Goal: Task Accomplishment & Management: Manage account settings

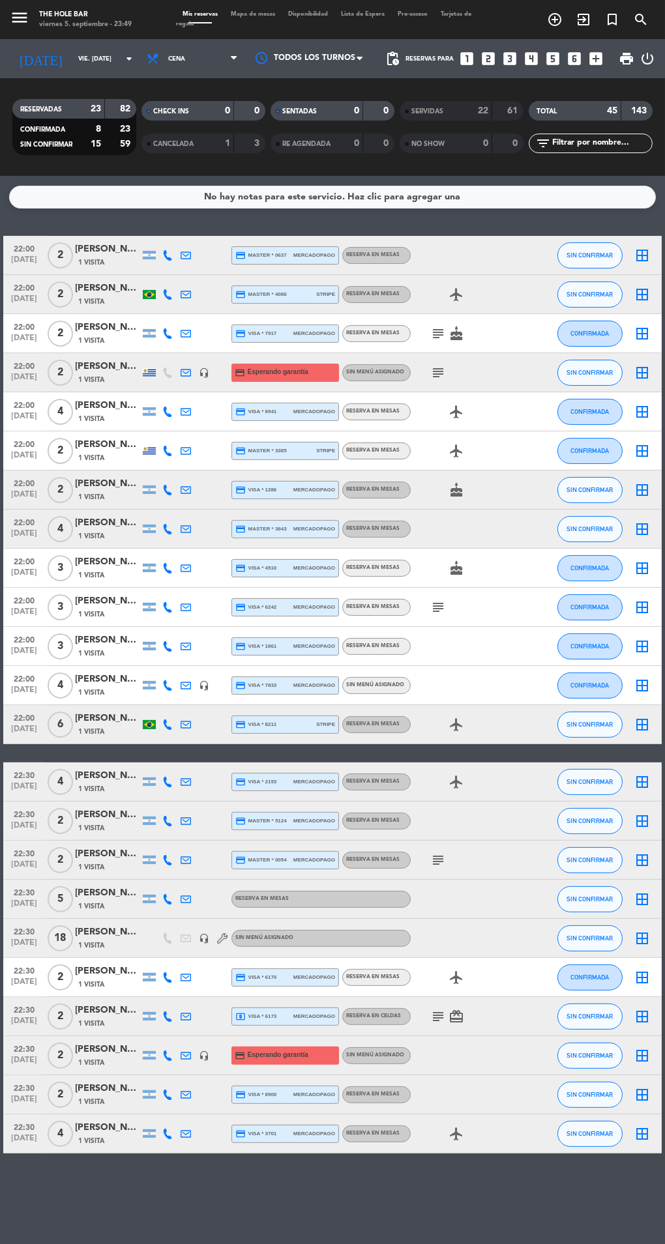
click at [72, 66] on input "vie. [DATE]" at bounding box center [114, 59] width 85 height 20
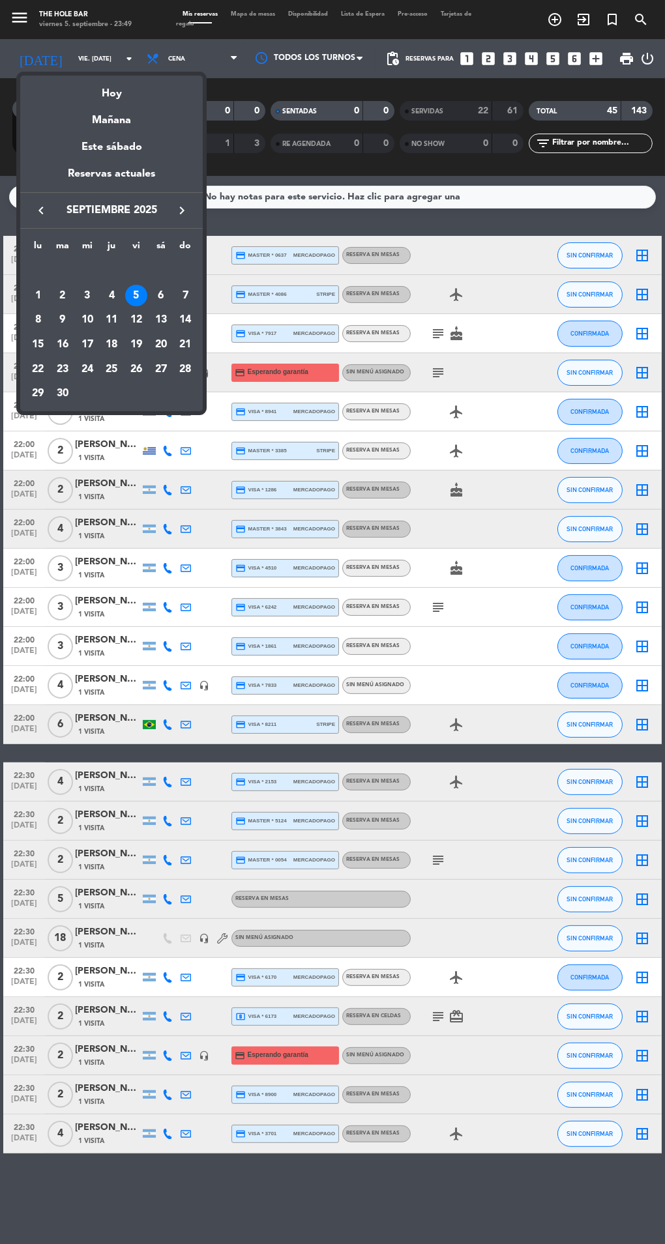
click at [97, 96] on div "Hoy" at bounding box center [111, 89] width 182 height 27
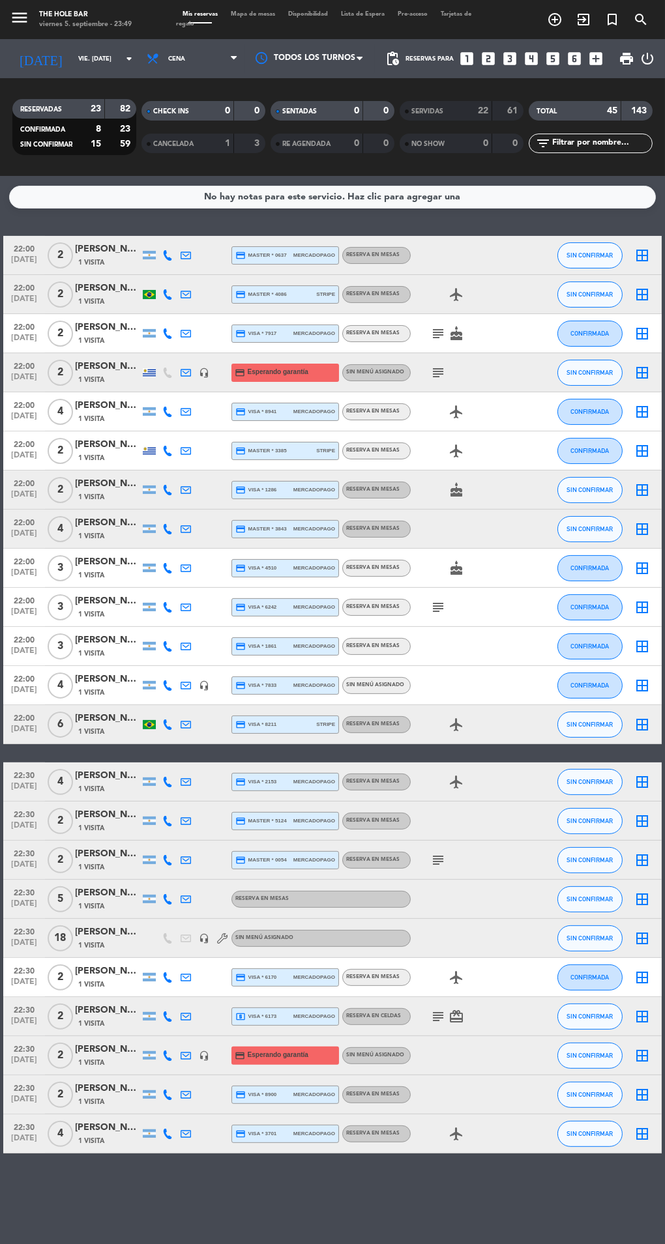
click at [212, 23] on span at bounding box center [199, 22] width 23 height 1
click at [242, 14] on span "Mapa de mesas" at bounding box center [252, 14] width 57 height 6
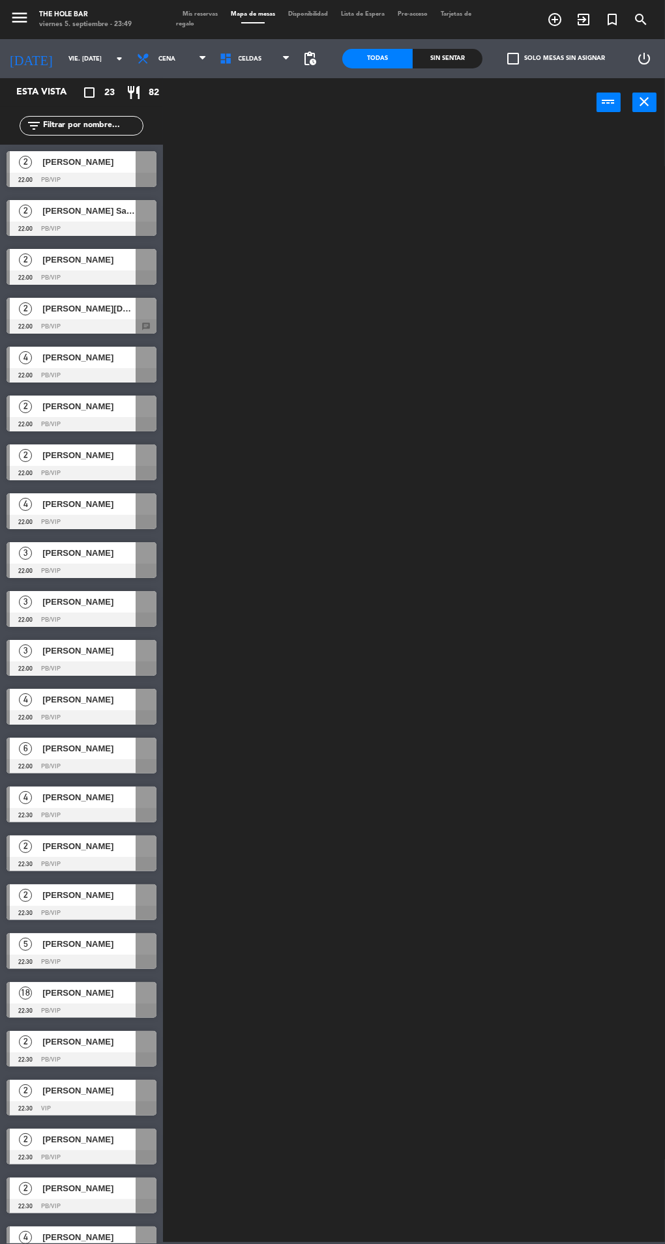
click at [62, 62] on input "vie. [DATE]" at bounding box center [104, 59] width 85 height 20
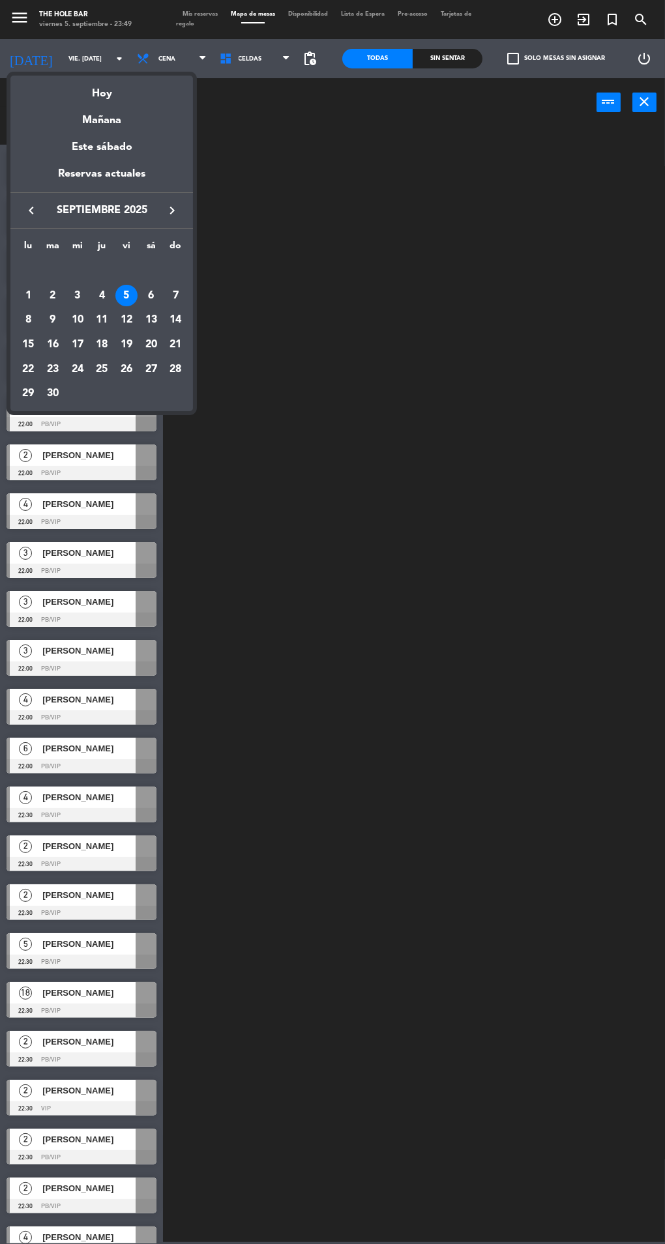
click at [80, 63] on div at bounding box center [332, 622] width 665 height 1244
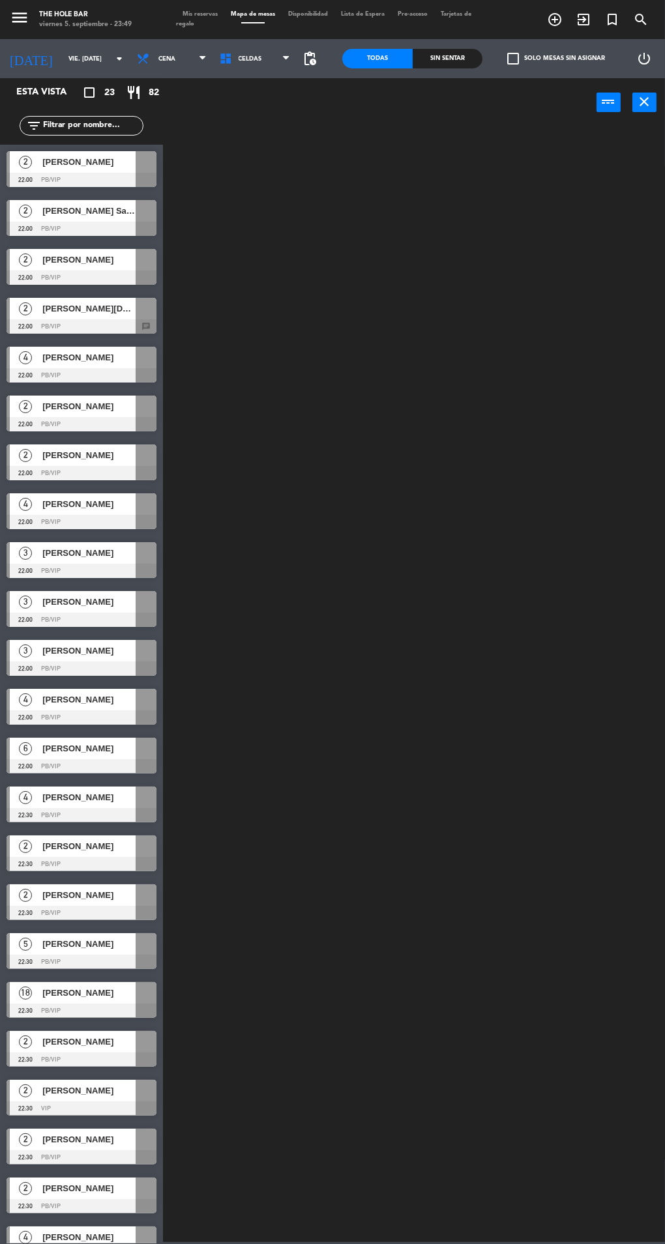
click at [429, 68] on div "Sin sentar" at bounding box center [448, 59] width 70 height 20
click at [75, 171] on div "[PERSON_NAME]" at bounding box center [88, 162] width 94 height 22
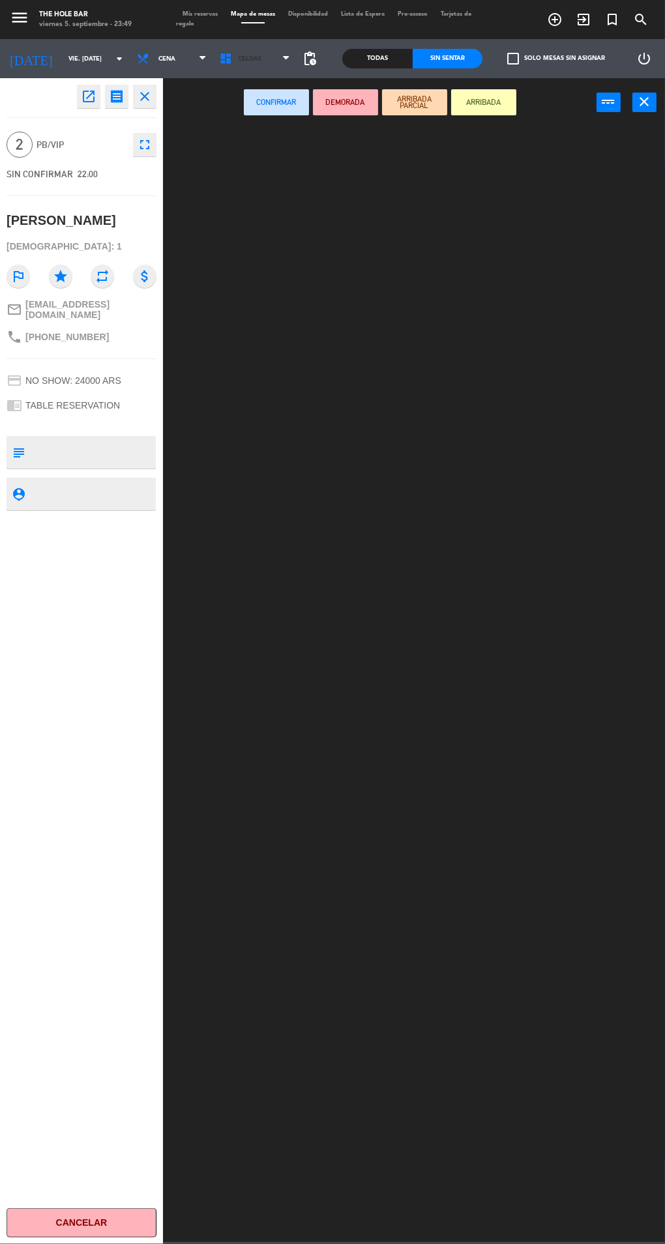
click at [232, 69] on span "CELDAS" at bounding box center [255, 58] width 83 height 29
click at [225, 123] on ng-component "menu The Hole Bar viernes 5. septiembre - 23:49 Mis reservas Mapa de mesas Disp…" at bounding box center [332, 621] width 665 height 1242
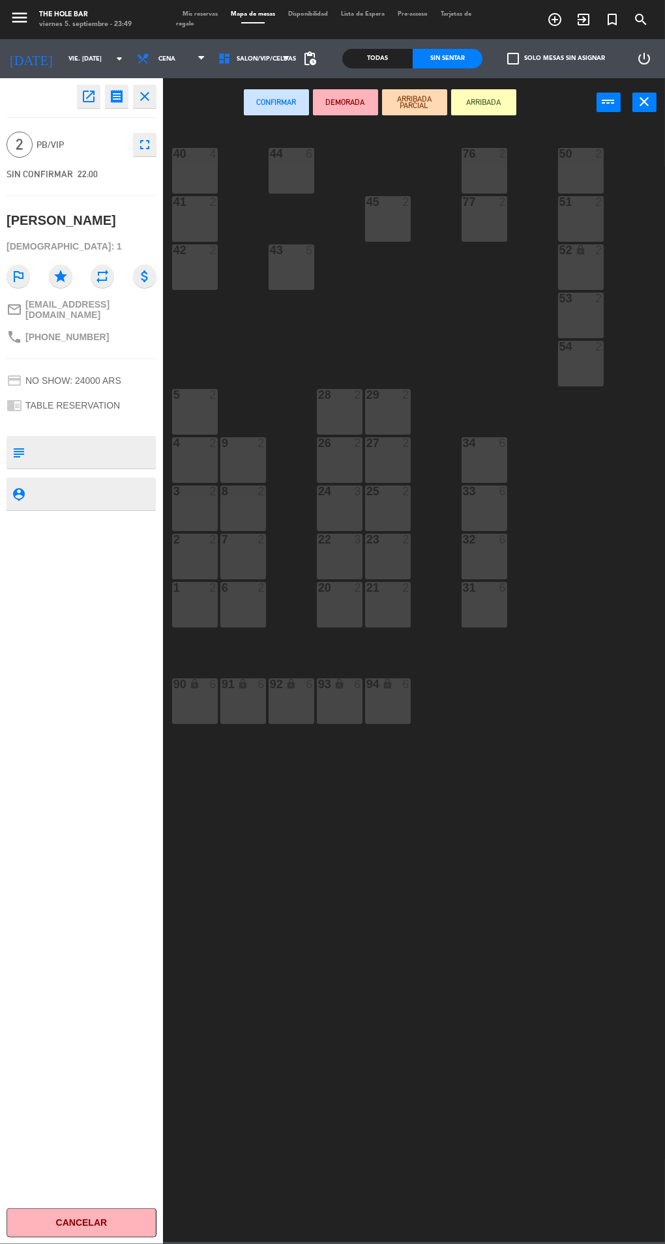
click at [384, 196] on div at bounding box center [388, 202] width 22 height 12
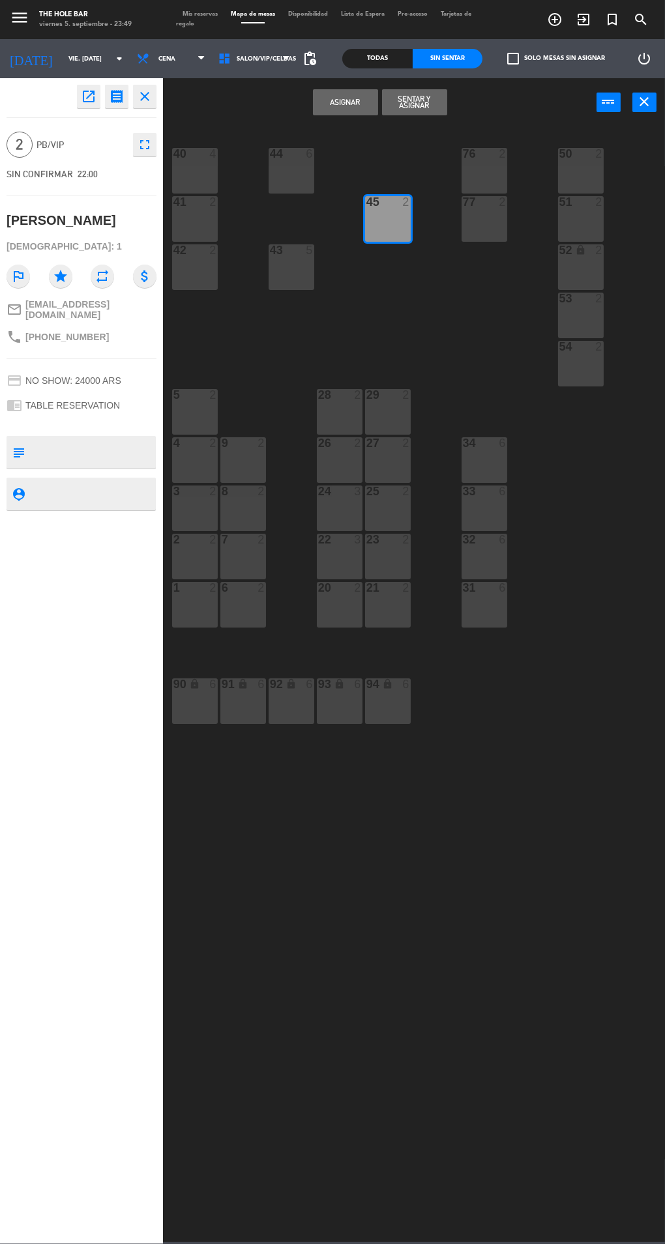
click at [426, 108] on button "Sentar y Asignar" at bounding box center [414, 102] width 65 height 26
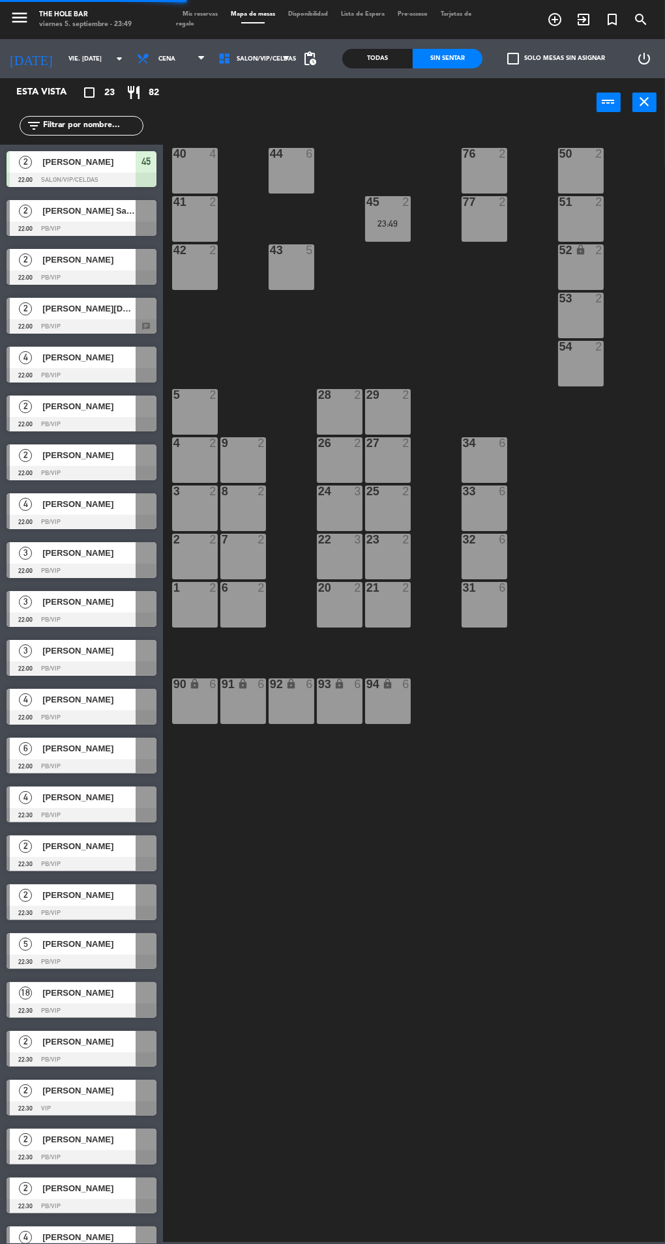
click at [50, 226] on div at bounding box center [82, 229] width 150 height 14
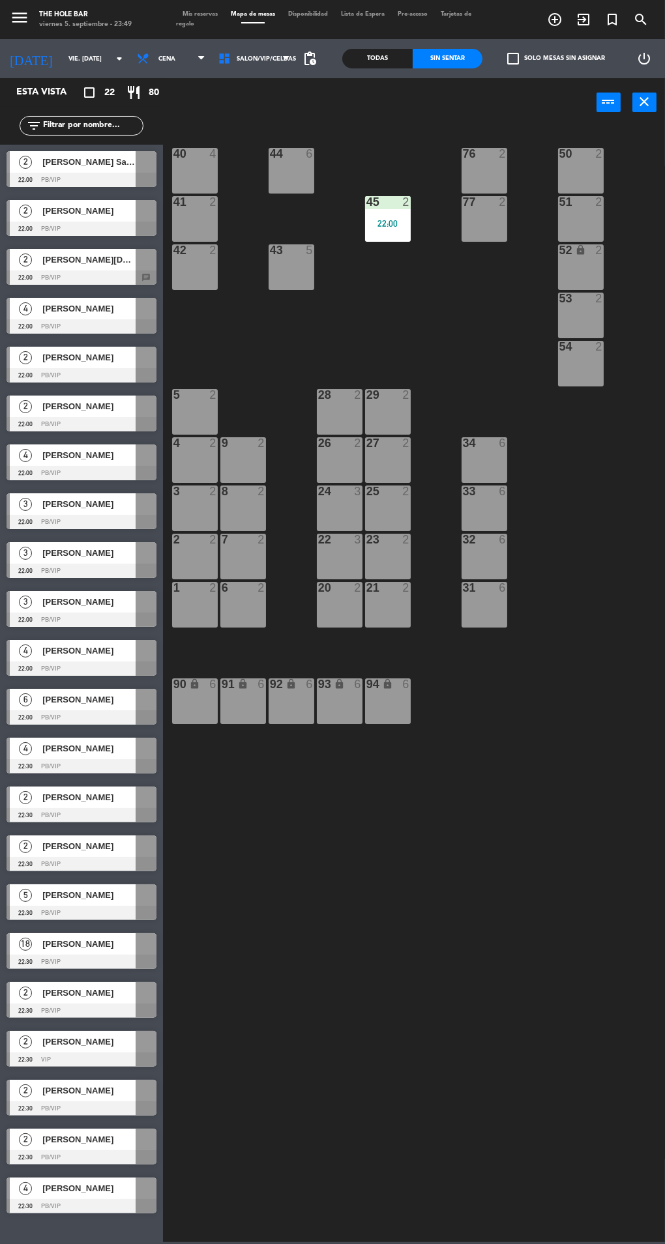
click at [553, 1046] on div "40 4 44 6 76 2 50 2 41 2 77 2 45 2 22:00 51 2 42 2 43 5 52 lock 2 53 2 54 2 28 …" at bounding box center [416, 683] width 495 height 1118
click at [39, 230] on div at bounding box center [82, 229] width 150 height 14
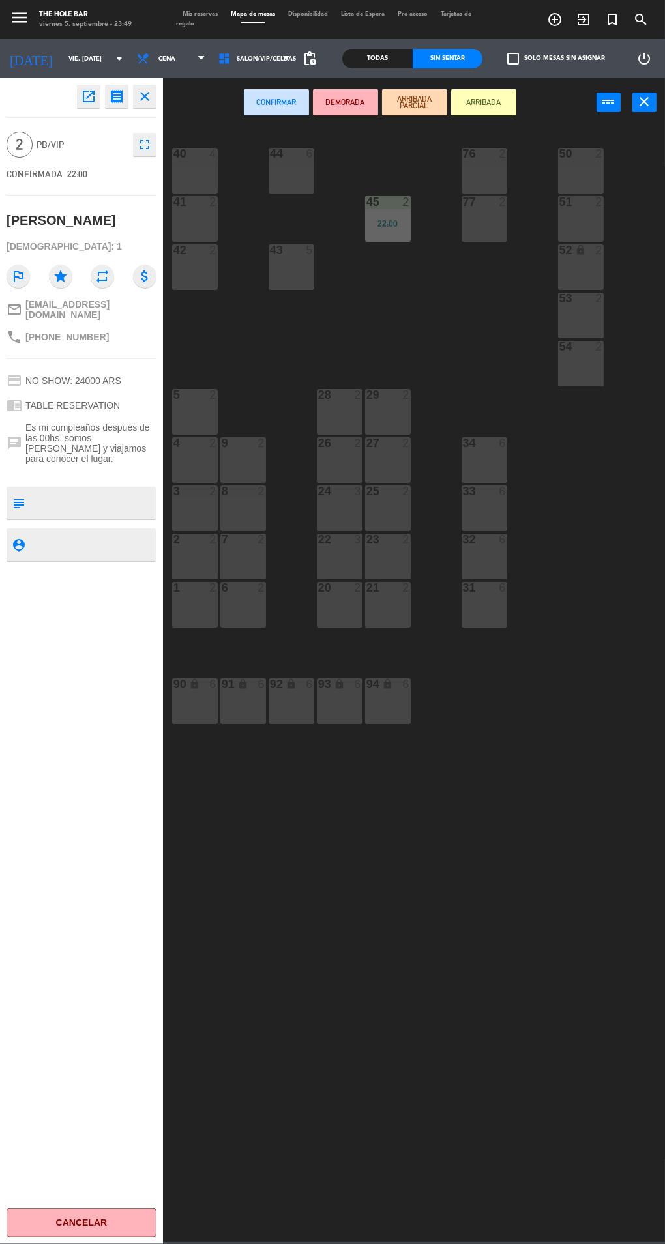
click at [191, 461] on div "4 2" at bounding box center [195, 460] width 46 height 46
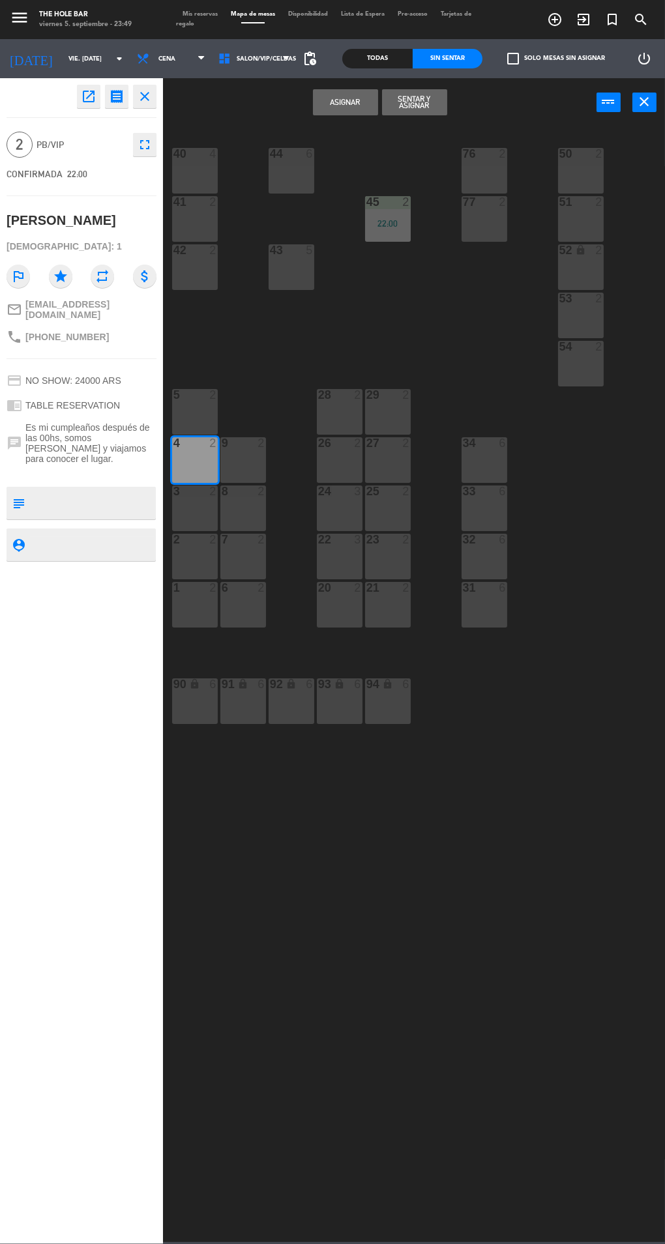
click at [386, 98] on button "Sentar y Asignar" at bounding box center [414, 102] width 65 height 26
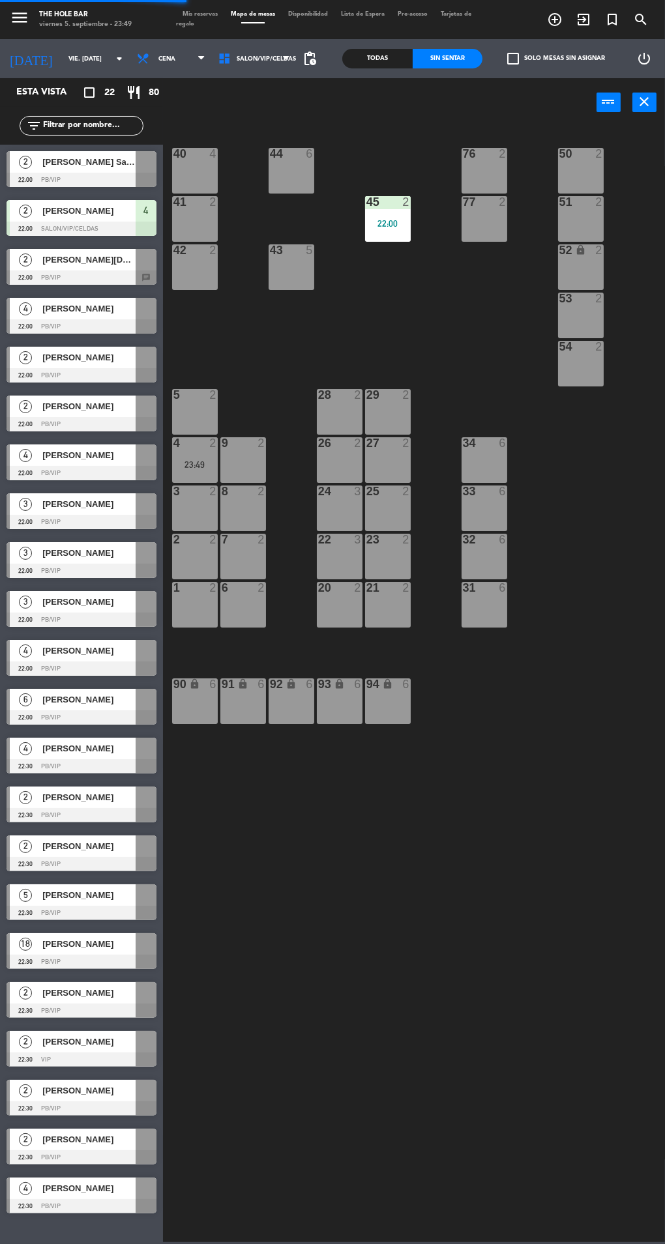
click at [50, 268] on div "[PERSON_NAME][DEMOGRAPHIC_DATA]" at bounding box center [88, 260] width 94 height 22
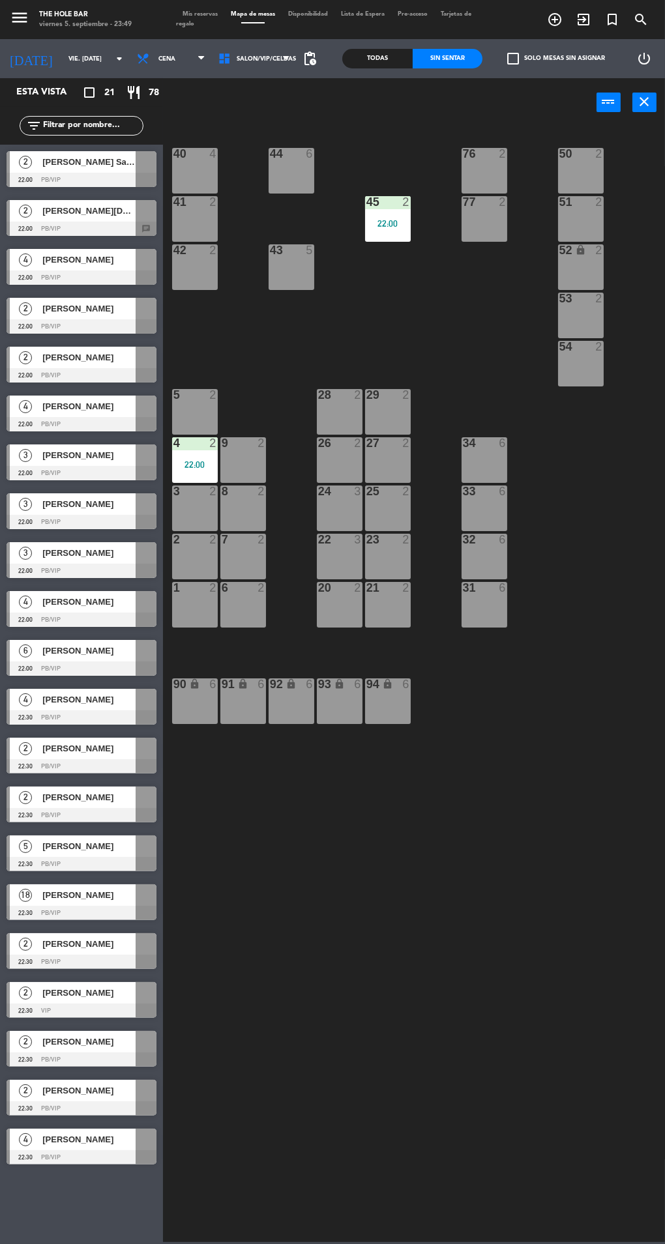
click at [565, 1082] on div "40 4 44 6 76 2 50 2 41 2 77 2 45 2 22:00 51 2 42 2 43 5 52 lock 2 53 2 54 2 28 …" at bounding box center [416, 683] width 495 height 1118
click at [60, 316] on div "[PERSON_NAME]" at bounding box center [88, 309] width 94 height 22
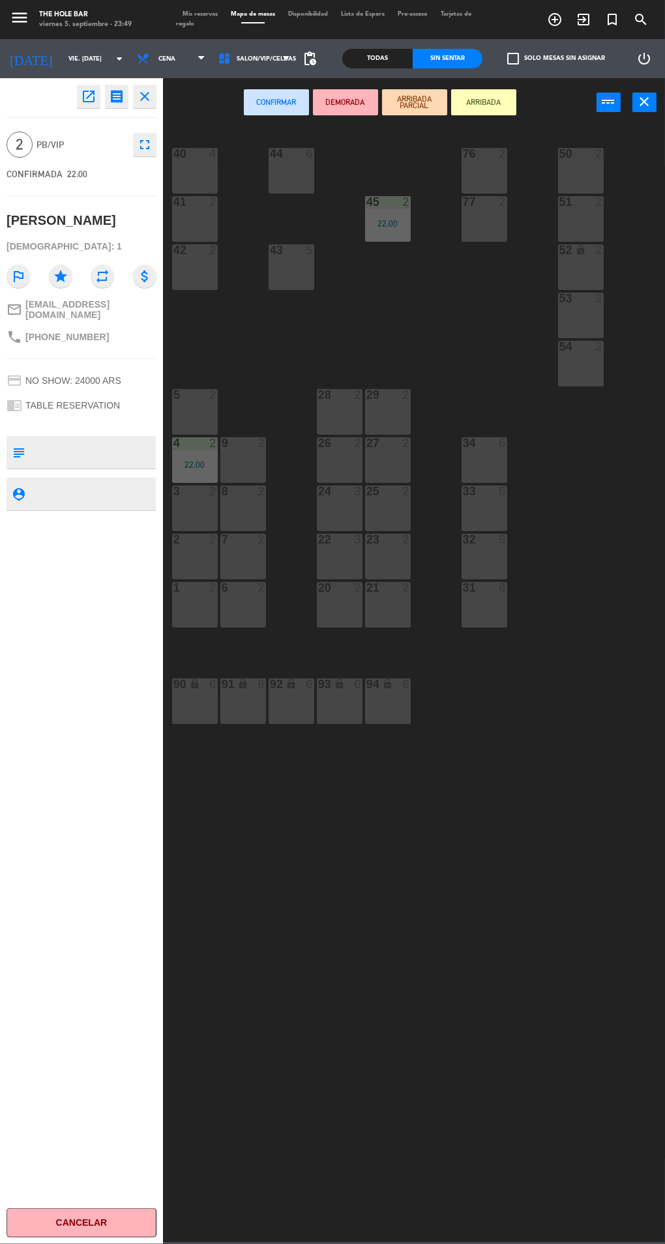
click at [212, 390] on div "2" at bounding box center [213, 395] width 8 height 12
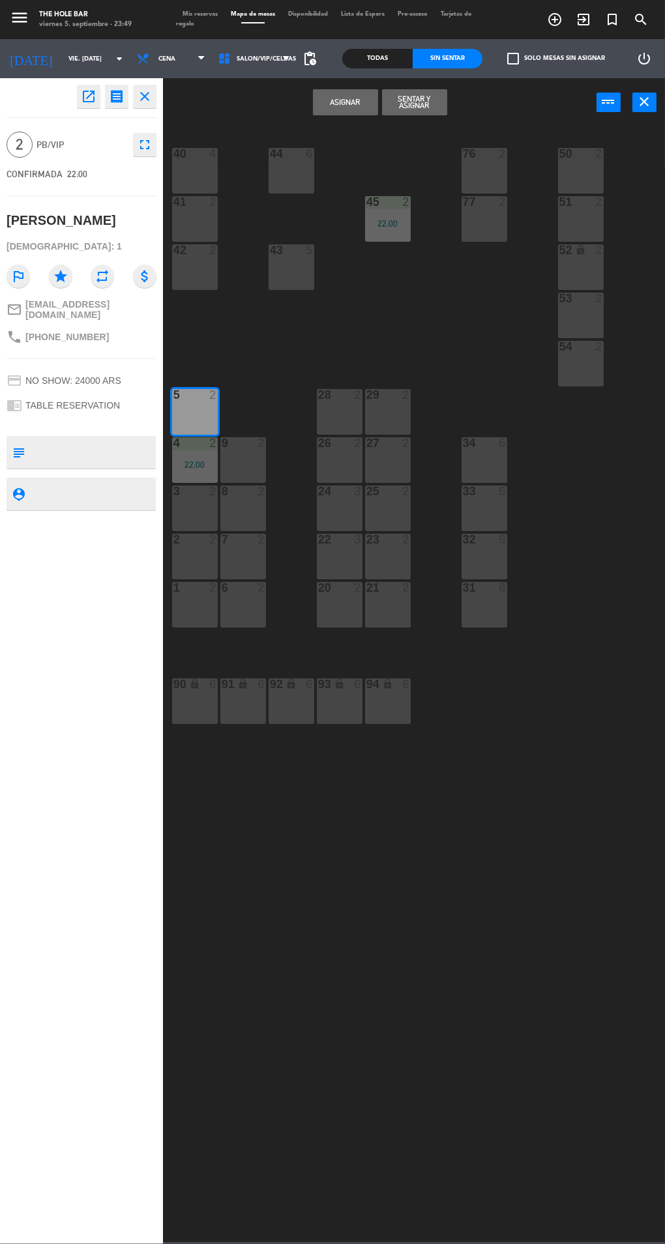
click at [404, 109] on button "Sentar y Asignar" at bounding box center [414, 102] width 65 height 26
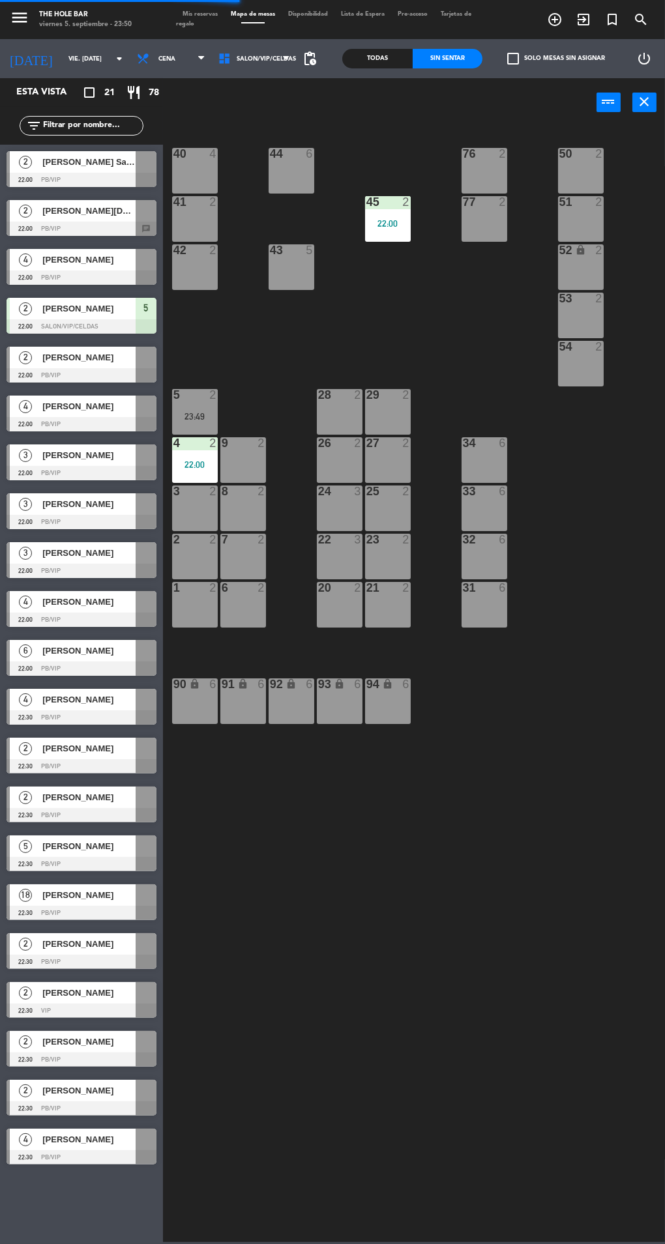
click at [60, 373] on div at bounding box center [82, 375] width 150 height 14
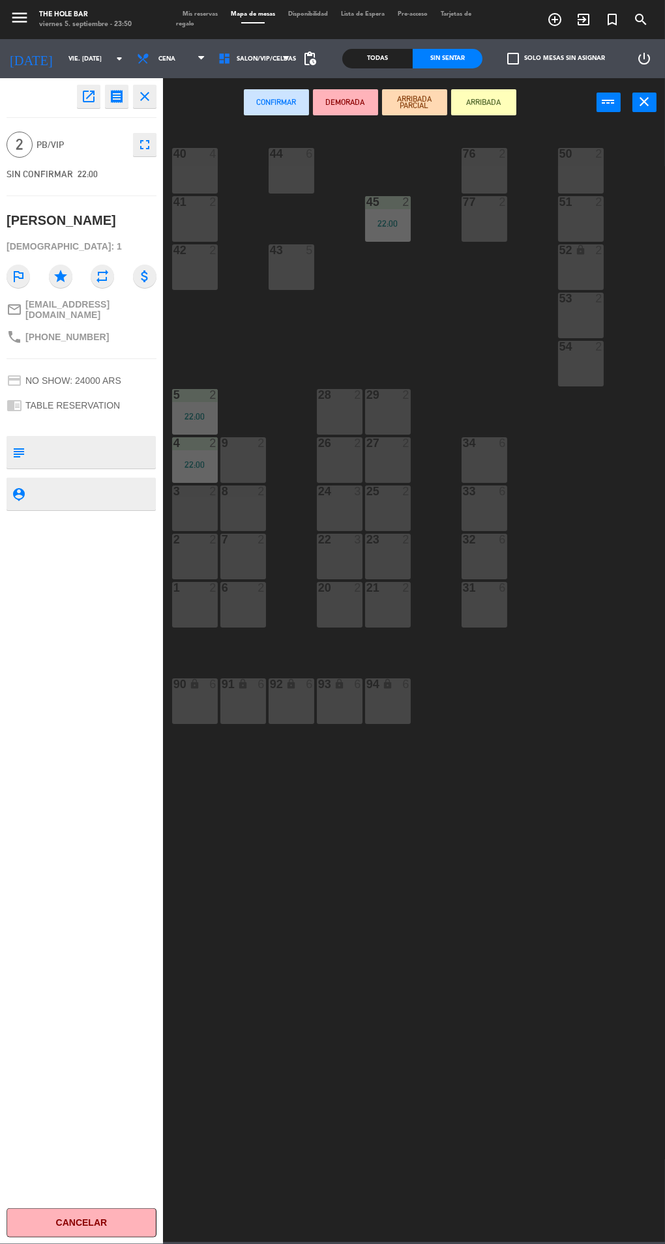
click at [493, 235] on div "77 2" at bounding box center [484, 219] width 46 height 46
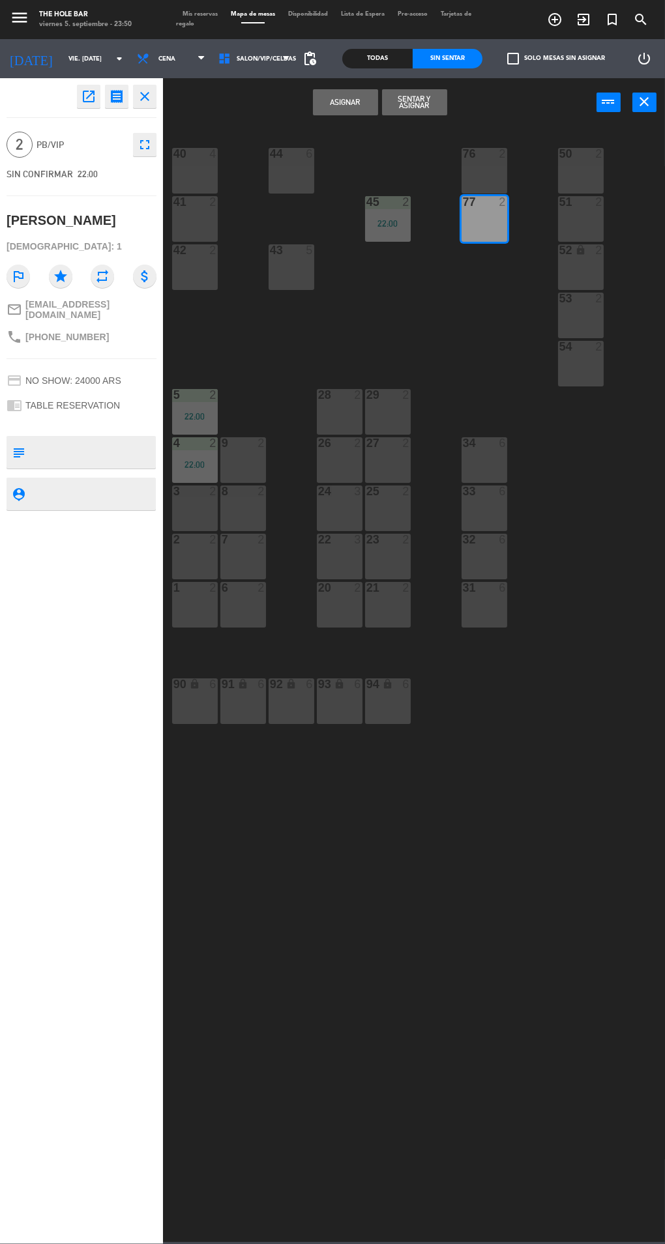
click at [398, 108] on button "Sentar y Asignar" at bounding box center [414, 102] width 65 height 26
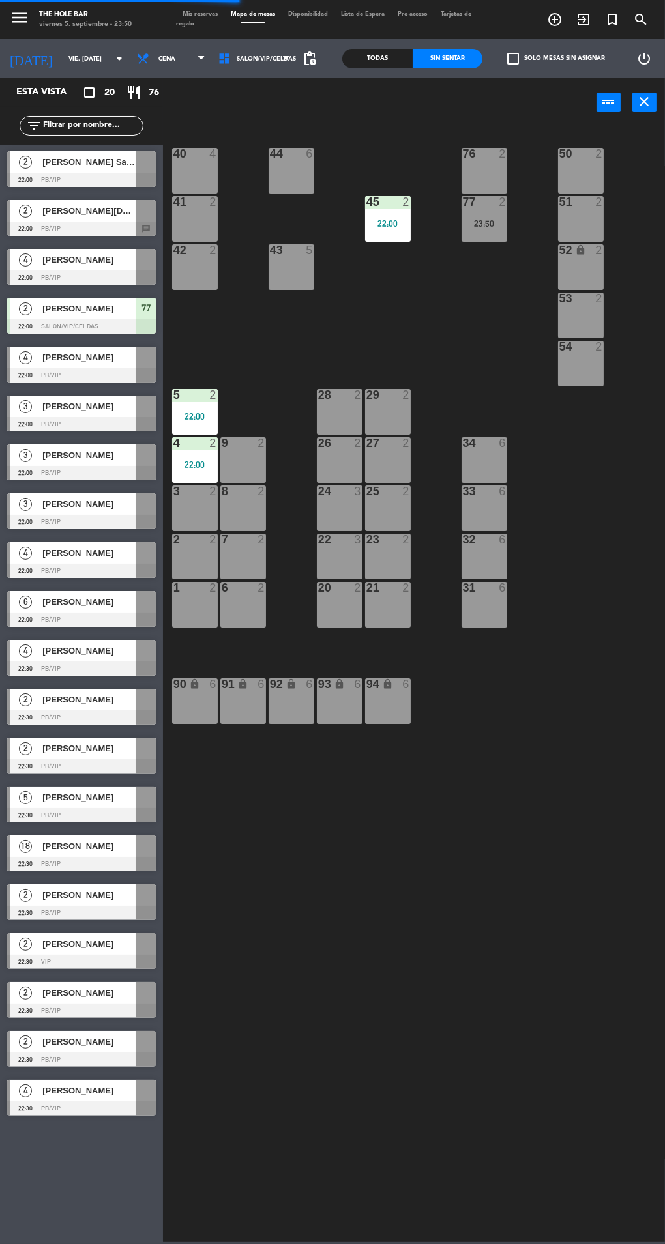
click at [72, 375] on div at bounding box center [82, 375] width 150 height 14
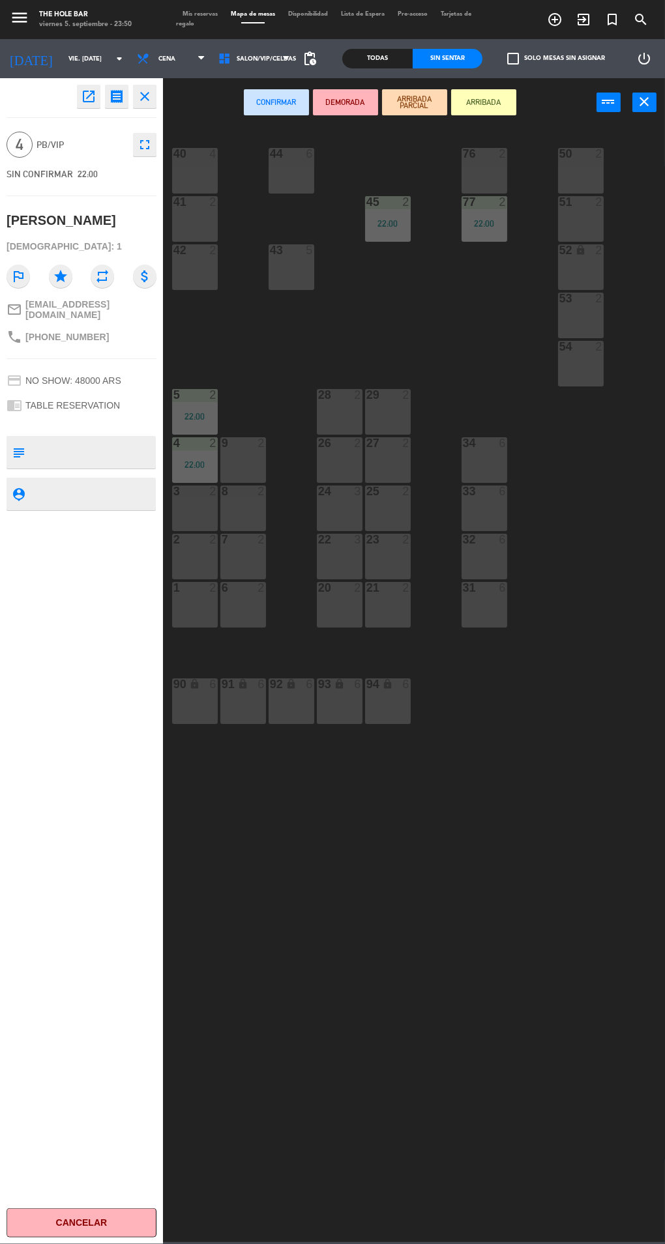
click at [174, 587] on div "1" at bounding box center [173, 588] width 1 height 12
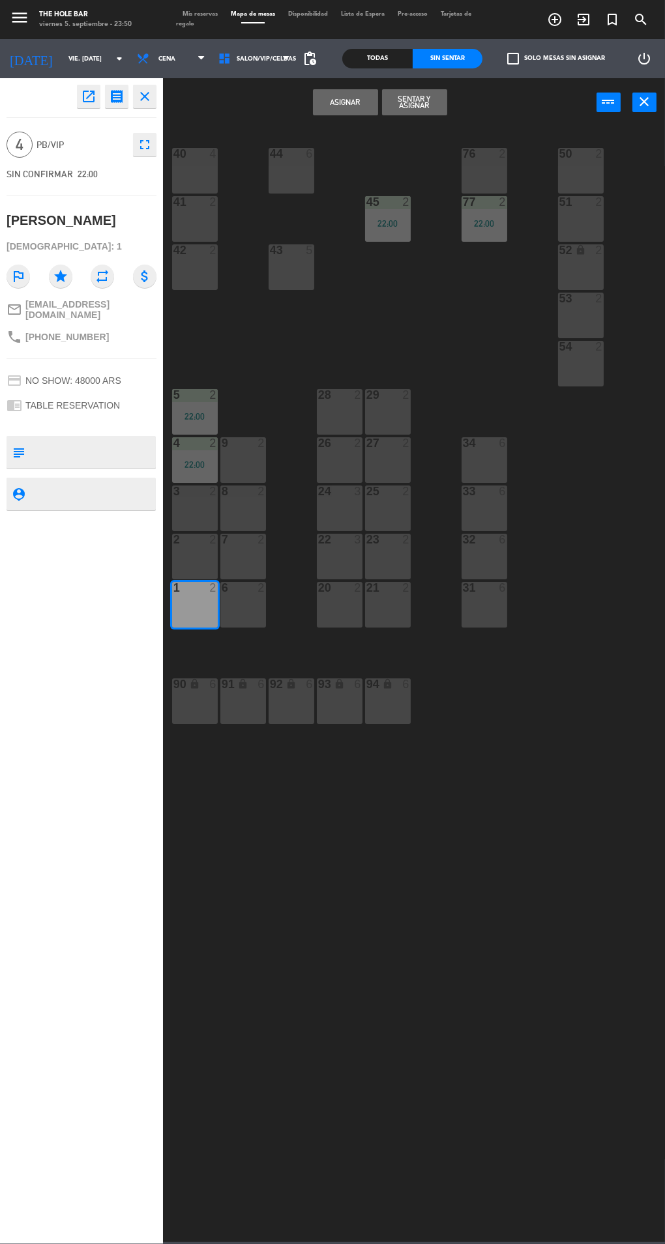
click at [190, 544] on div at bounding box center [195, 540] width 22 height 12
click at [181, 608] on div "1 2" at bounding box center [195, 605] width 46 height 46
click at [415, 98] on button "Sentar y Asignar" at bounding box center [414, 102] width 65 height 26
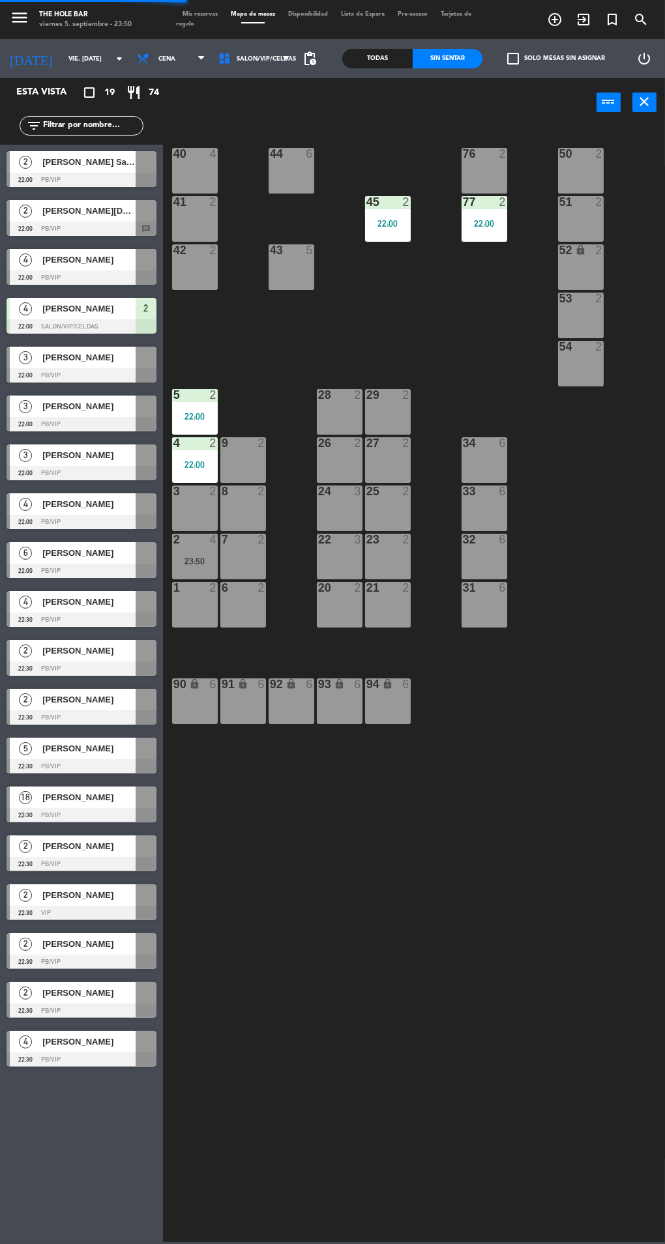
click at [38, 406] on div "3" at bounding box center [25, 407] width 31 height 22
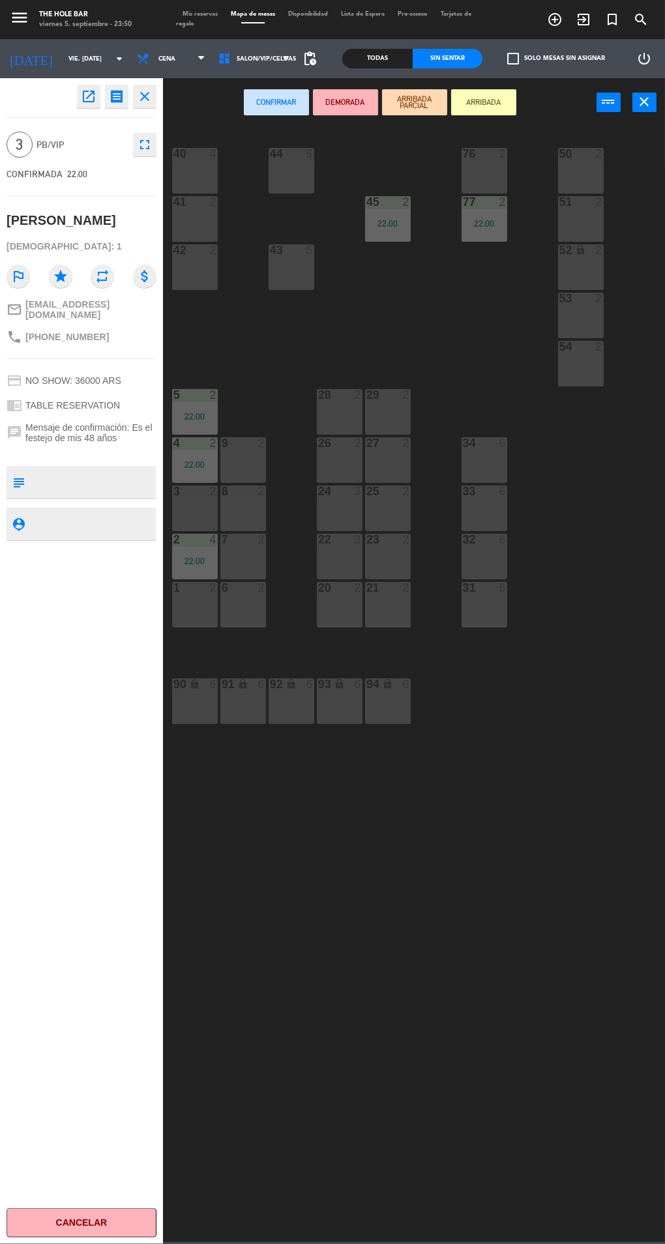
click at [321, 468] on div "26 2" at bounding box center [340, 460] width 46 height 46
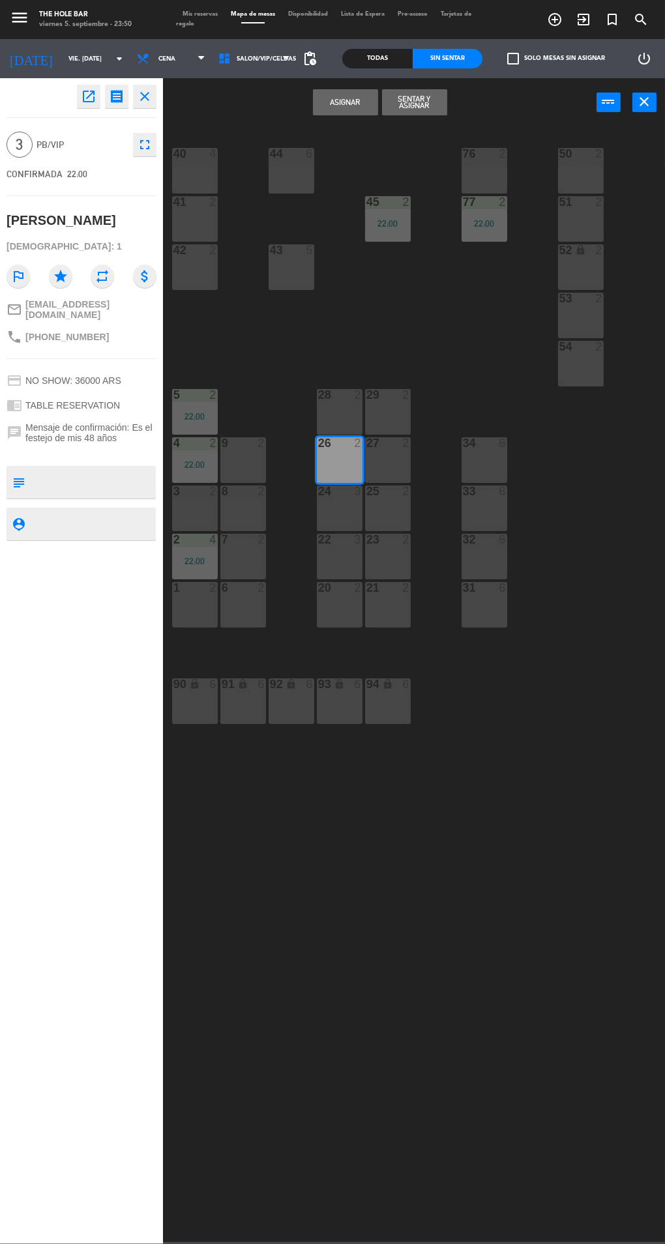
click at [377, 113] on button "Asignar" at bounding box center [345, 102] width 65 height 26
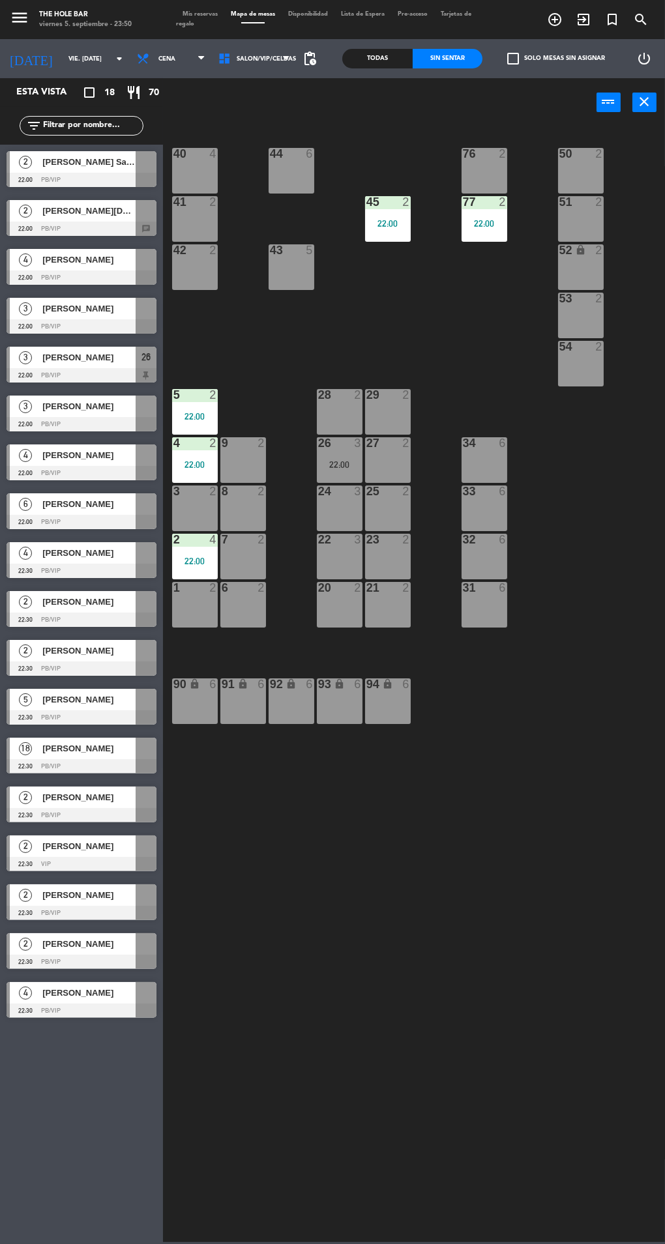
click at [45, 264] on span "[PERSON_NAME]" at bounding box center [88, 260] width 93 height 14
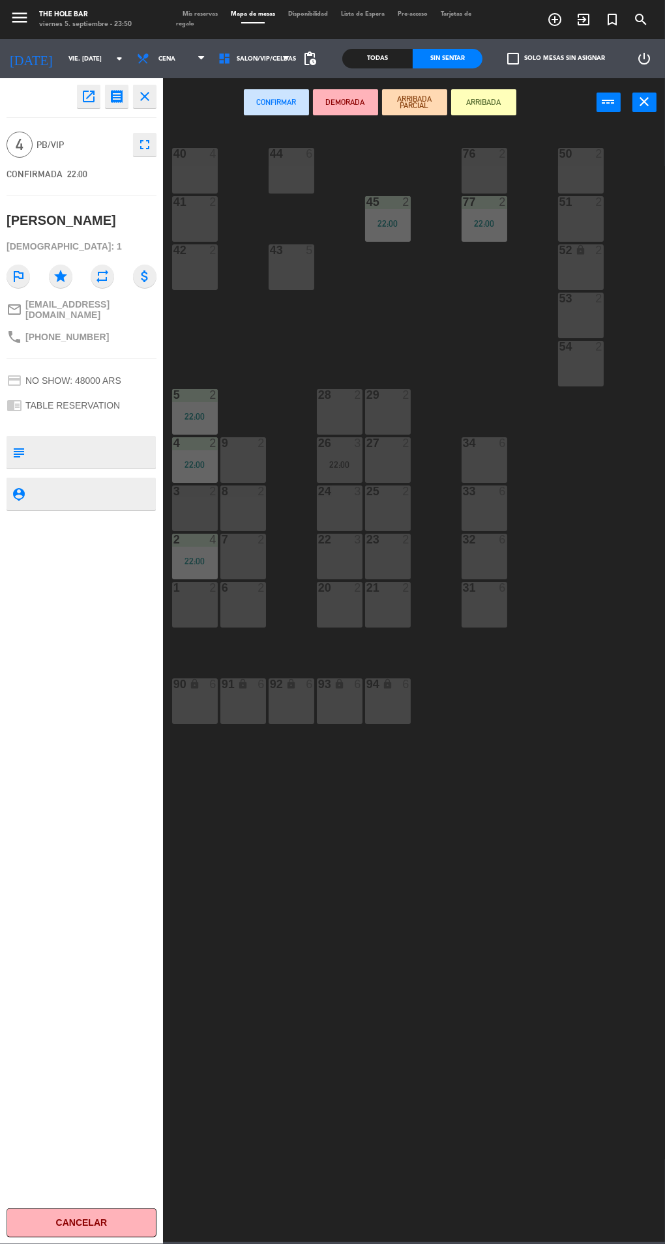
click at [211, 513] on div "3 2" at bounding box center [195, 508] width 46 height 46
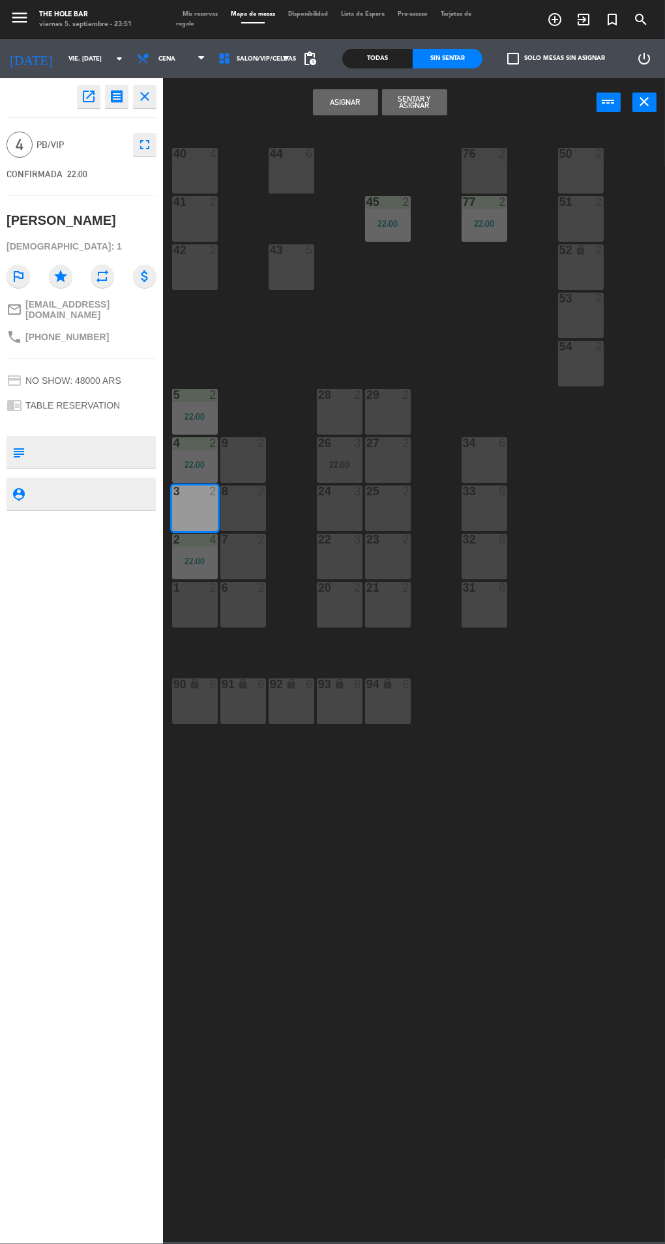
click at [420, 104] on button "Sentar y Asignar" at bounding box center [414, 102] width 65 height 26
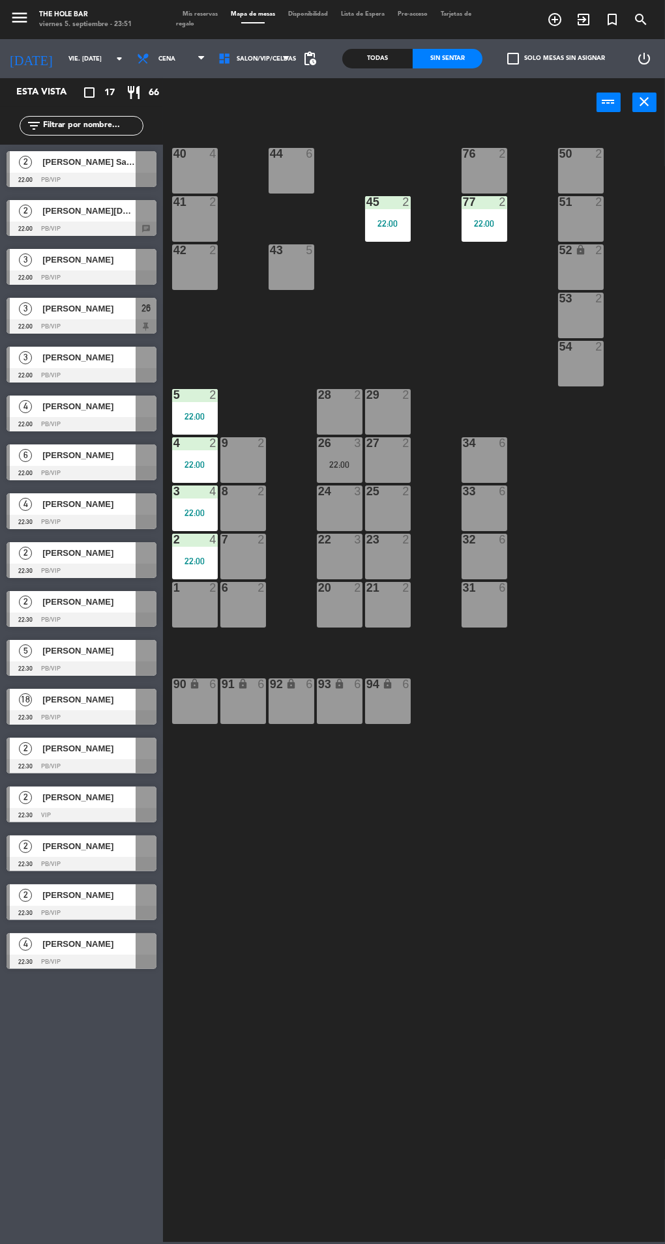
click at [145, 255] on div at bounding box center [146, 260] width 21 height 22
click at [427, 893] on div "40 4 44 6 76 2 50 2 41 2 77 2 22:00 45 2 22:00 51 2 42 2 43 5 52 lock 2 53 2 54…" at bounding box center [416, 683] width 495 height 1118
click at [50, 274] on div at bounding box center [82, 277] width 150 height 14
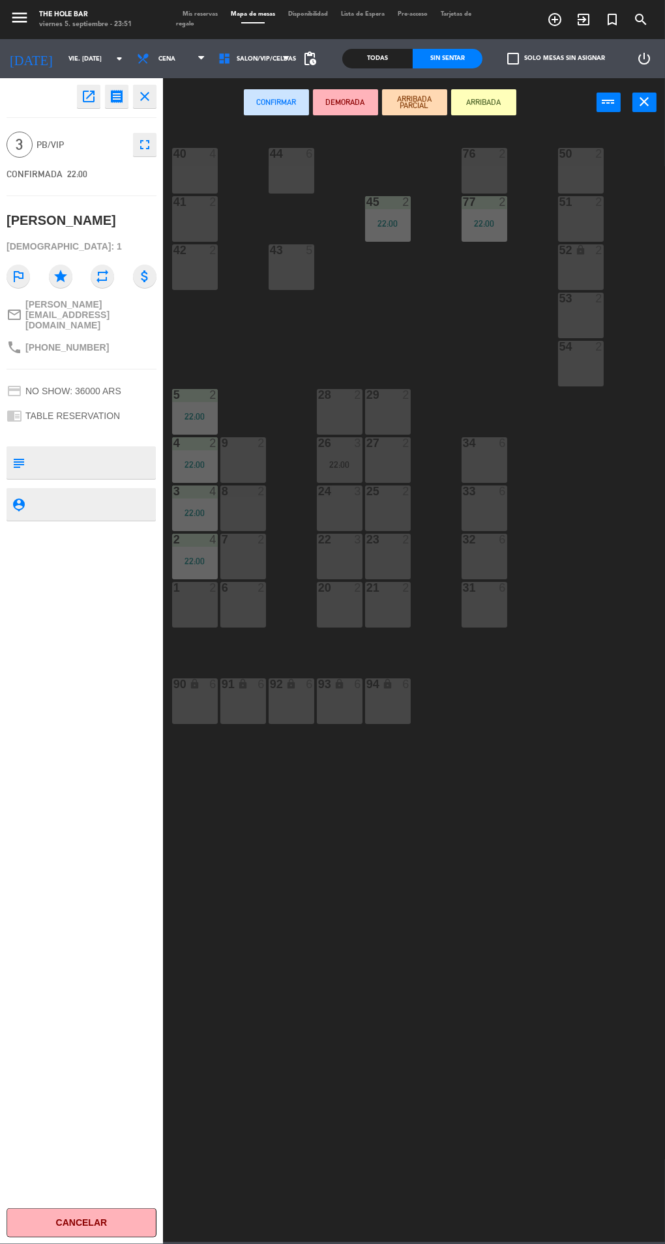
click at [323, 564] on div "22 3" at bounding box center [340, 557] width 46 height 46
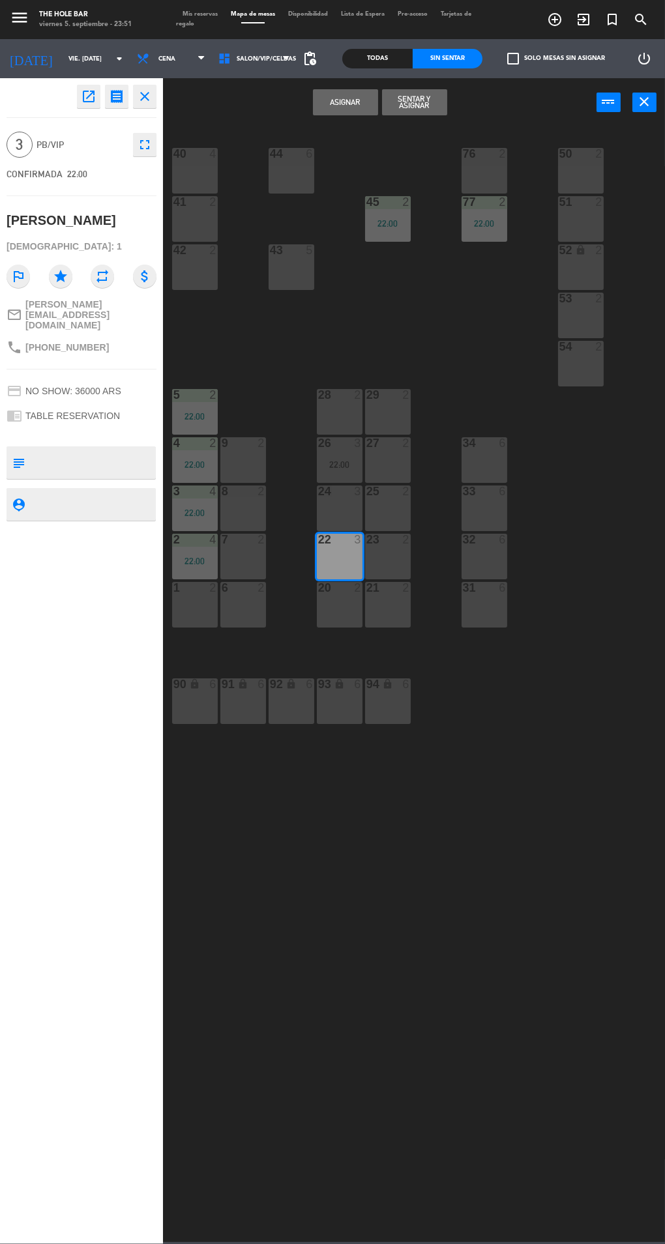
click at [393, 111] on button "Sentar y Asignar" at bounding box center [414, 102] width 65 height 26
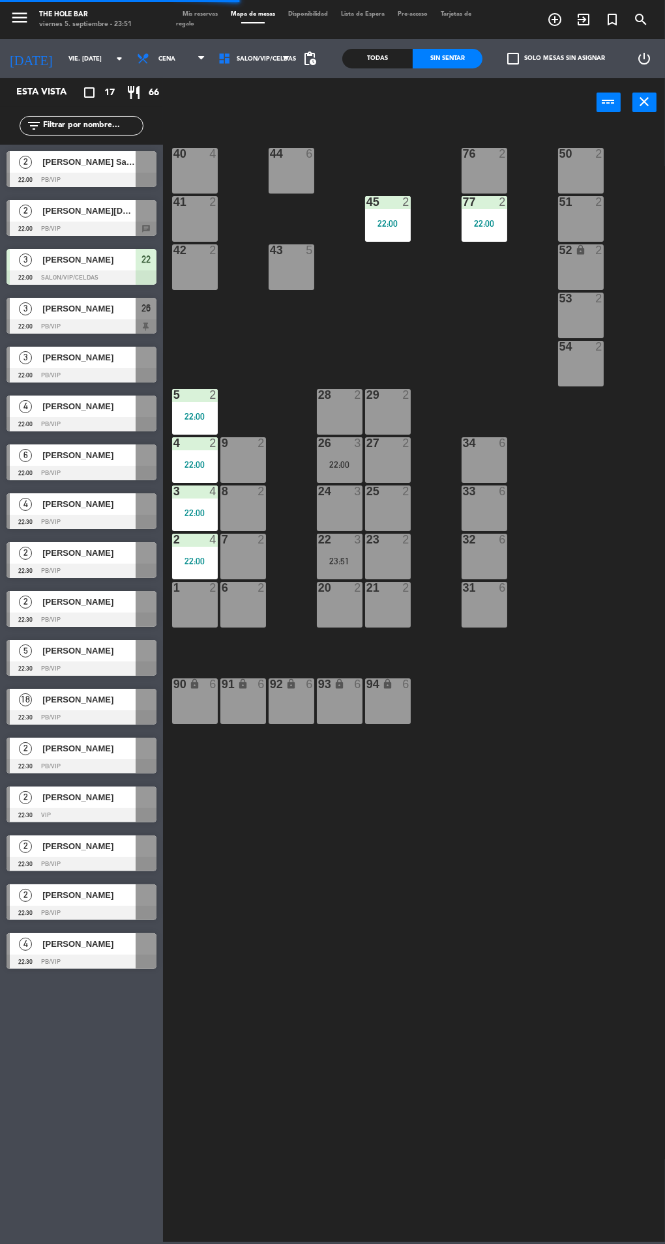
click at [48, 326] on div at bounding box center [82, 326] width 150 height 14
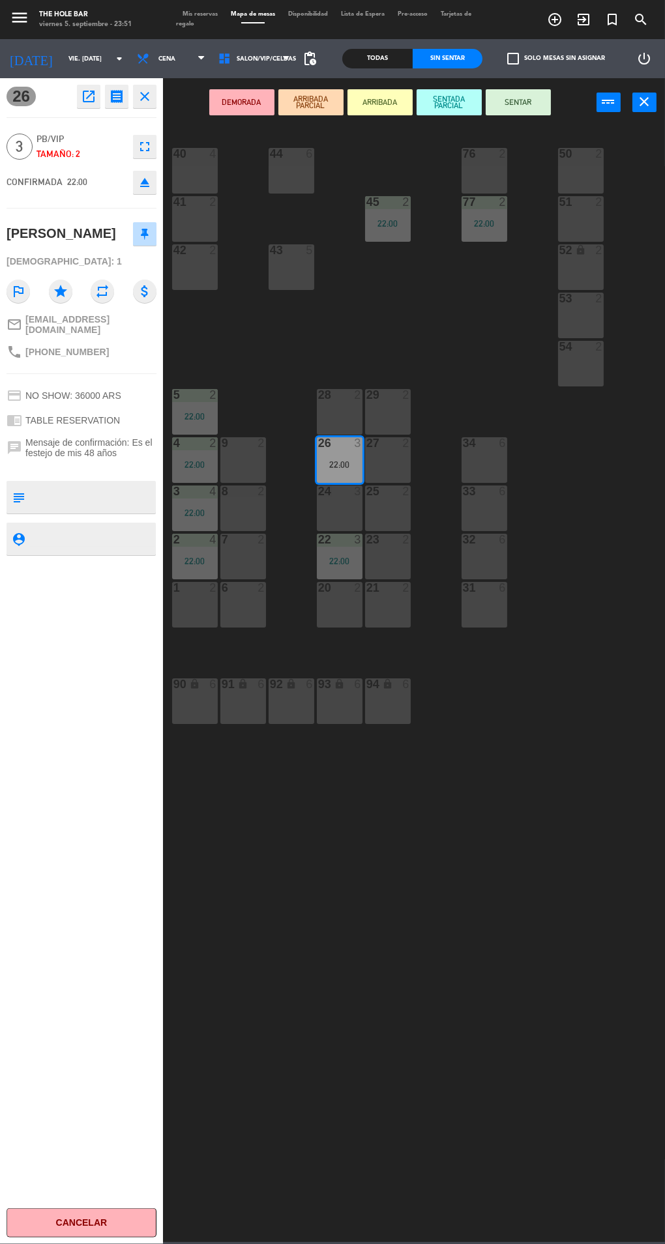
click at [480, 114] on button "SENTADA PARCIAL" at bounding box center [448, 102] width 65 height 26
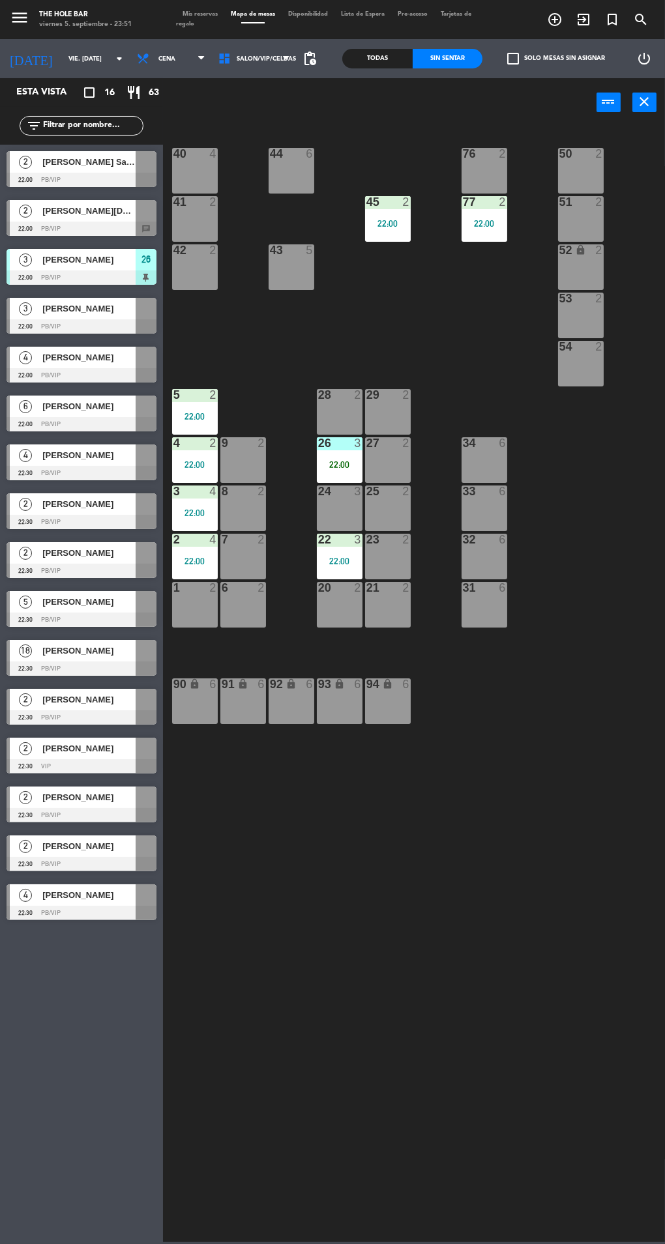
click at [43, 323] on div at bounding box center [82, 326] width 150 height 14
click at [525, 1042] on div "40 4 44 6 76 2 50 2 41 2 77 2 22:00 45 2 22:00 51 2 42 2 43 5 52 lock 2 53 2 54…" at bounding box center [416, 683] width 495 height 1118
click at [36, 331] on div at bounding box center [82, 326] width 150 height 14
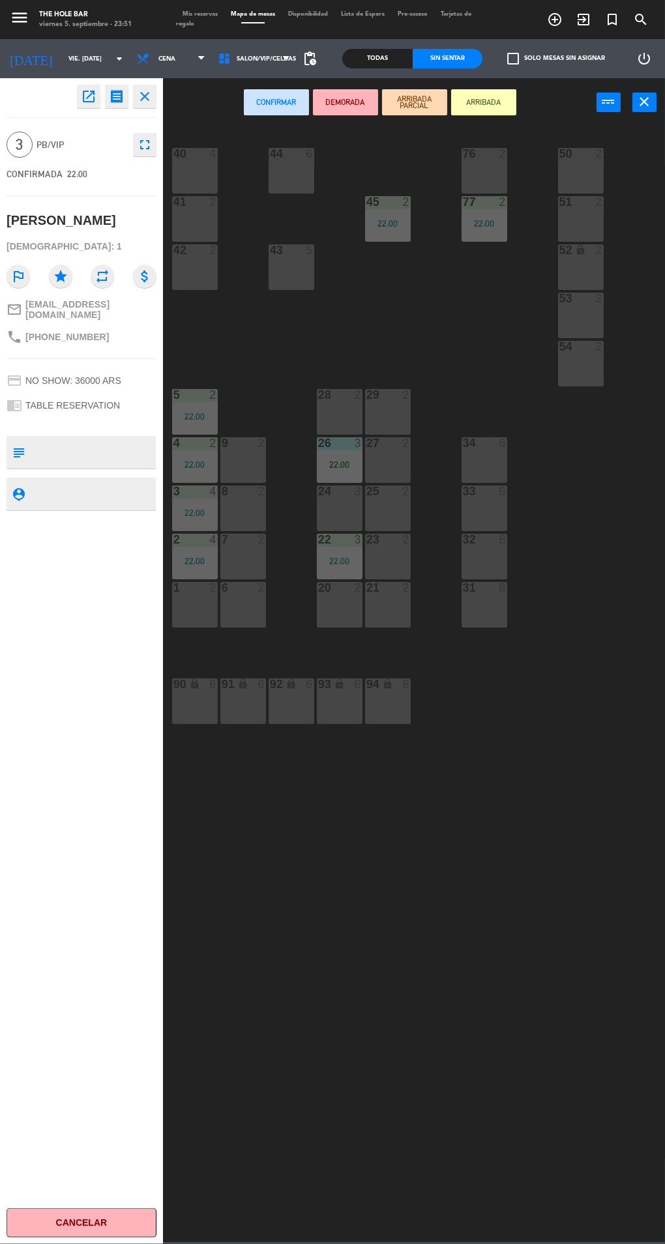
click at [319, 536] on div "22" at bounding box center [318, 540] width 1 height 12
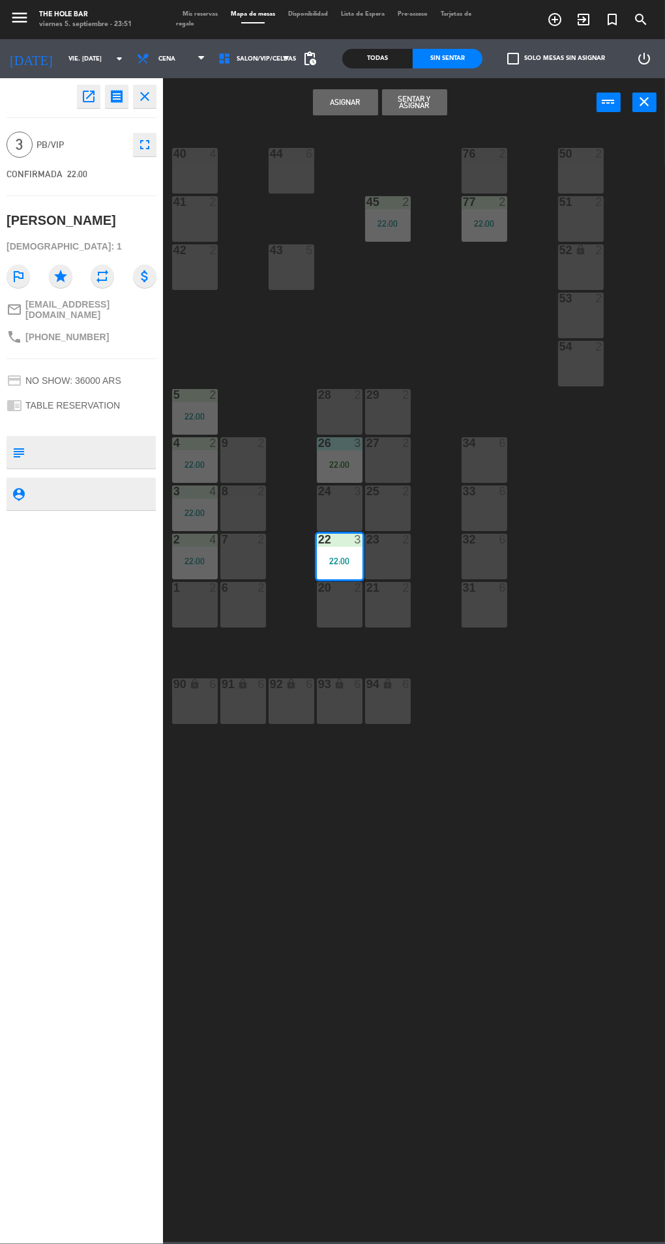
click at [336, 497] on div "24 3" at bounding box center [340, 491] width 46 height 13
click at [330, 553] on div "22 3 22:00" at bounding box center [340, 557] width 46 height 46
click at [401, 109] on button "Sentar y Asignar" at bounding box center [414, 102] width 65 height 26
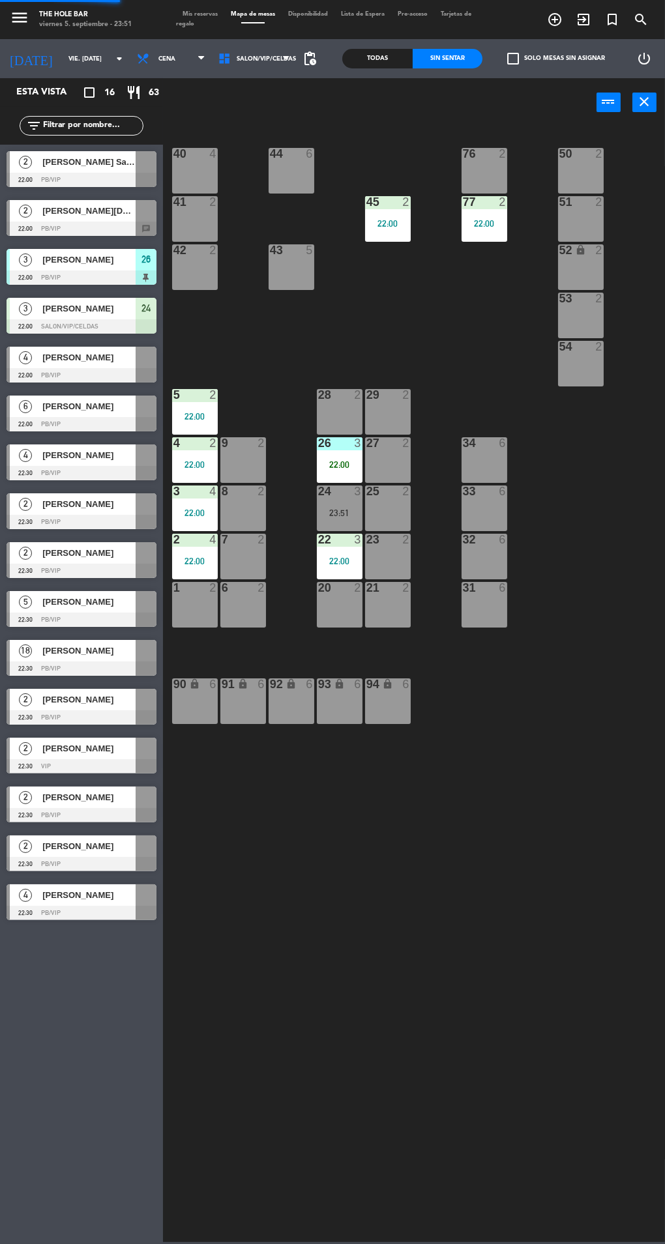
click at [53, 373] on div at bounding box center [82, 375] width 150 height 14
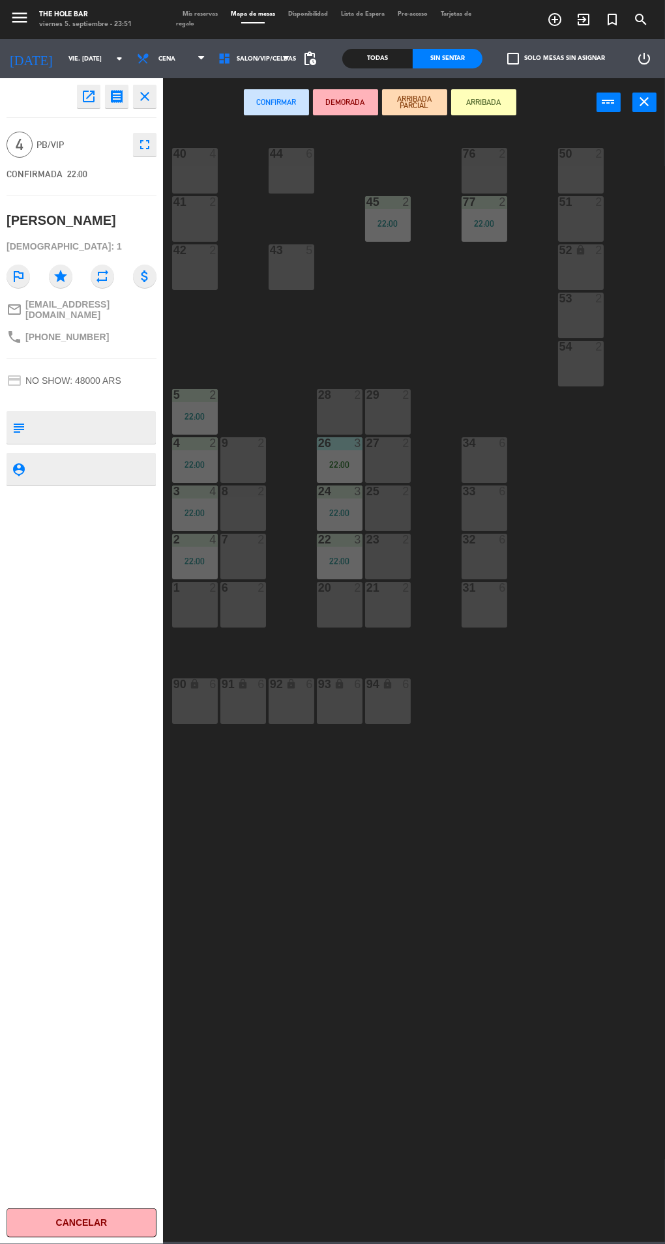
click at [317, 417] on div "28 2" at bounding box center [340, 412] width 46 height 46
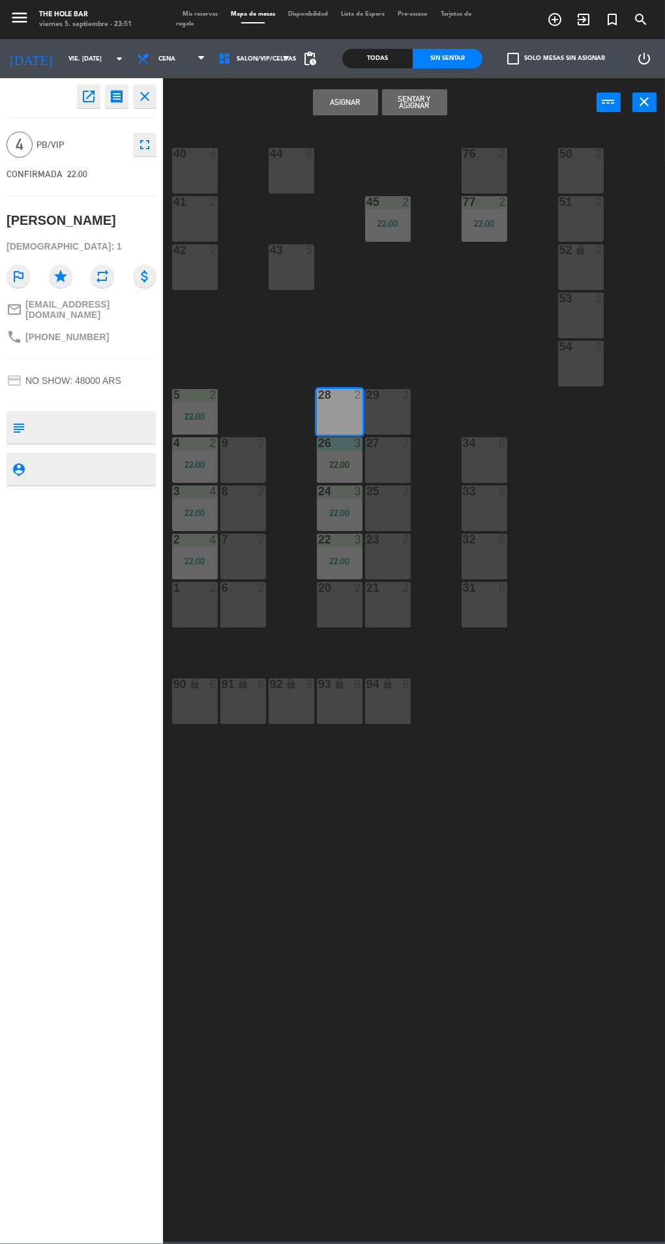
click at [396, 414] on div "29 2" at bounding box center [388, 412] width 46 height 46
click at [319, 396] on div "28" at bounding box center [318, 395] width 1 height 12
click at [390, 109] on button "Sentar y Asignar" at bounding box center [414, 102] width 65 height 26
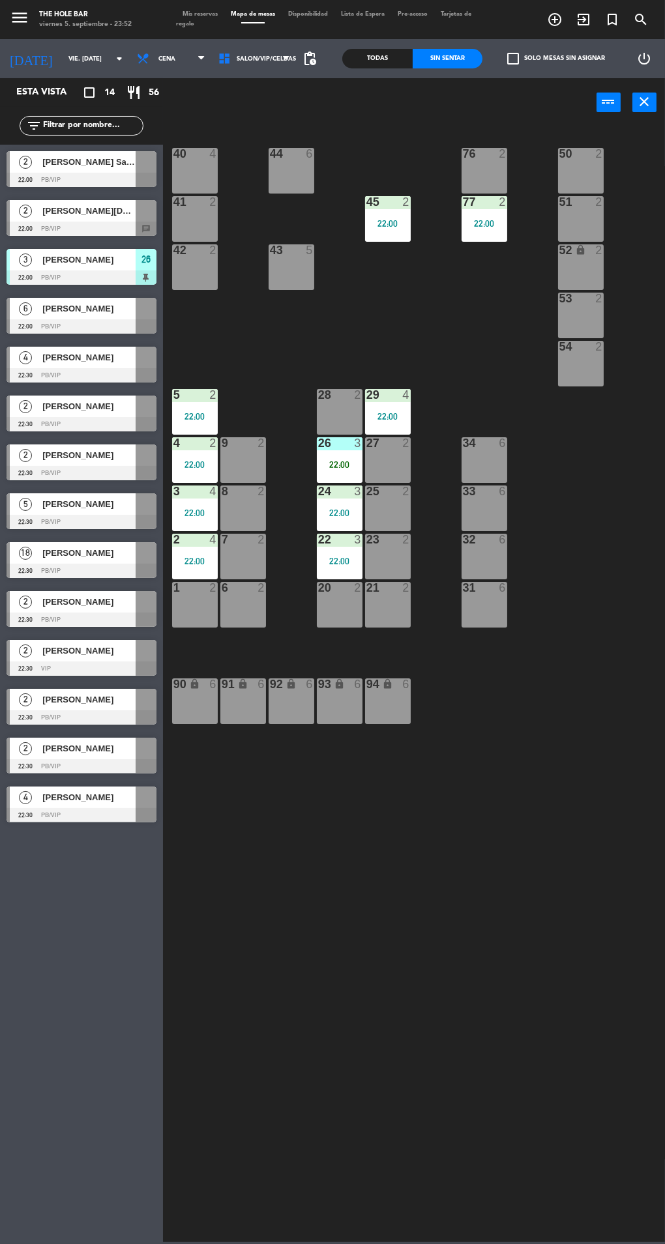
click at [46, 320] on div at bounding box center [82, 326] width 150 height 14
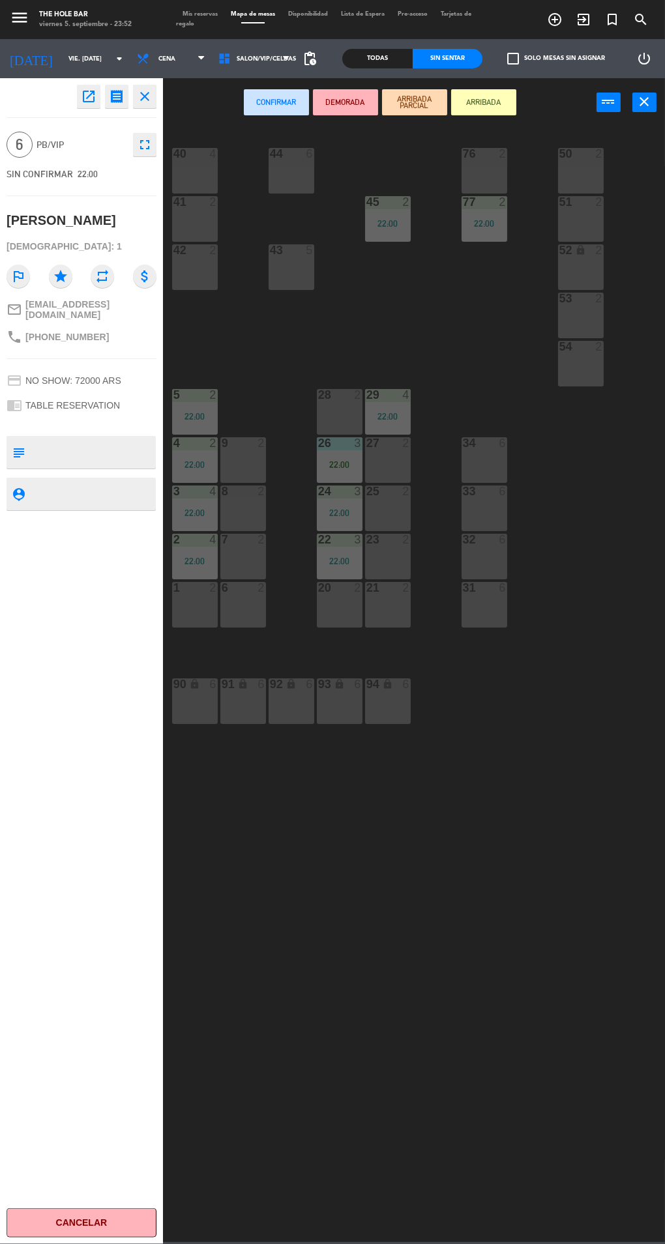
click at [472, 457] on div "34 6" at bounding box center [484, 460] width 46 height 46
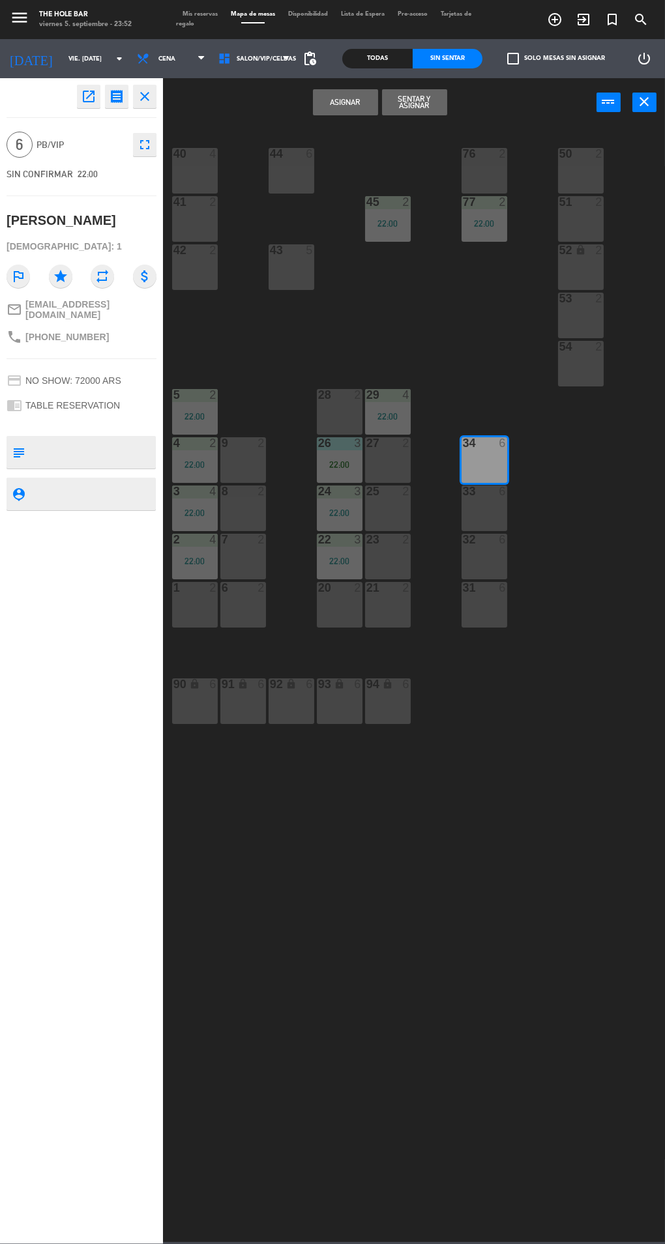
click at [402, 111] on button "Sentar y Asignar" at bounding box center [414, 102] width 65 height 26
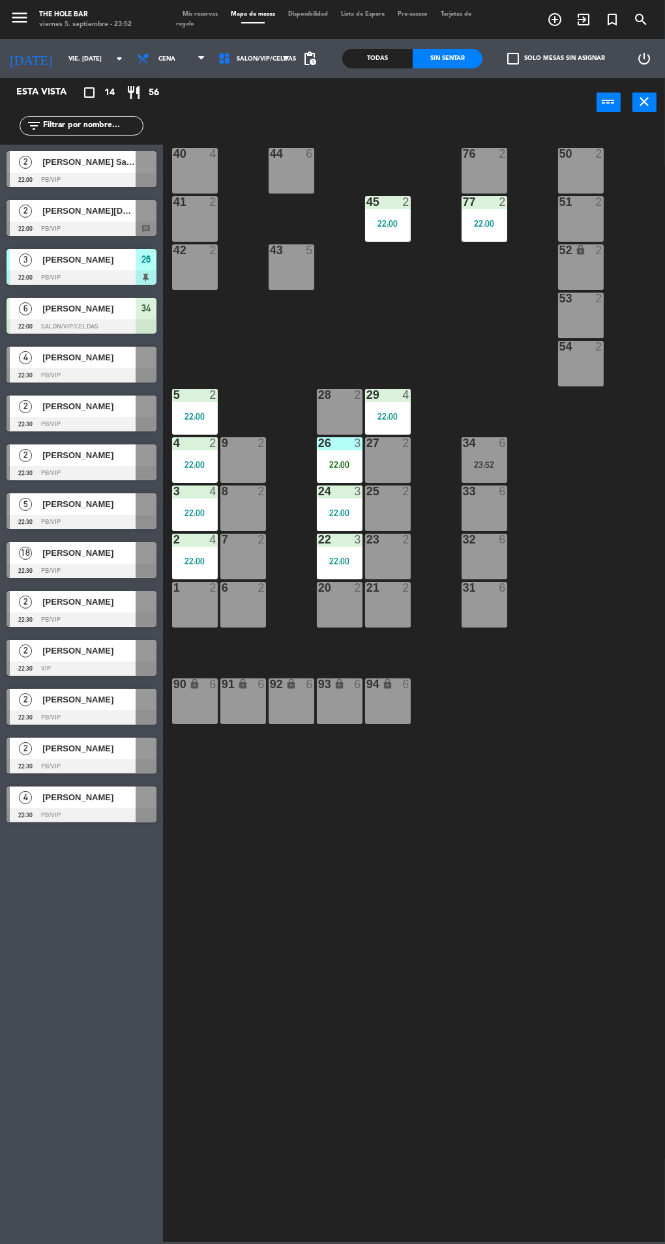
click at [51, 368] on div at bounding box center [82, 375] width 150 height 14
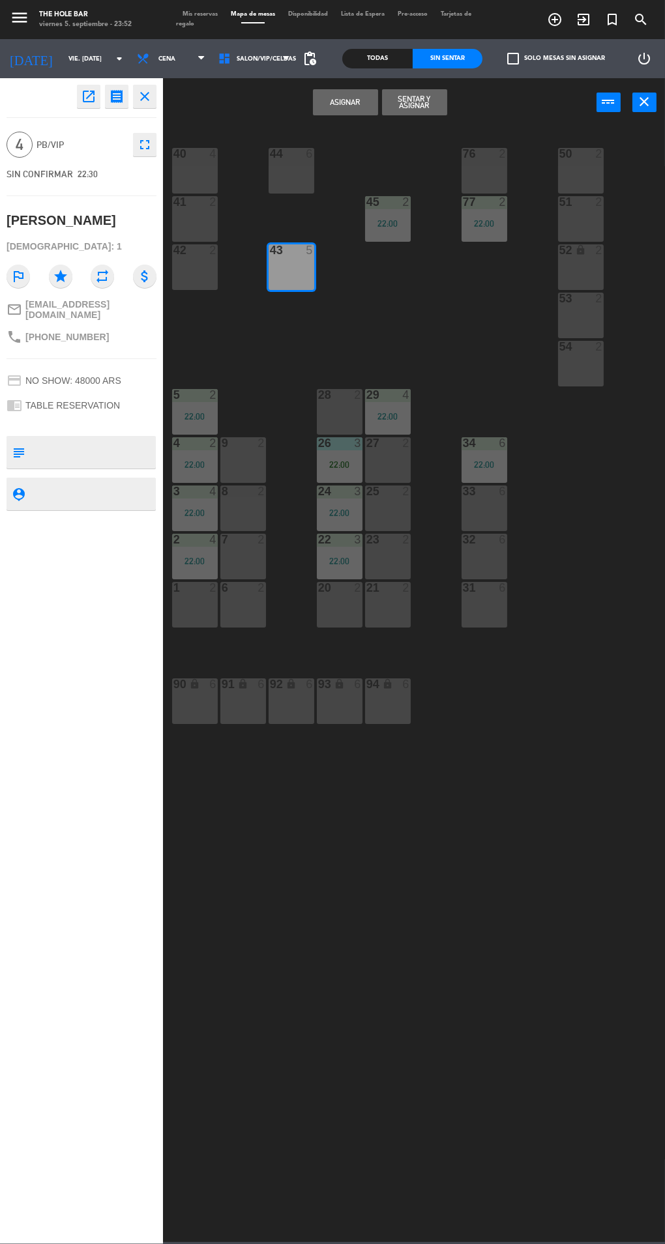
click at [404, 113] on button "Sentar y Asignar" at bounding box center [414, 102] width 65 height 26
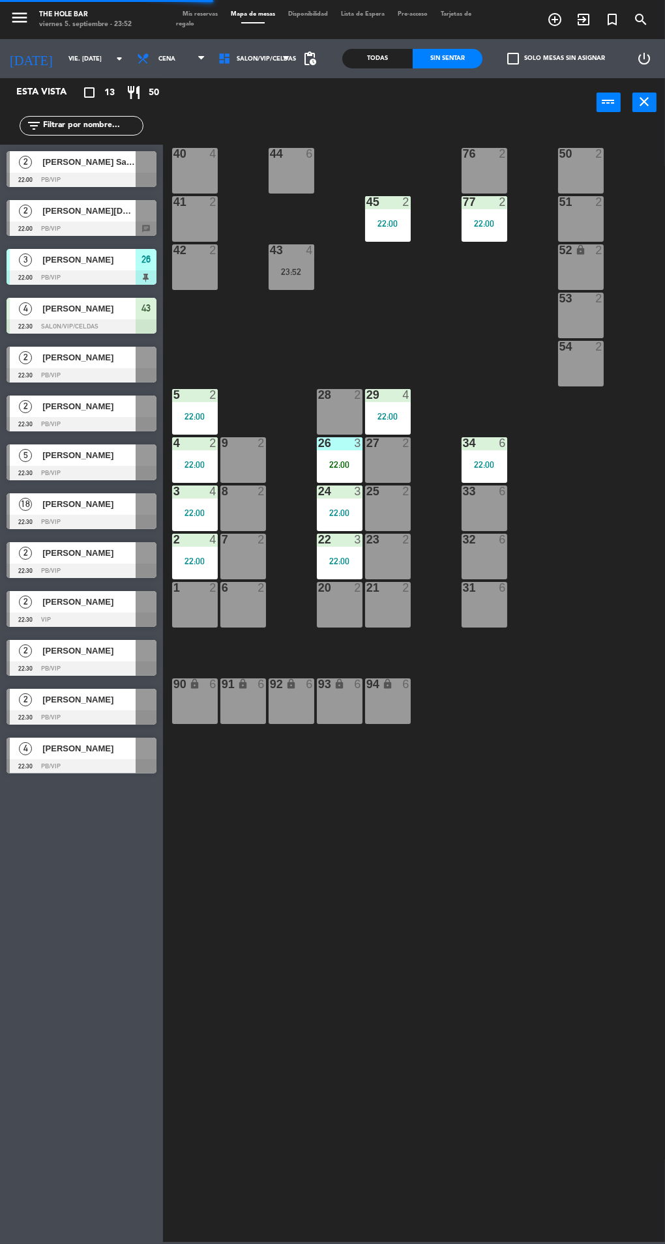
click at [51, 360] on span "[PERSON_NAME]" at bounding box center [88, 358] width 93 height 14
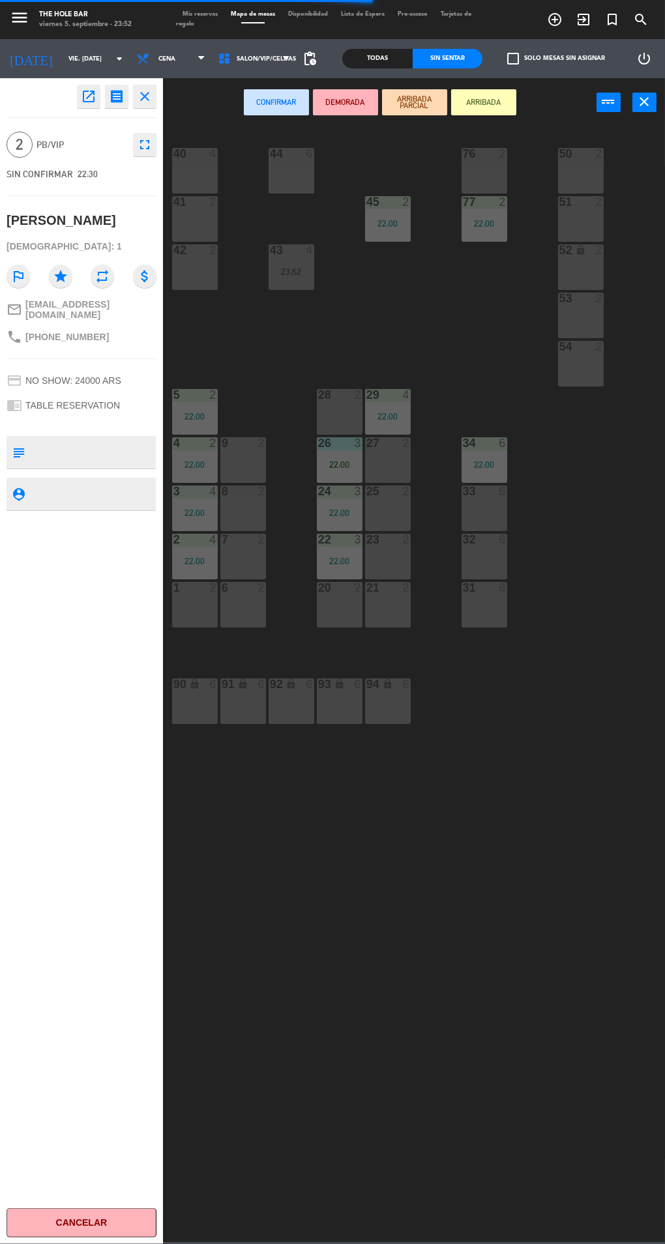
click at [502, 1090] on div "40 4 44 6 76 2 50 2 41 2 77 2 22:00 45 2 22:00 51 2 42 2 43 4 23:52 52 lock 2 5…" at bounding box center [416, 683] width 495 height 1118
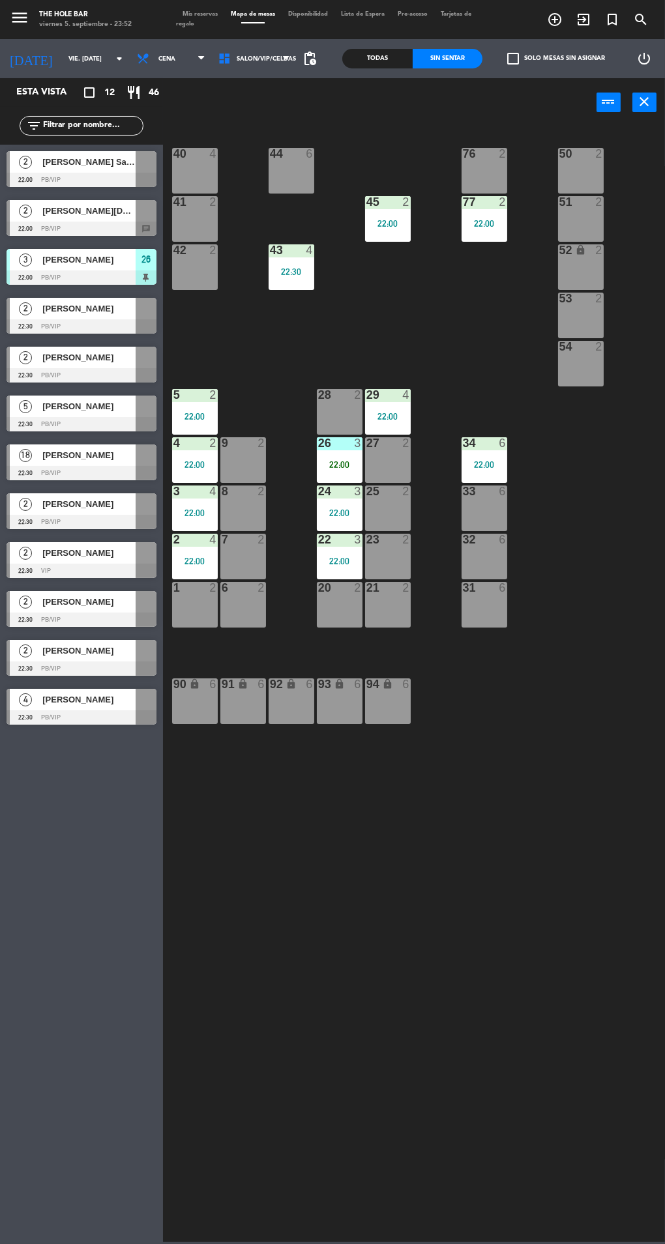
click at [29, 371] on div at bounding box center [82, 375] width 150 height 14
click at [541, 1067] on div "40 4 44 6 76 2 50 2 41 2 77 2 22:00 45 2 22:00 51 2 42 2 43 4 22:30 52 lock 2 5…" at bounding box center [416, 683] width 495 height 1118
click at [54, 420] on div at bounding box center [82, 424] width 150 height 14
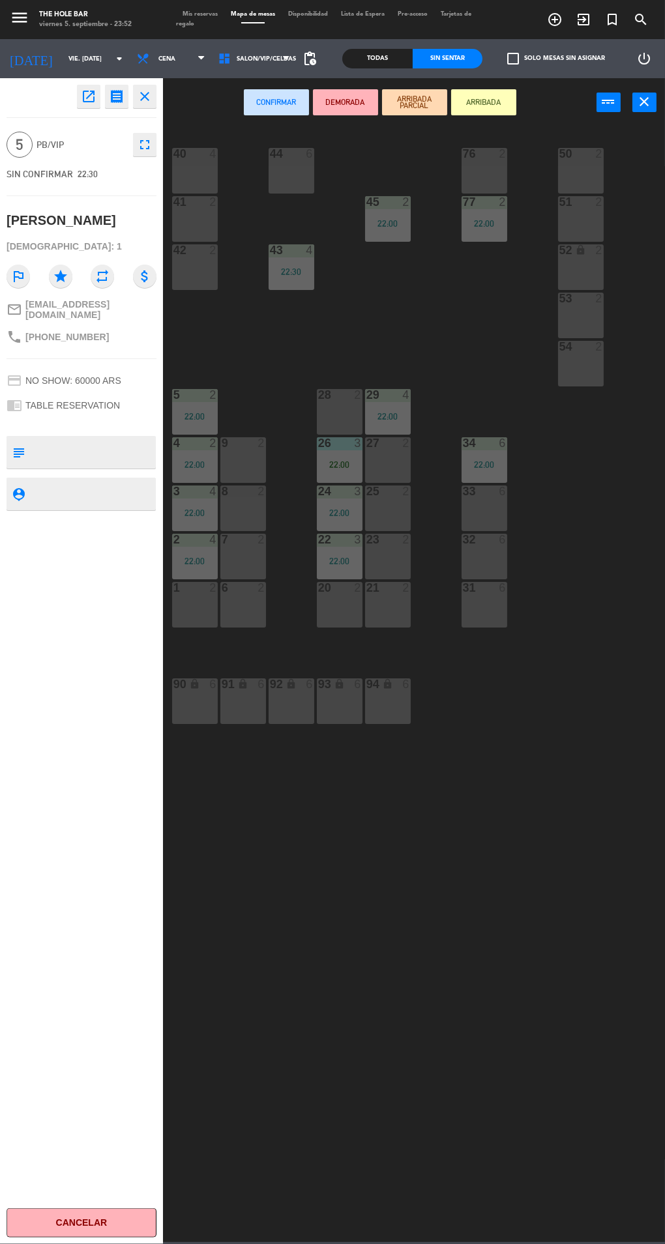
click at [489, 510] on div "33 6" at bounding box center [484, 508] width 46 height 46
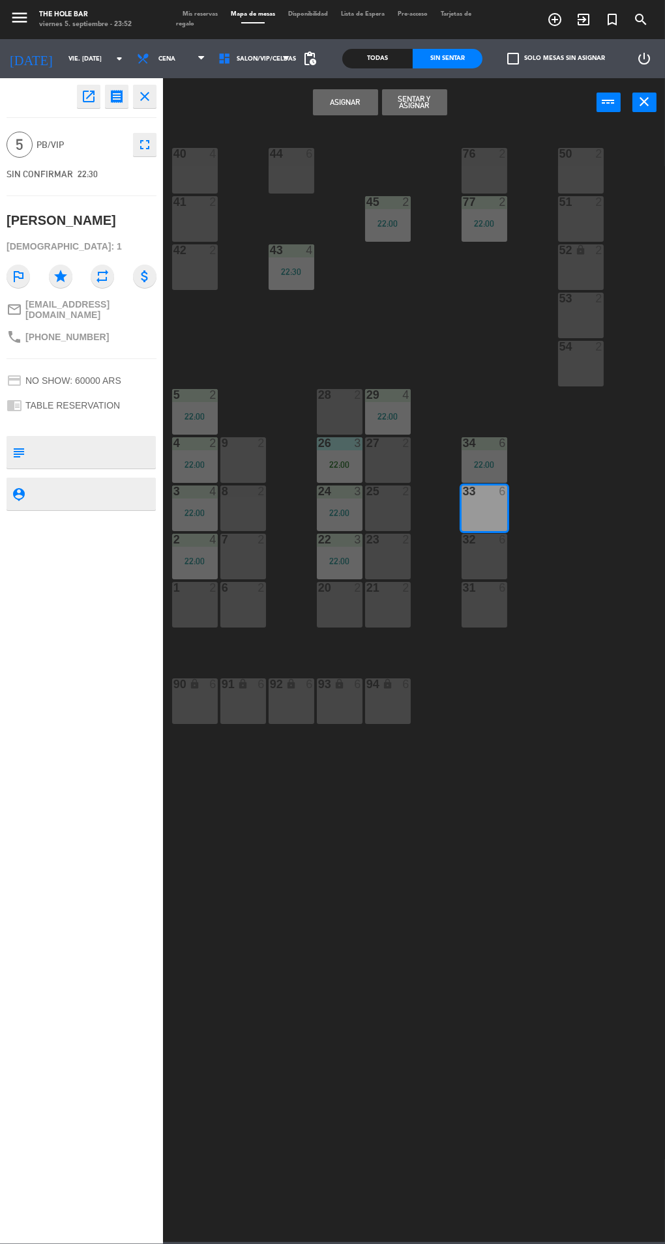
click at [399, 96] on button "Sentar y Asignar" at bounding box center [414, 102] width 65 height 26
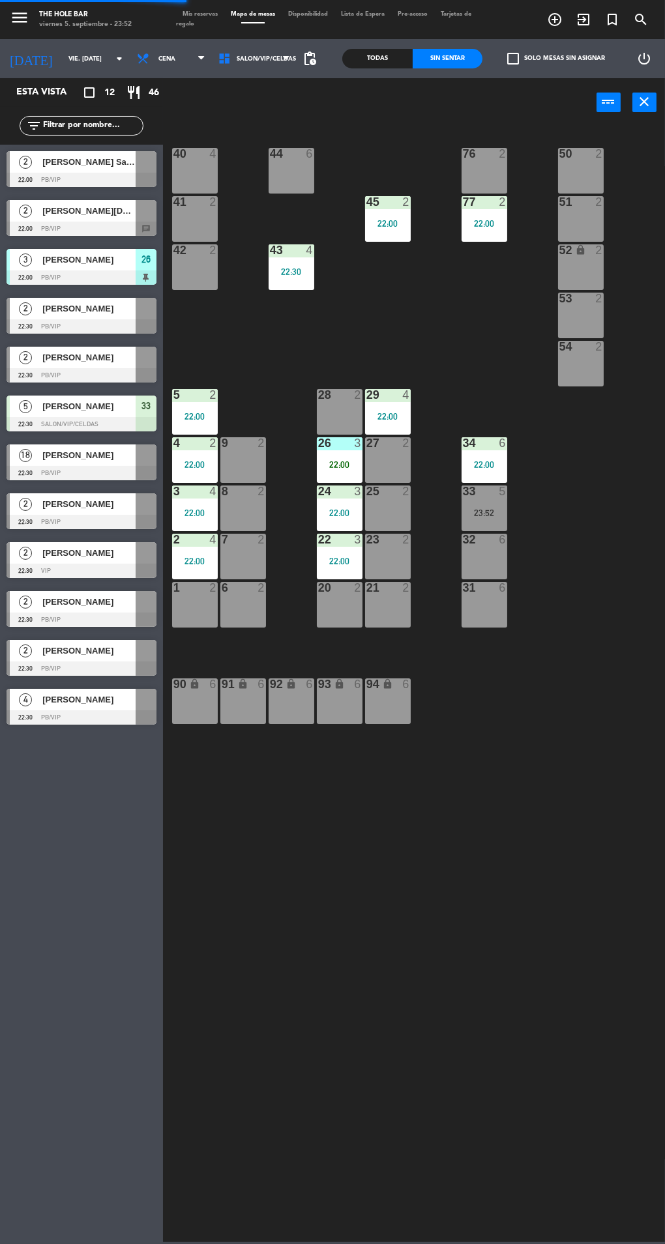
click at [50, 332] on div at bounding box center [82, 326] width 150 height 14
click at [461, 788] on div "40 4 44 6 76 2 50 2 41 2 77 2 22:00 45 2 22:00 51 2 42 2 43 4 22:30 52 lock 2 5…" at bounding box center [416, 683] width 495 height 1118
click at [35, 467] on div at bounding box center [82, 473] width 150 height 14
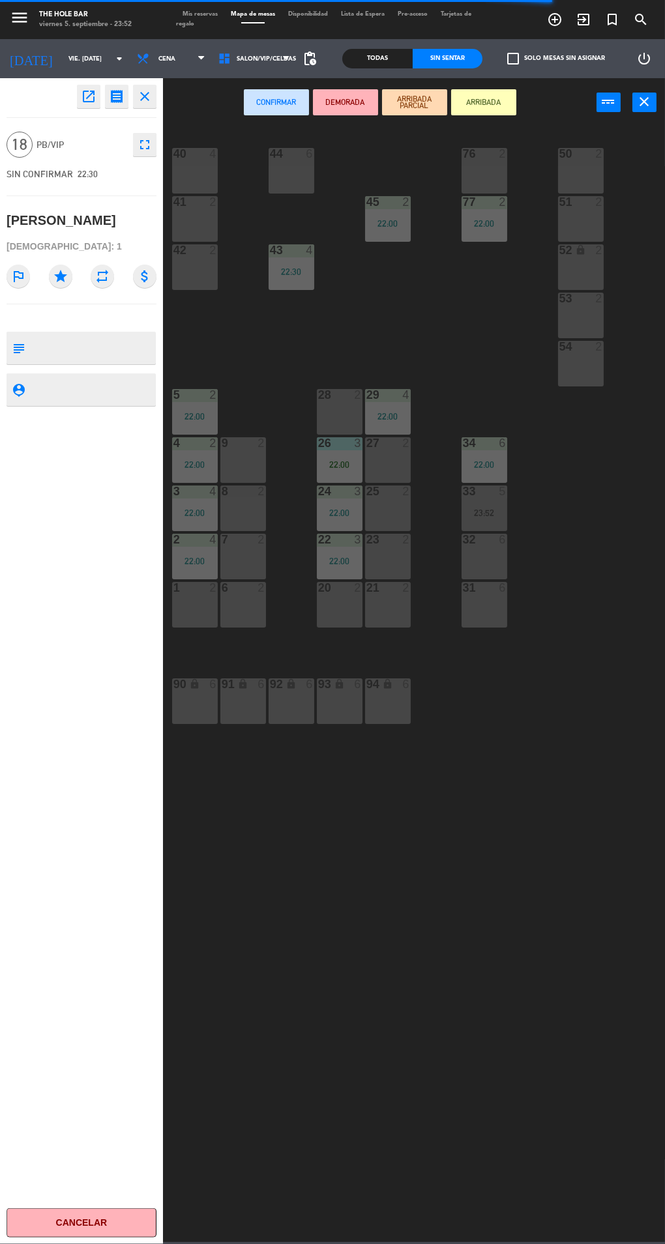
click at [200, 181] on div "40 4" at bounding box center [195, 171] width 46 height 46
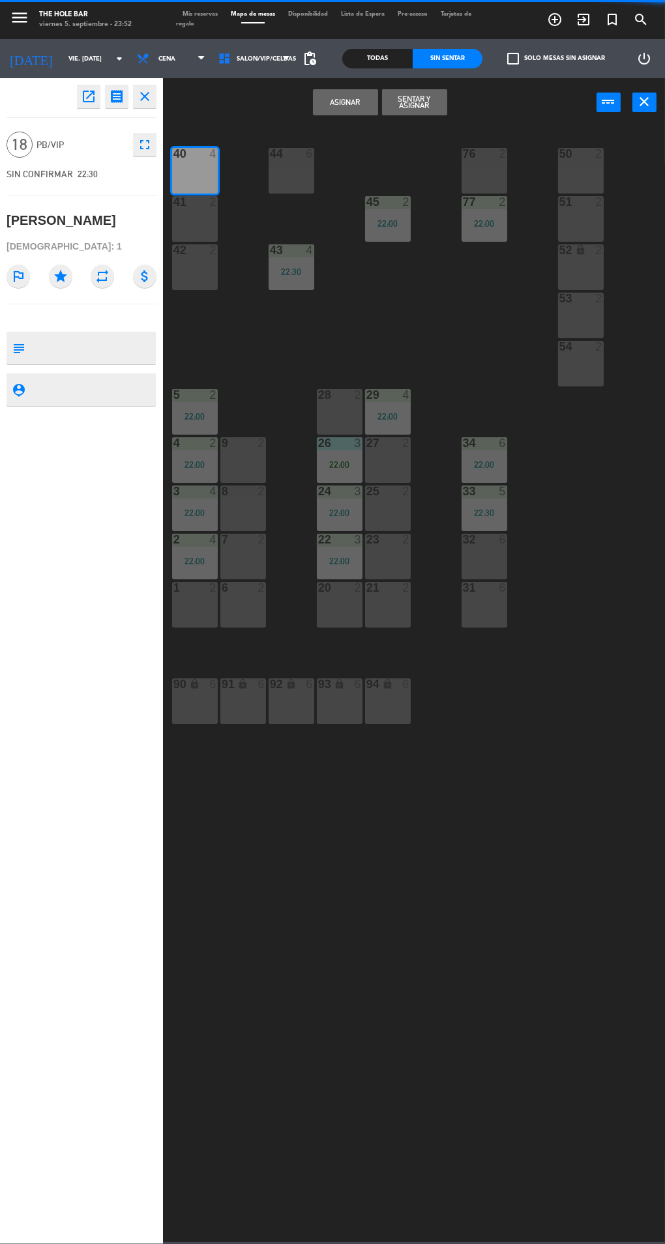
click at [413, 106] on button "Sentar y Asignar" at bounding box center [414, 102] width 65 height 26
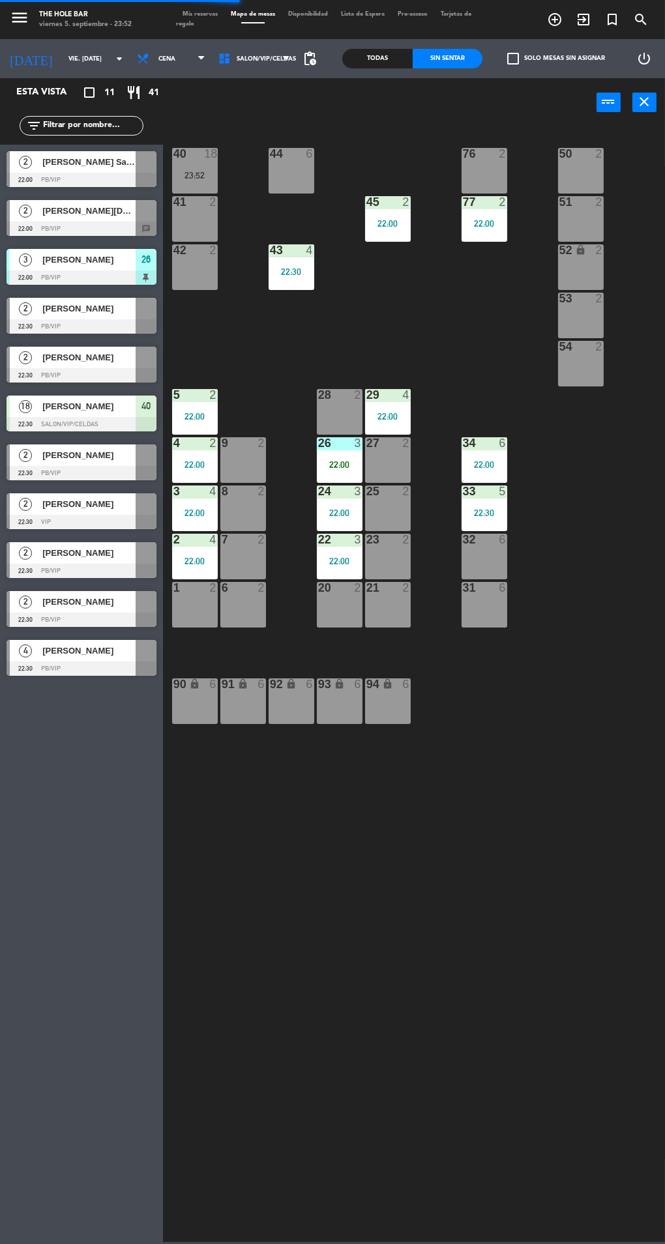
click at [39, 469] on div at bounding box center [82, 473] width 150 height 14
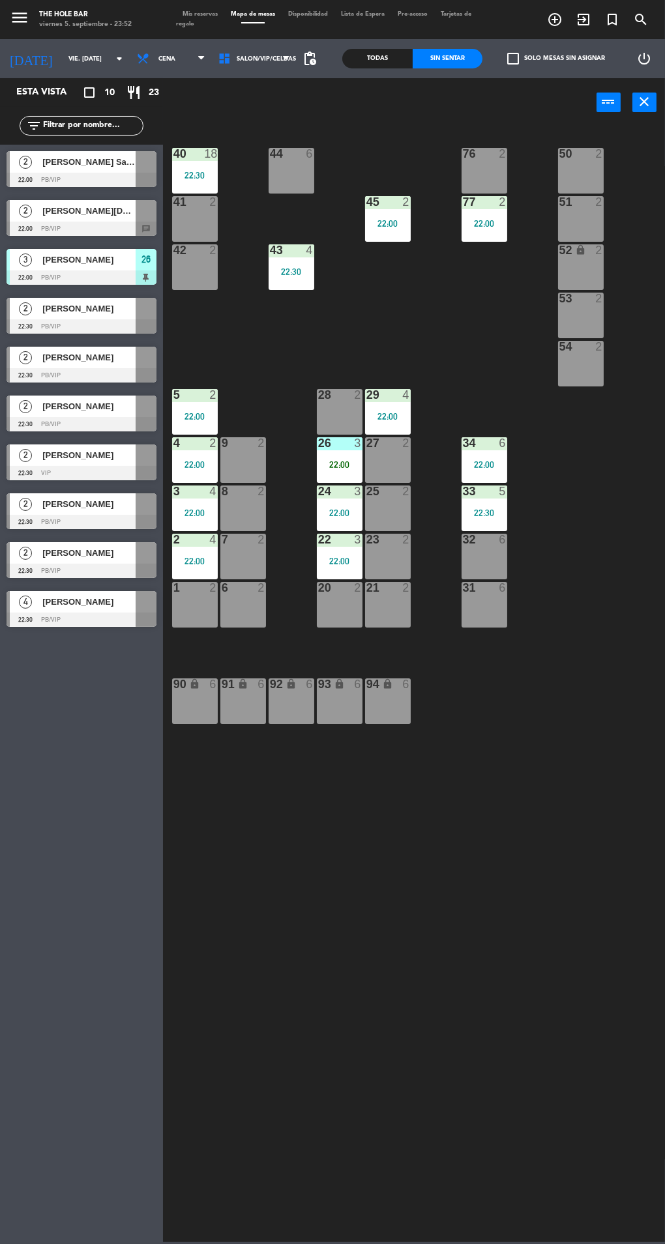
click at [454, 847] on div "40 18 22:30 44 6 76 2 50 2 41 2 77 2 22:00 45 2 22:00 51 2 42 2 43 4 22:30 52 l…" at bounding box center [416, 683] width 495 height 1118
click at [45, 475] on div at bounding box center [82, 473] width 150 height 14
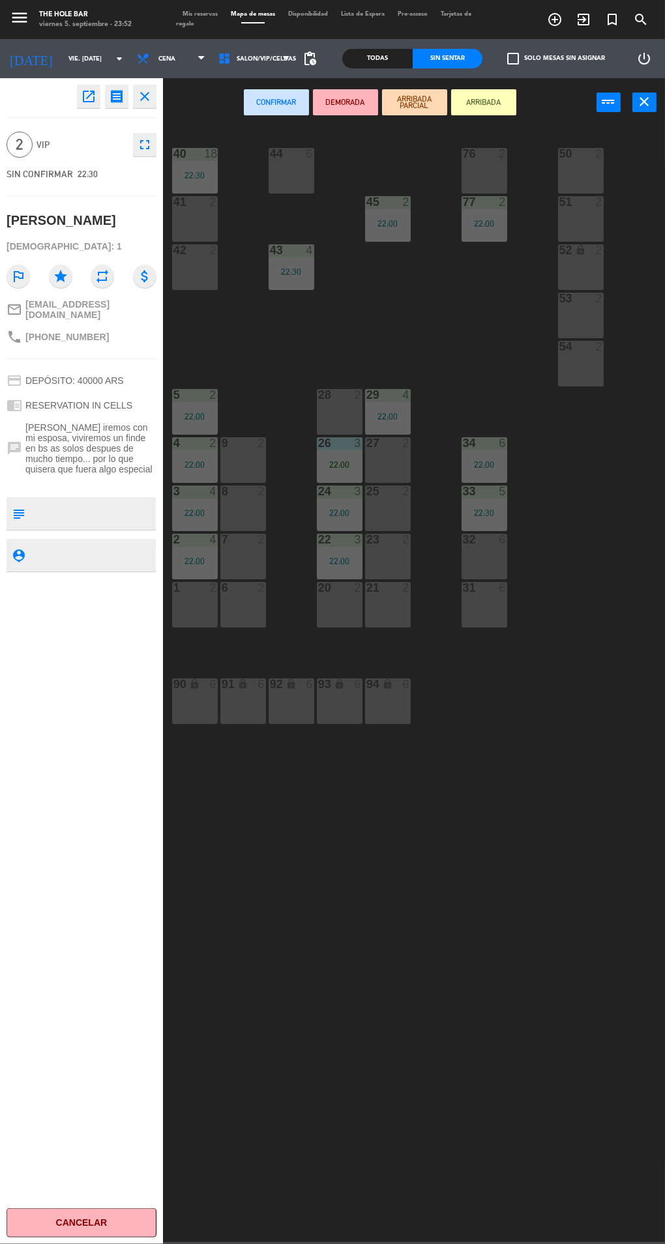
click at [577, 371] on div "54 2" at bounding box center [581, 364] width 46 height 46
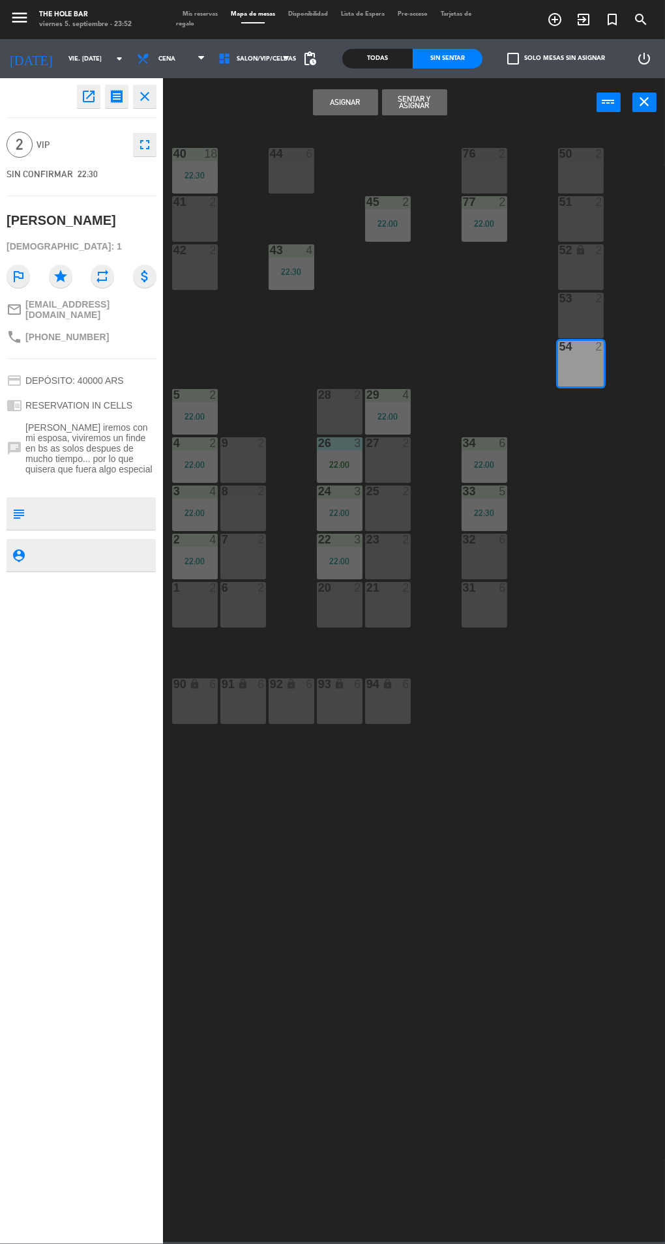
click at [397, 108] on button "Sentar y Asignar" at bounding box center [414, 102] width 65 height 26
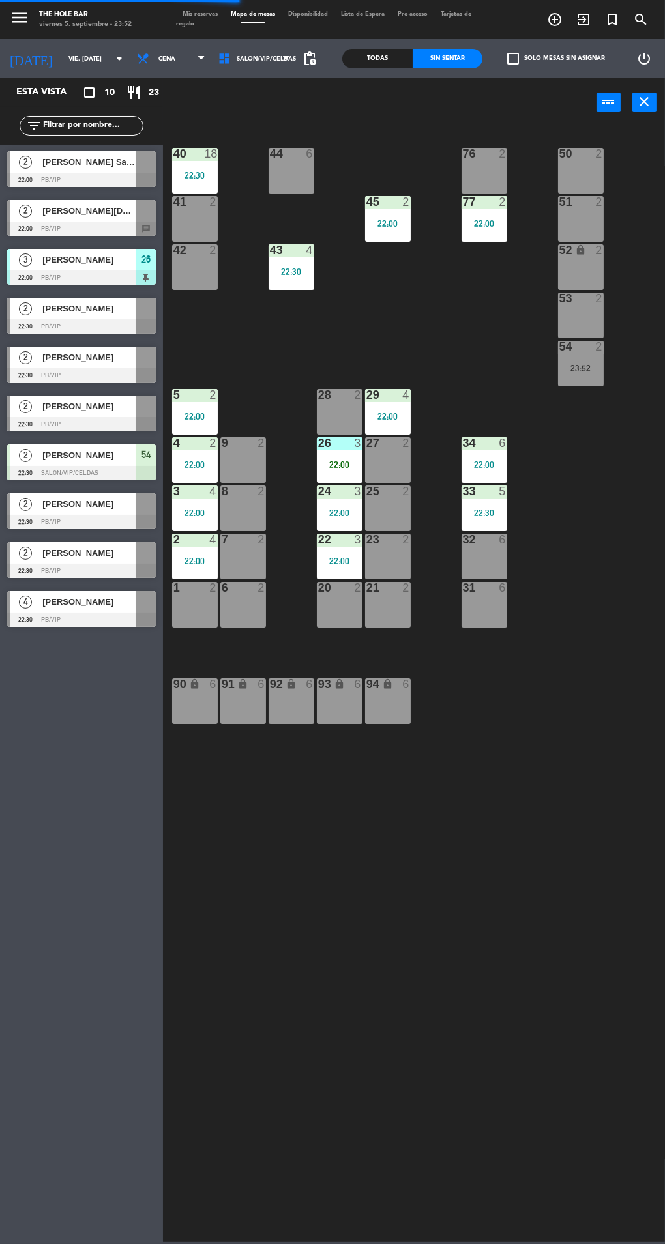
click at [42, 623] on div at bounding box center [82, 620] width 150 height 14
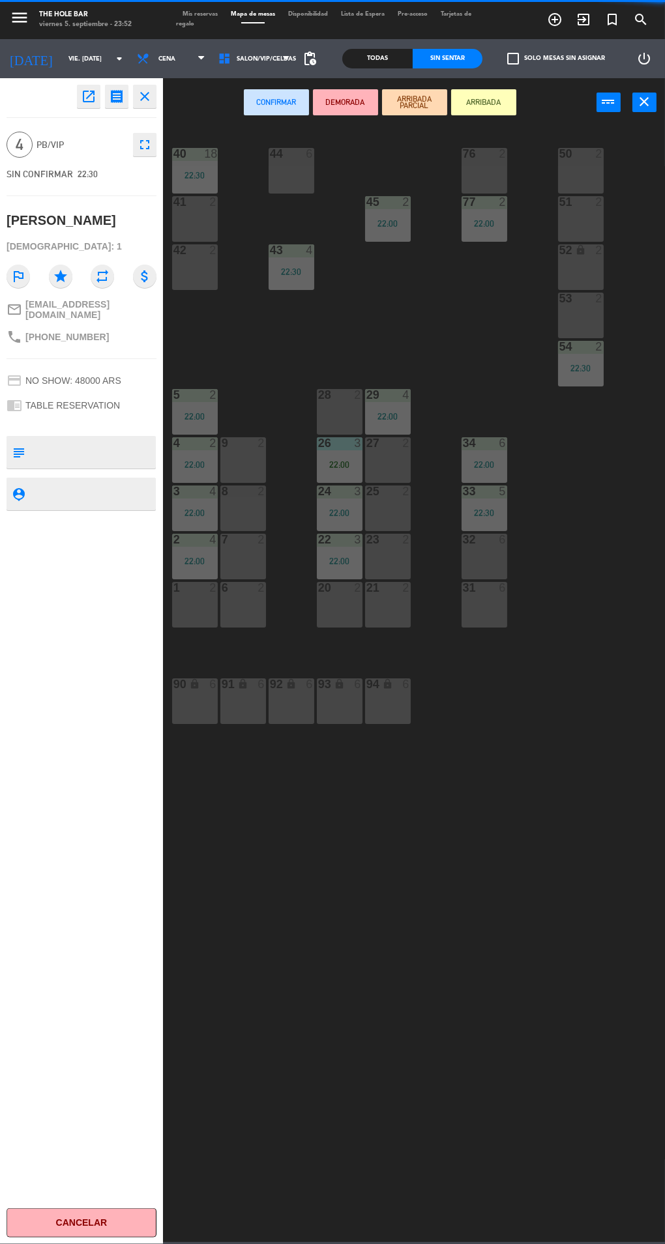
click at [177, 618] on div "1 2" at bounding box center [195, 605] width 46 height 46
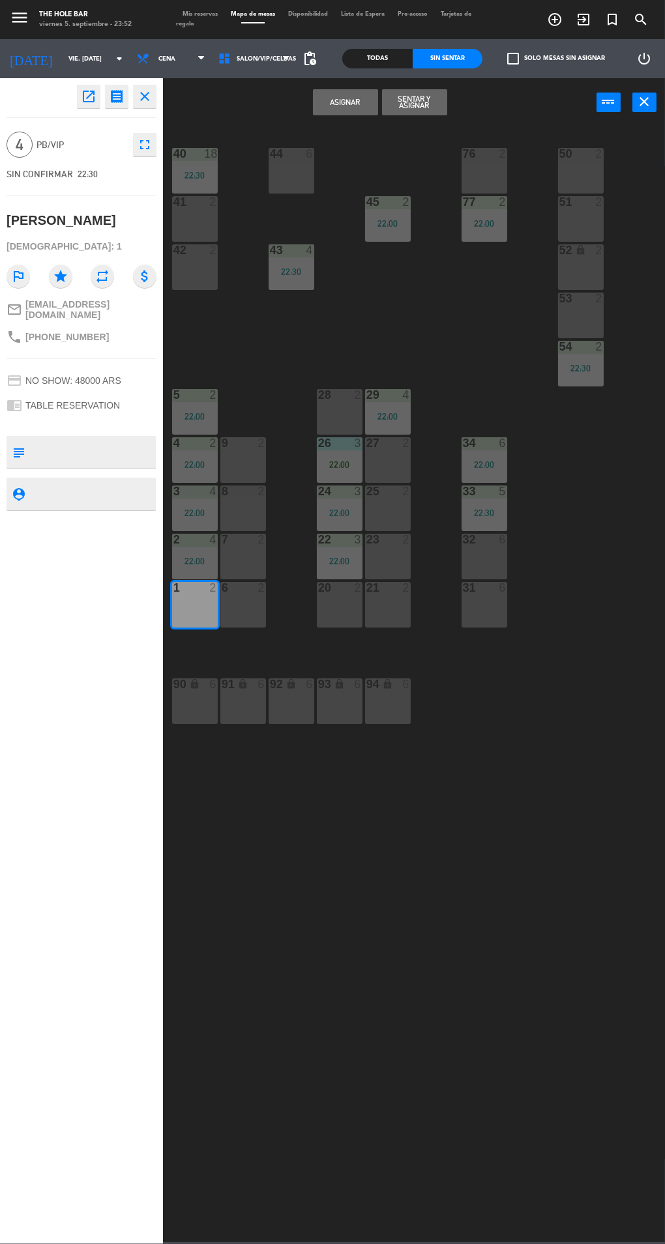
click at [411, 107] on button "Sentar y Asignar" at bounding box center [414, 102] width 65 height 26
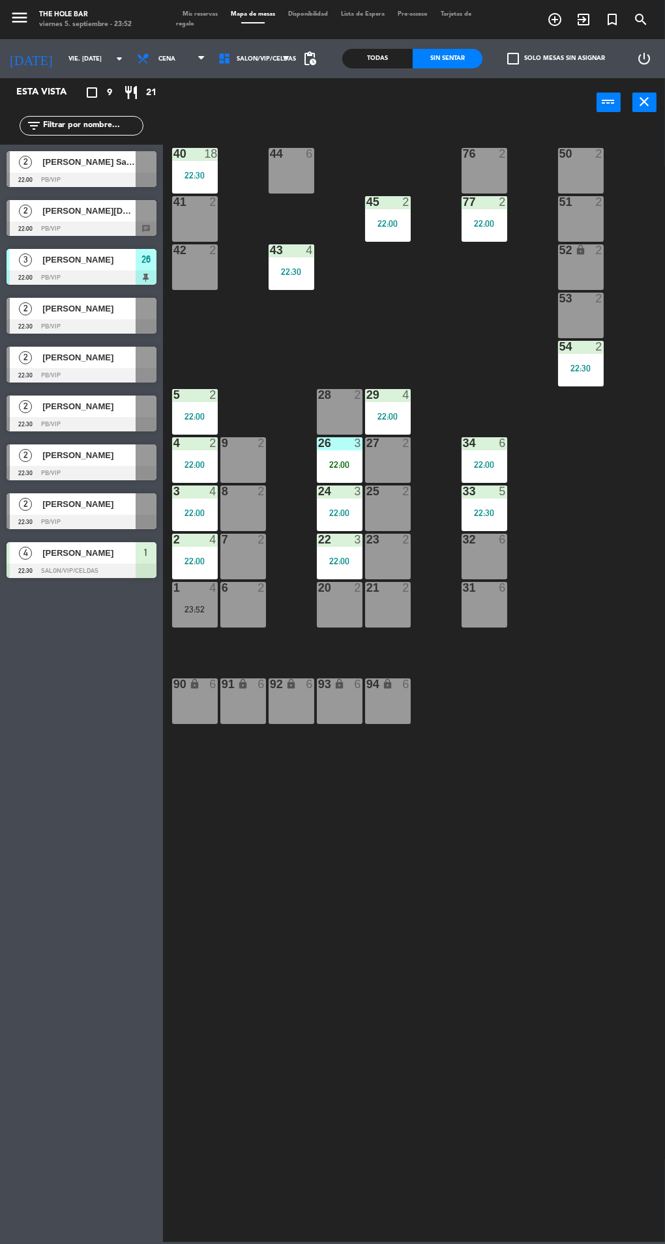
click at [46, 521] on div at bounding box center [82, 522] width 150 height 14
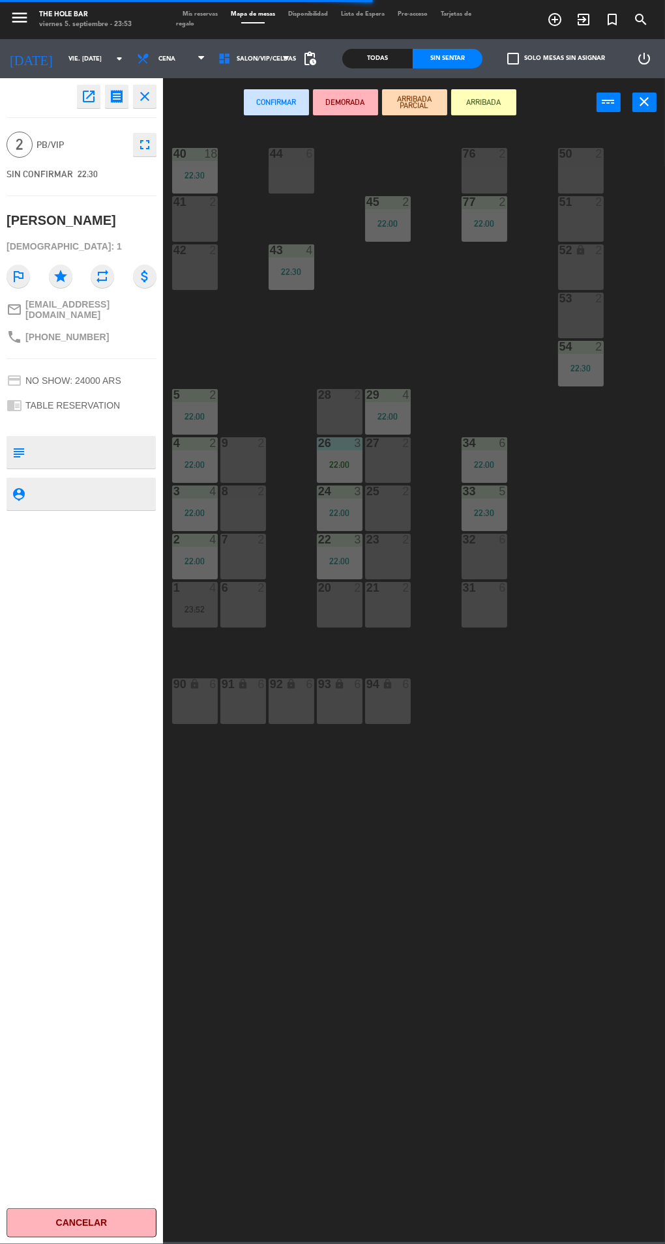
click at [477, 154] on div at bounding box center [484, 154] width 22 height 12
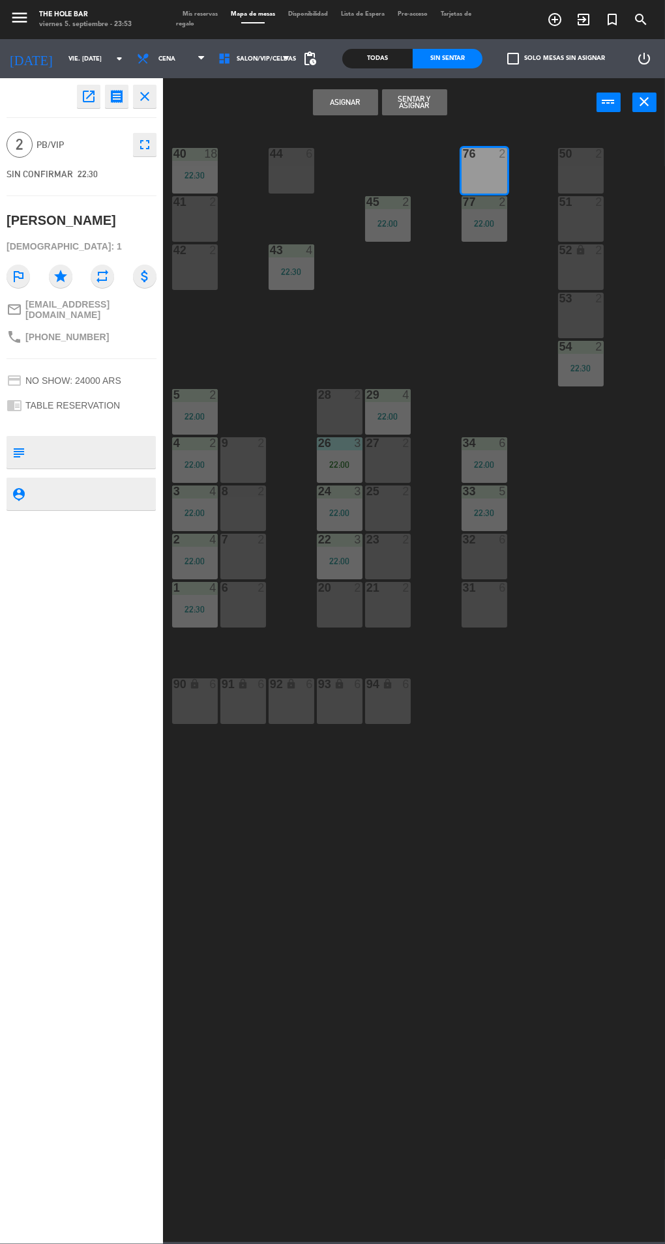
click at [413, 109] on button "Sentar y Asignar" at bounding box center [414, 102] width 65 height 26
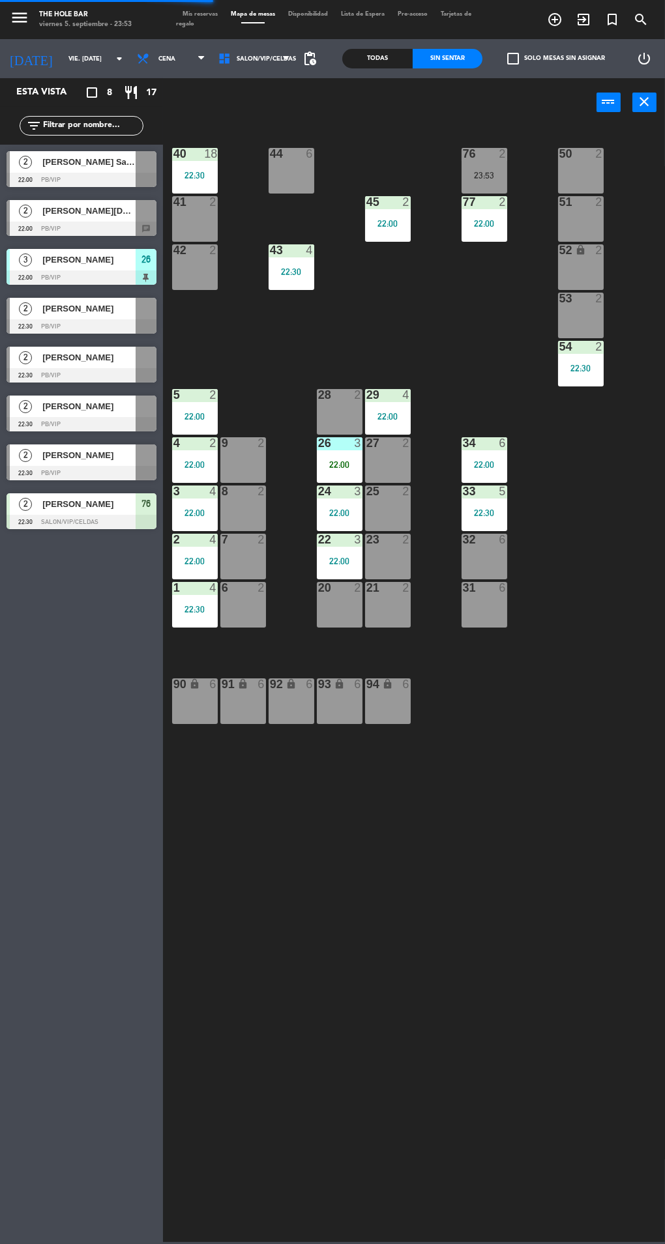
click at [29, 459] on span "2" at bounding box center [25, 455] width 13 height 13
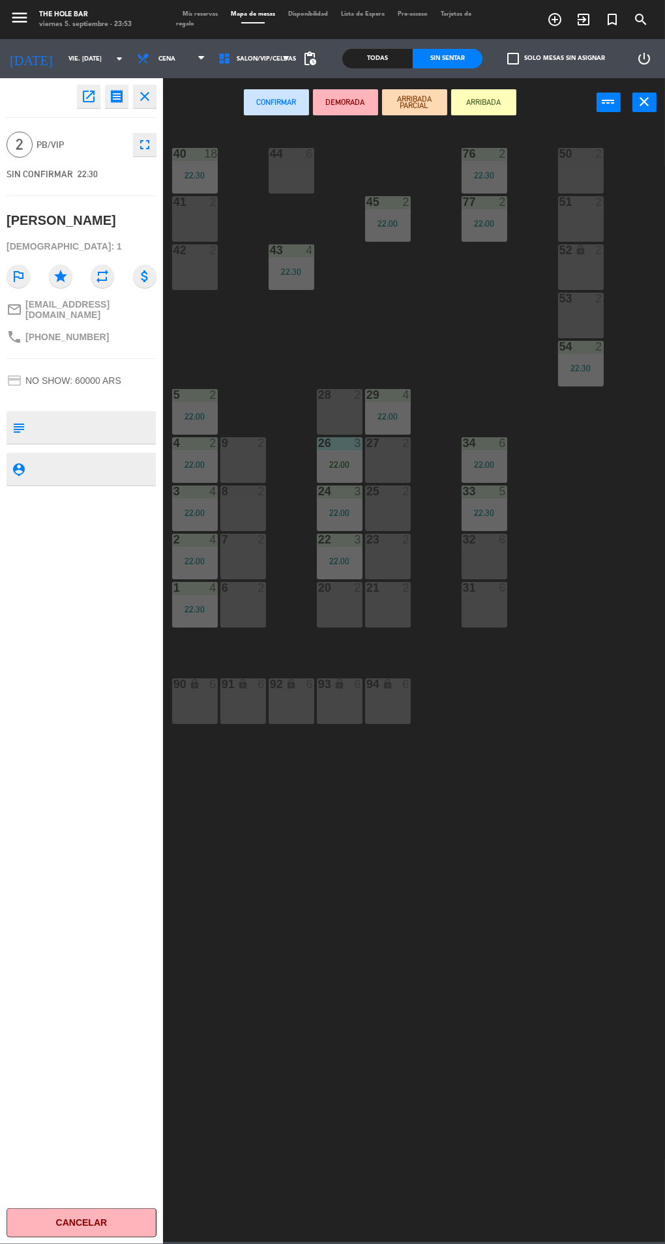
click at [393, 570] on div "23 2" at bounding box center [388, 557] width 46 height 46
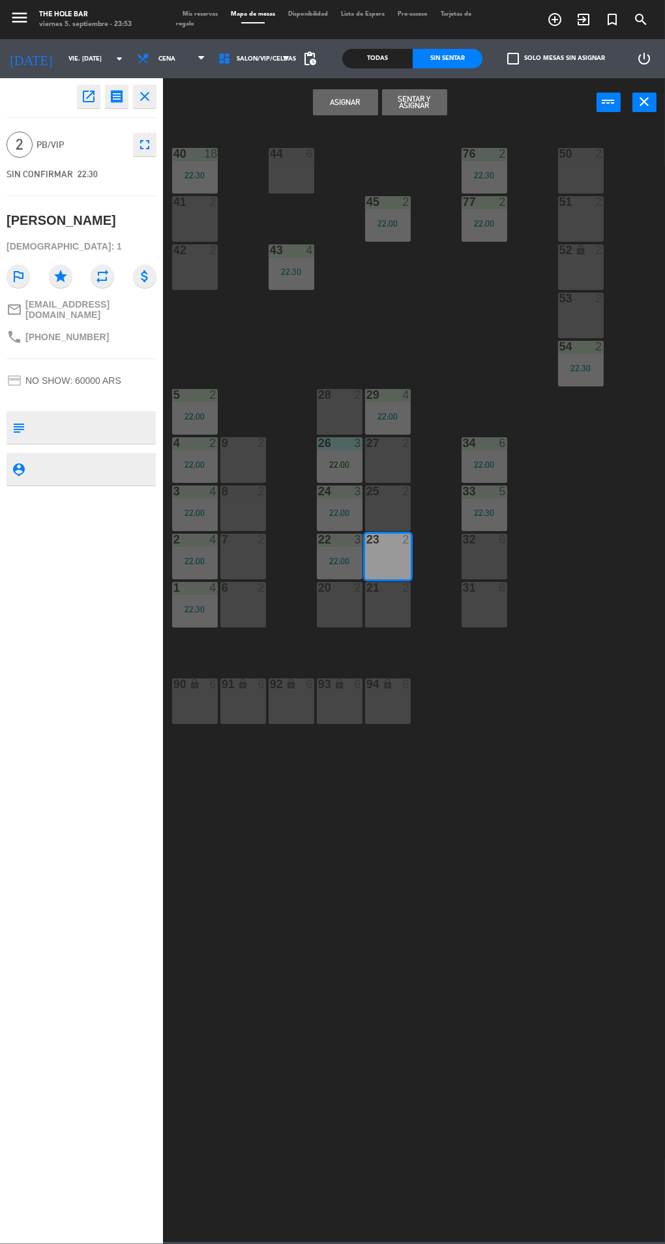
click at [409, 111] on button "Sentar y Asignar" at bounding box center [414, 102] width 65 height 26
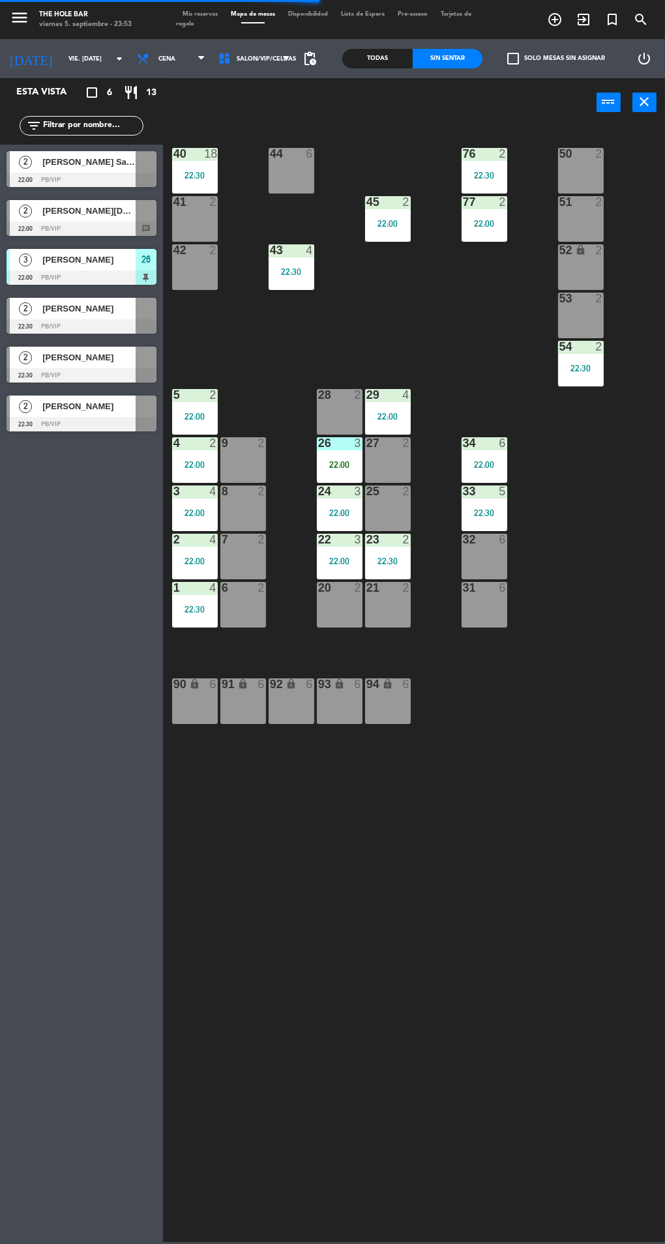
click at [184, 23] on span "Tarjetas de regalo" at bounding box center [323, 19] width 295 height 16
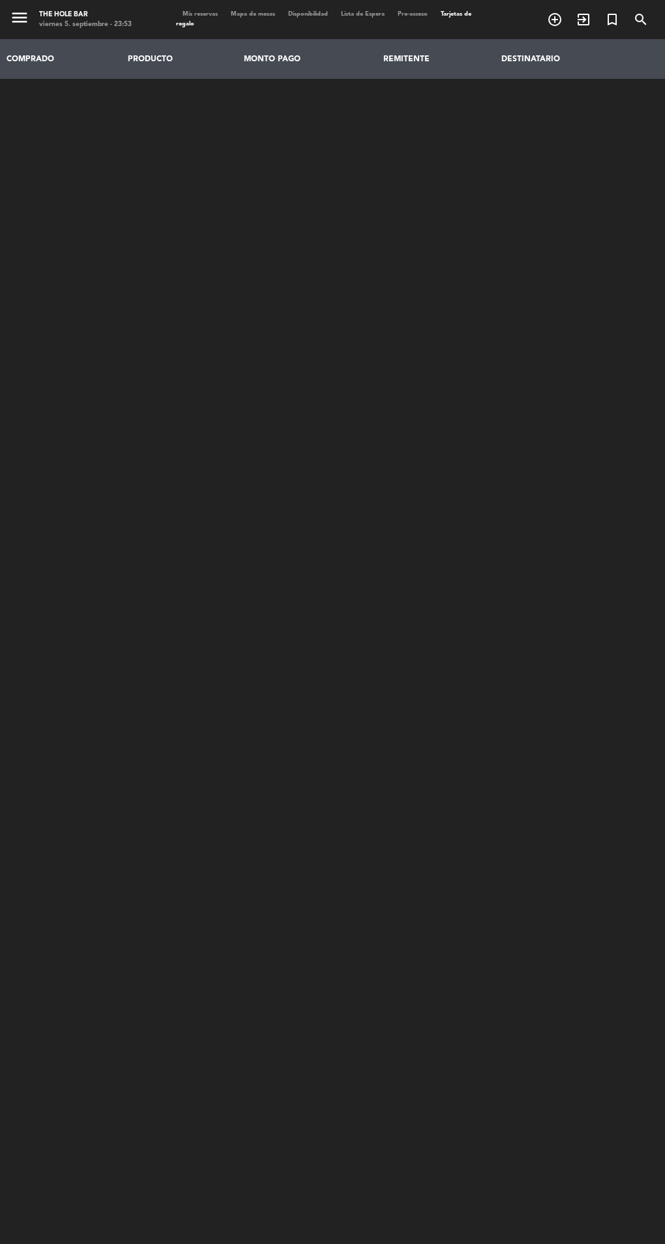
click at [198, 12] on span "Mis reservas" at bounding box center [200, 14] width 48 height 6
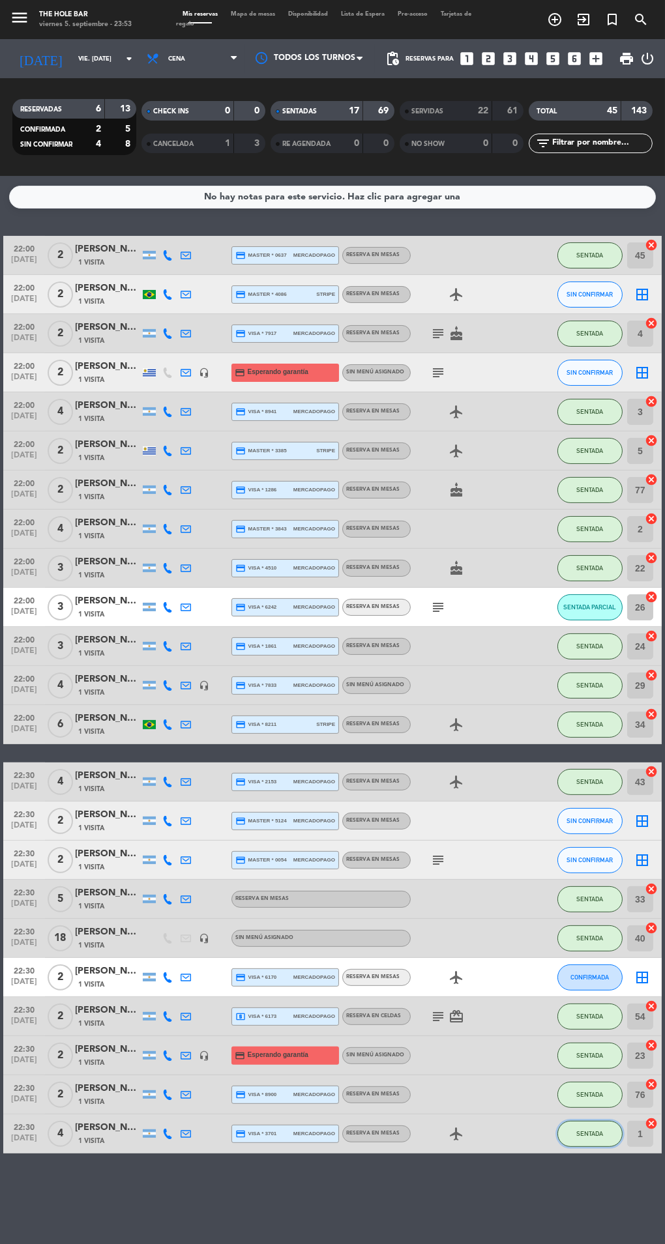
click at [589, 1133] on span "SENTADA" at bounding box center [589, 1133] width 27 height 7
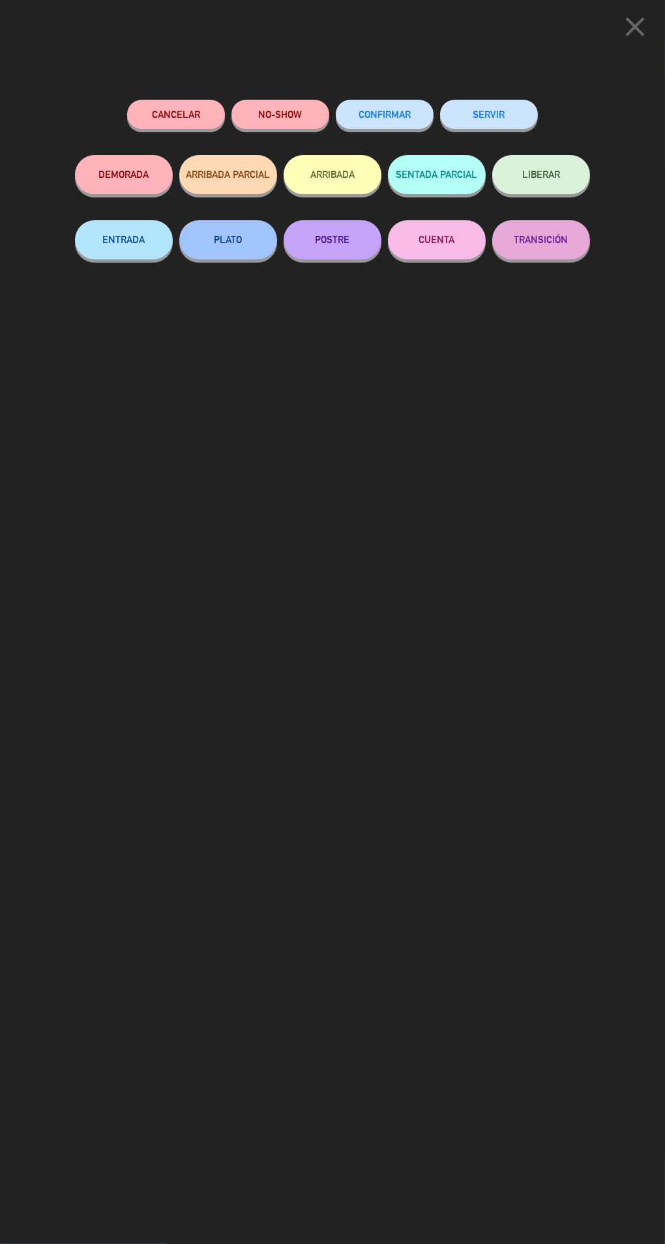
click at [493, 117] on button "SERVIR" at bounding box center [489, 114] width 98 height 29
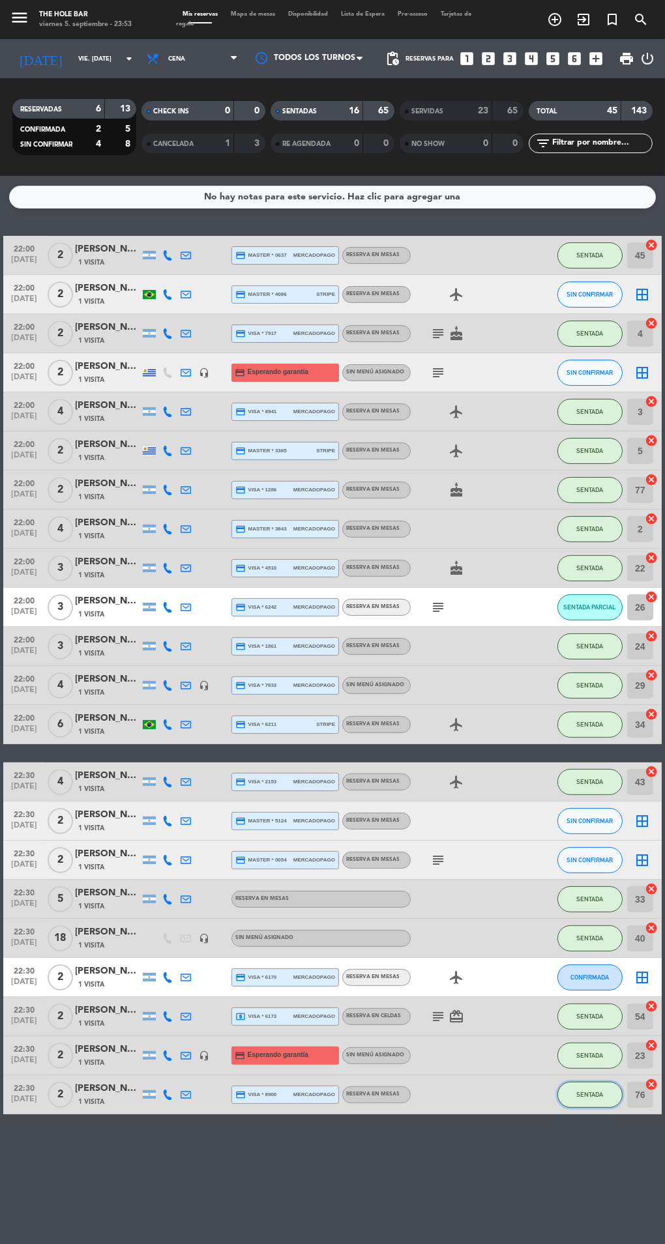
click at [592, 1093] on span "SENTADA" at bounding box center [589, 1094] width 27 height 7
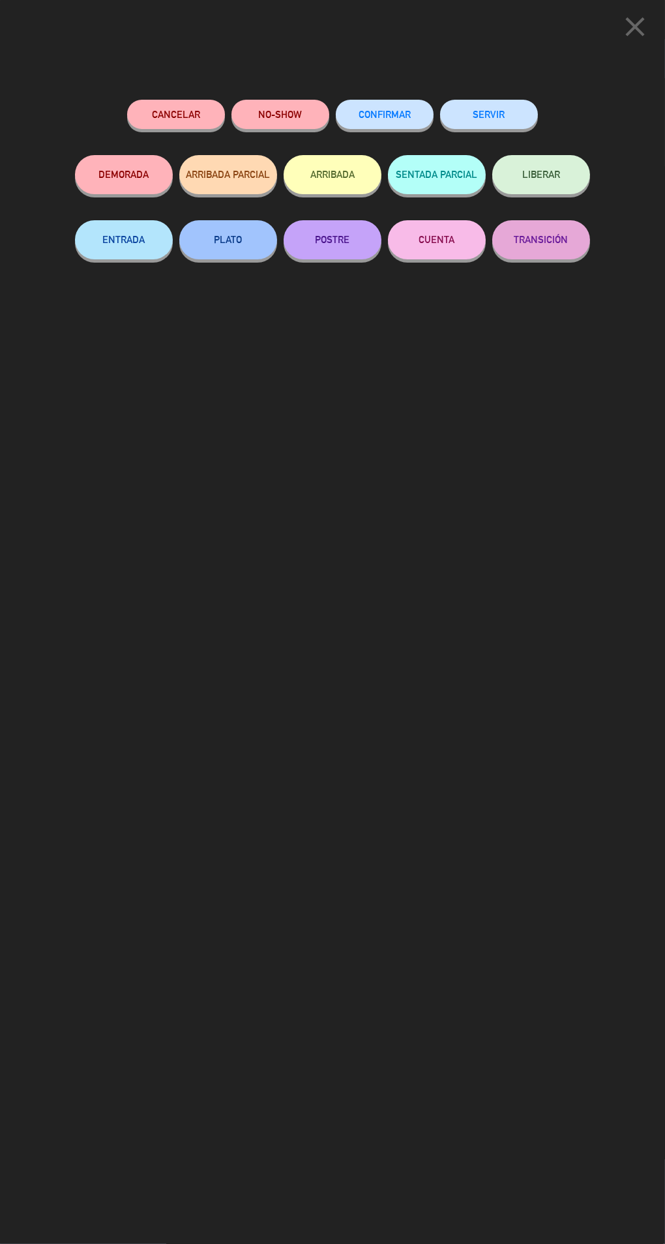
click at [506, 116] on button "SERVIR" at bounding box center [489, 114] width 98 height 29
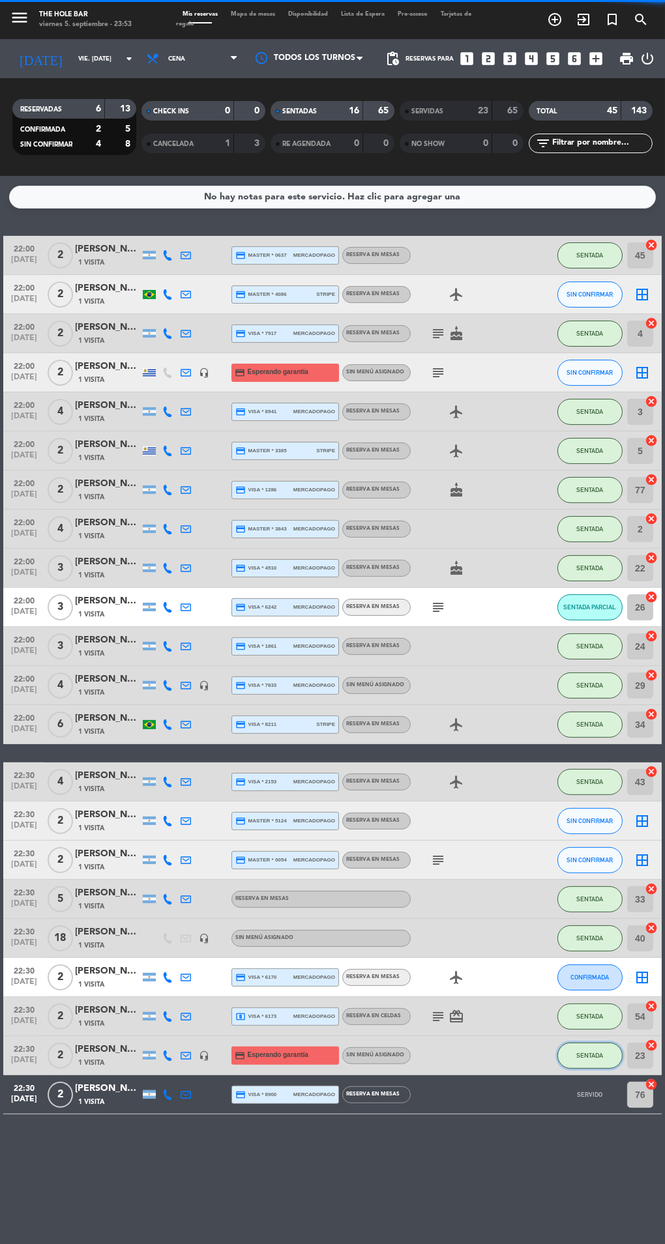
click at [586, 1057] on span "SENTADA" at bounding box center [589, 1055] width 27 height 7
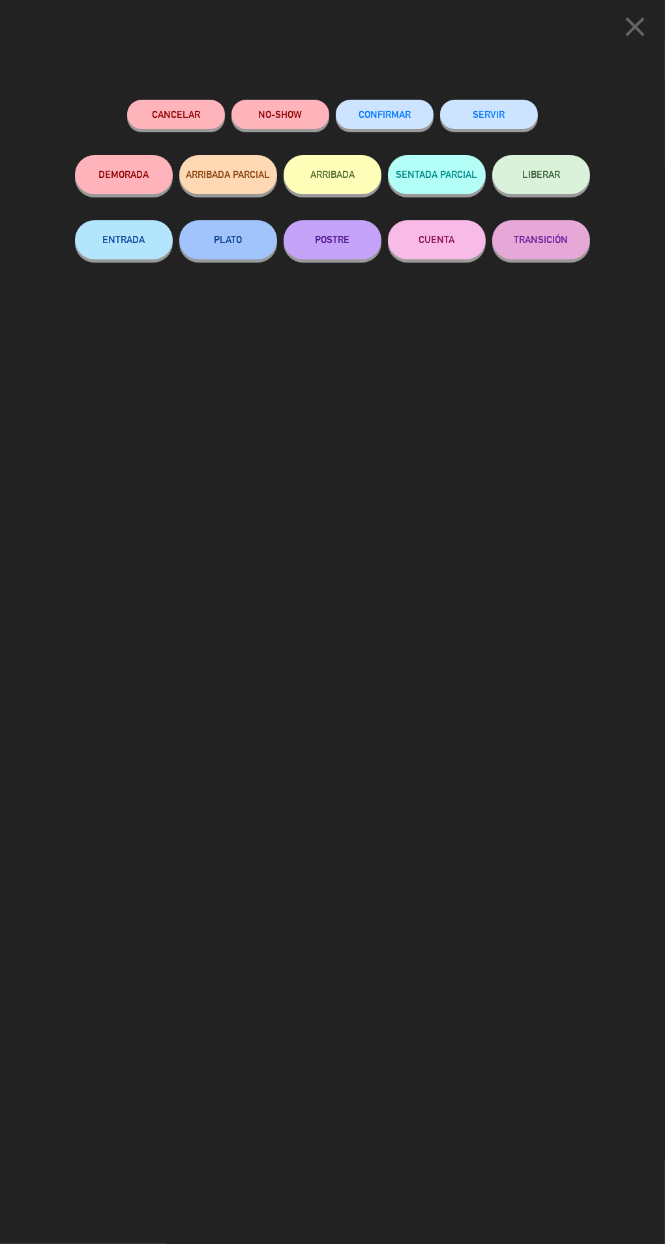
click at [515, 119] on button "SERVIR" at bounding box center [489, 114] width 98 height 29
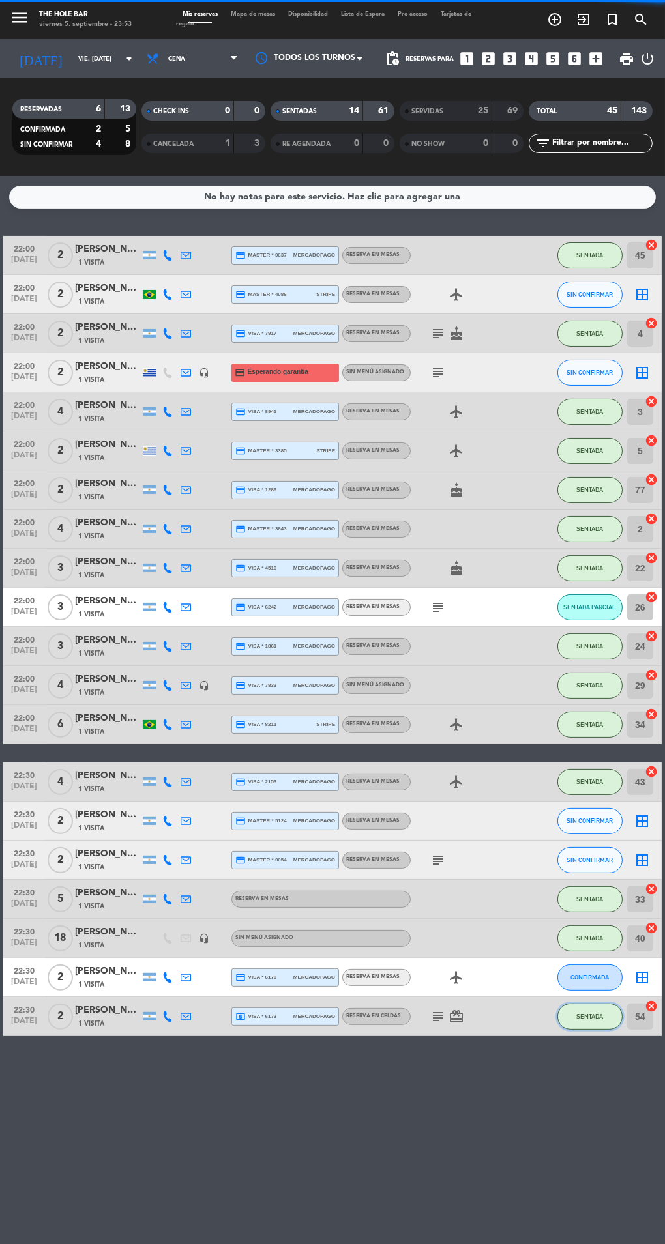
click at [590, 1028] on button "SENTADA" at bounding box center [589, 1017] width 65 height 26
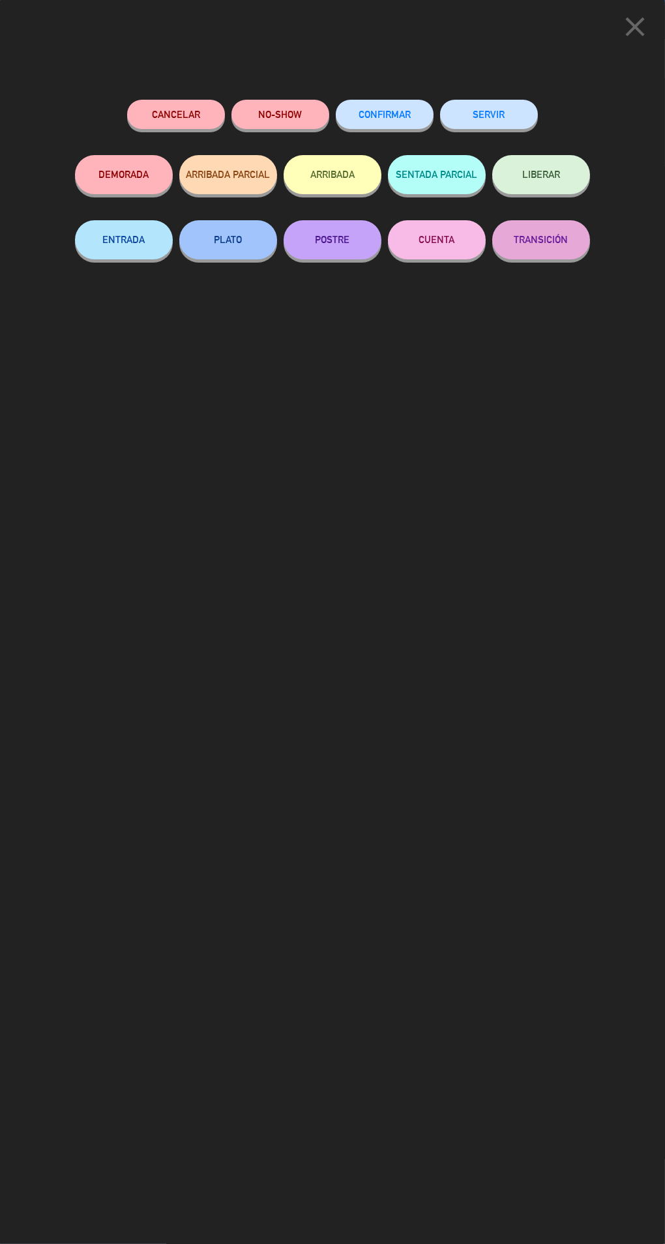
click at [492, 113] on button "SERVIR" at bounding box center [489, 114] width 98 height 29
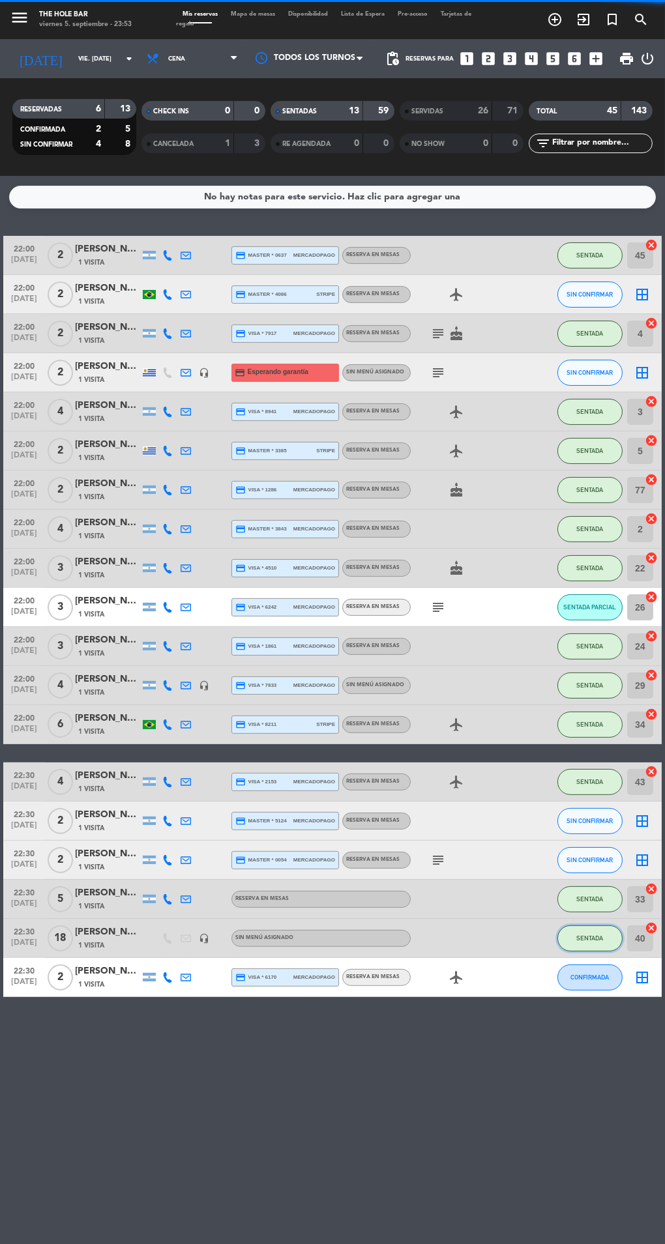
click at [601, 931] on button "SENTADA" at bounding box center [589, 938] width 65 height 26
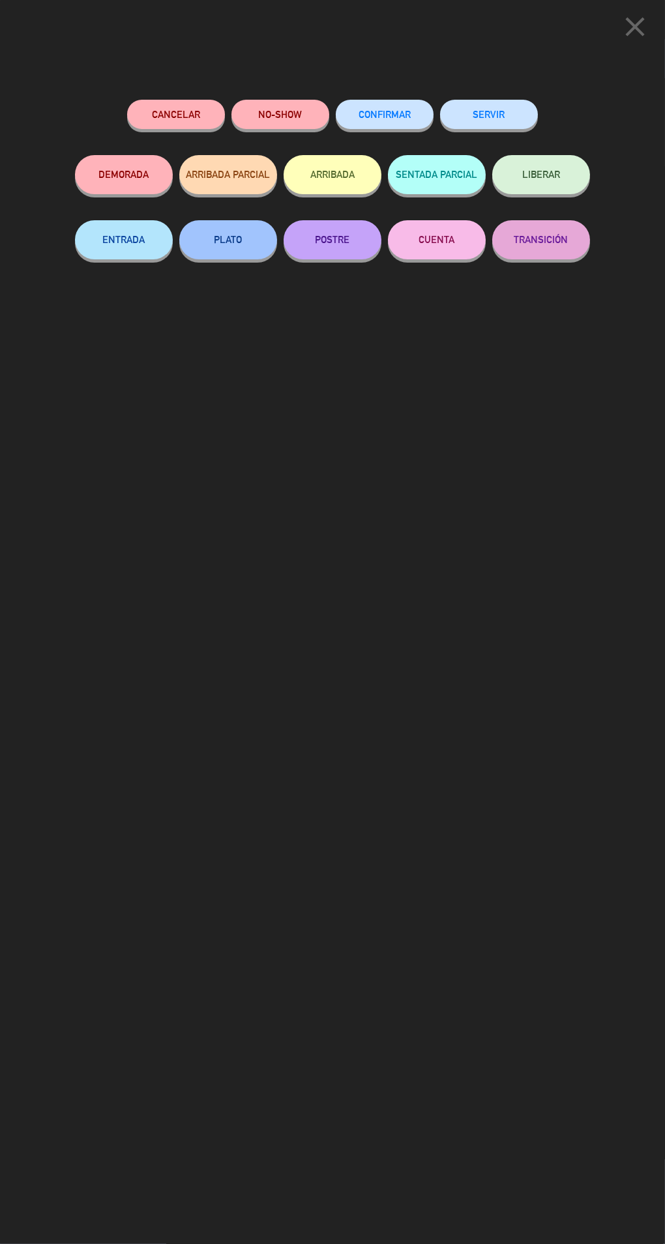
click at [489, 116] on button "SERVIR" at bounding box center [489, 114] width 98 height 29
click at [485, 113] on button "SERVIR" at bounding box center [489, 114] width 98 height 29
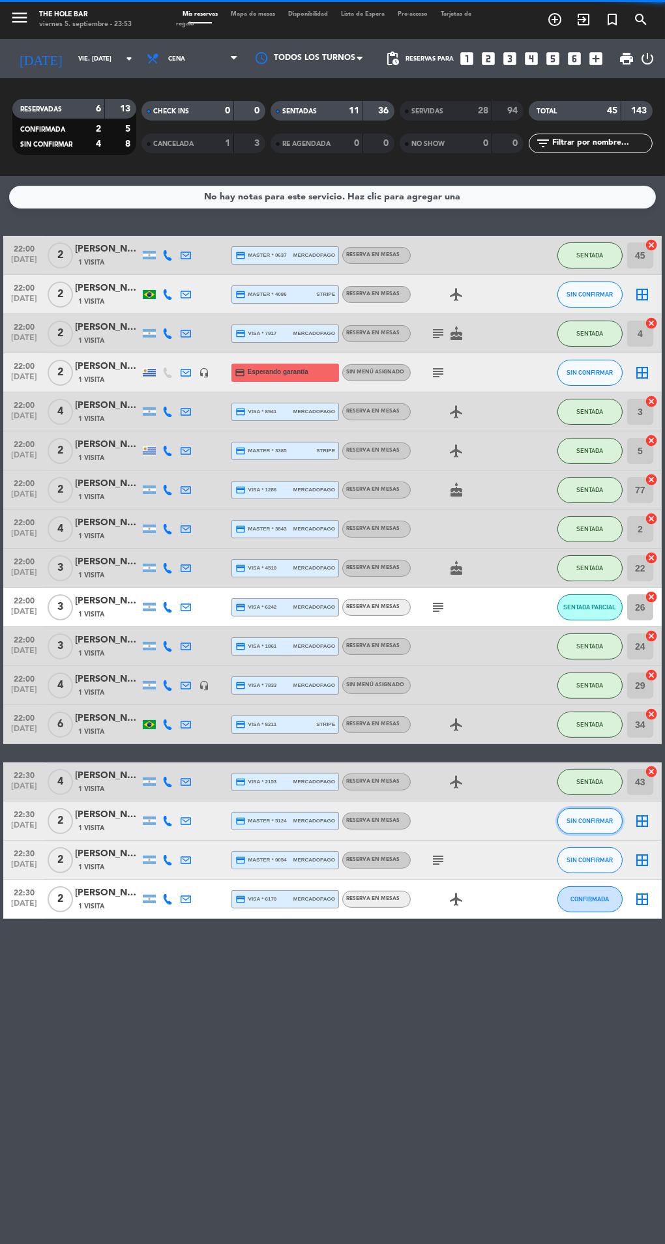
click at [589, 813] on button "SIN CONFIRMAR" at bounding box center [589, 821] width 65 height 26
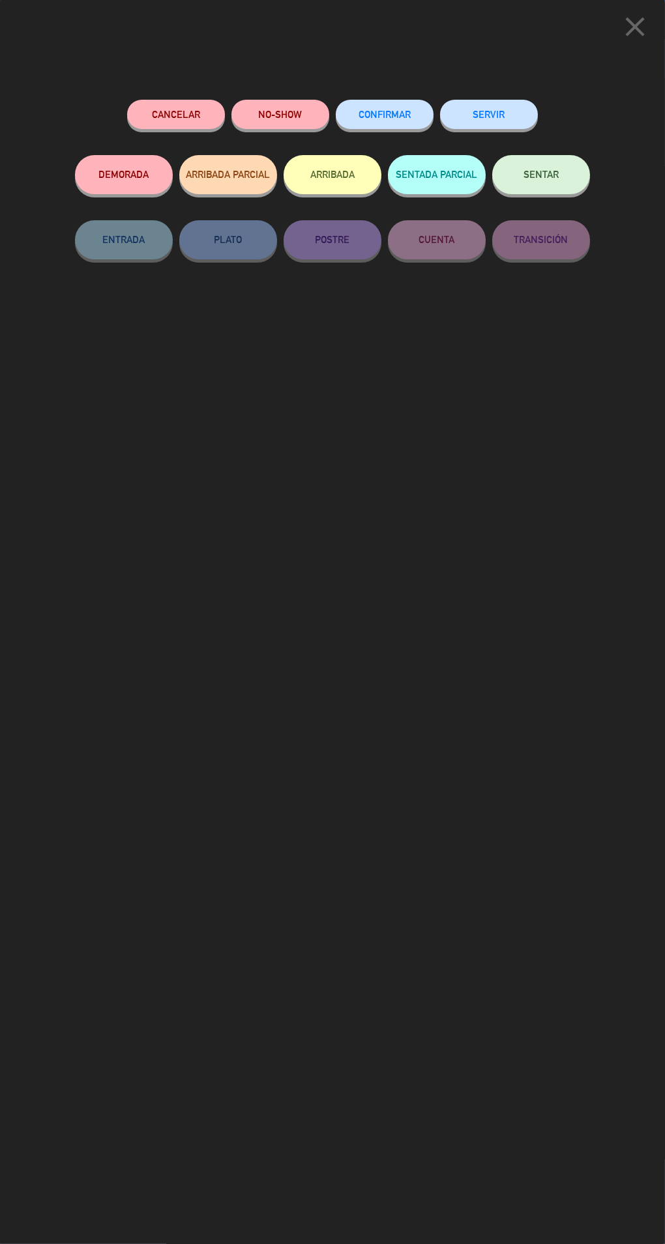
click at [517, 123] on button "SERVIR" at bounding box center [489, 114] width 98 height 29
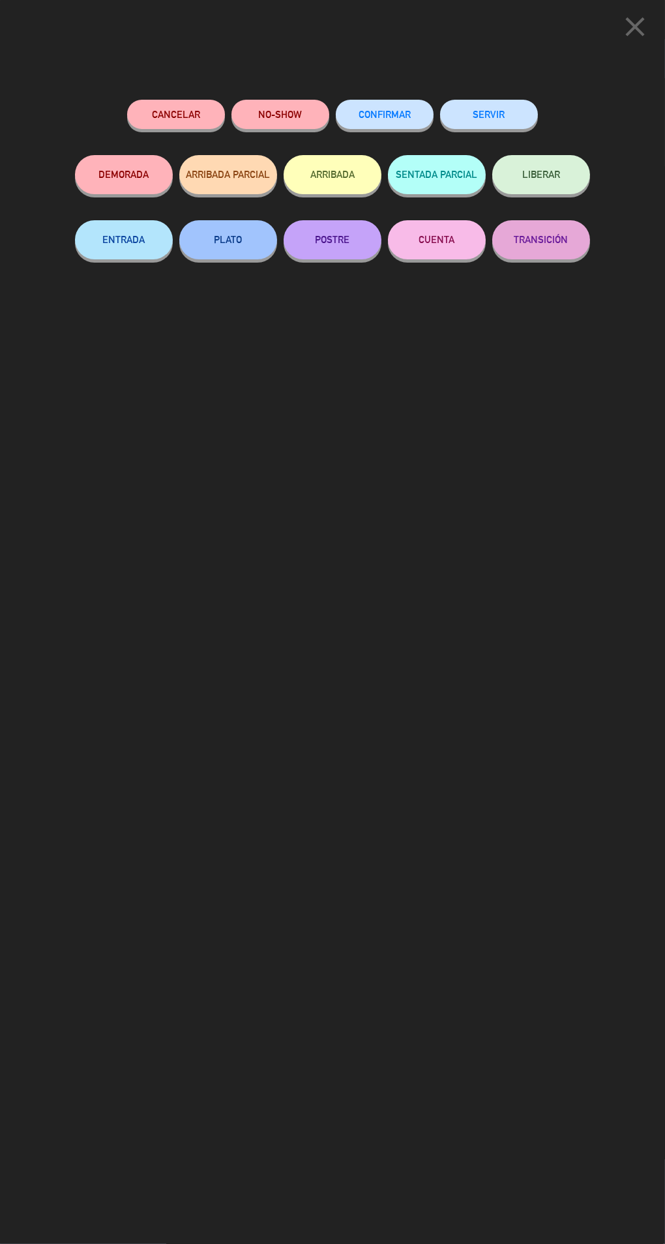
click at [505, 120] on button "SERVIR" at bounding box center [489, 114] width 98 height 29
click at [514, 104] on button "SERVIR" at bounding box center [489, 114] width 98 height 29
click at [513, 107] on button "SERVIR" at bounding box center [489, 114] width 98 height 29
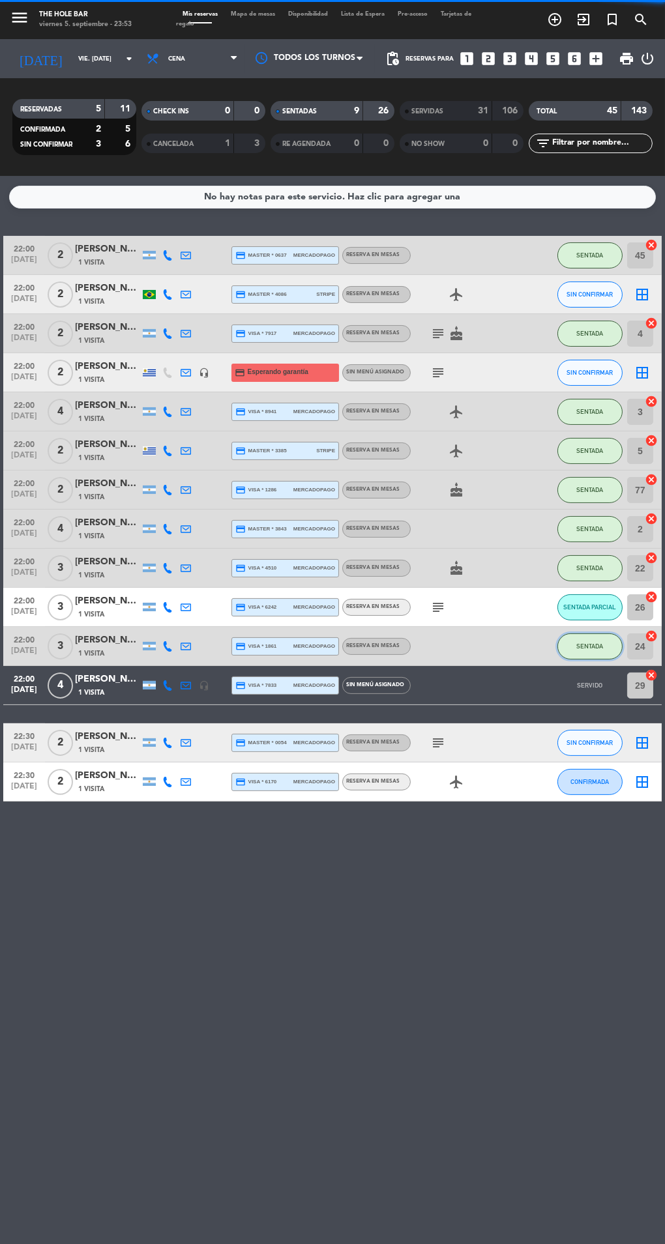
click at [590, 644] on span "SENTADA" at bounding box center [589, 646] width 27 height 7
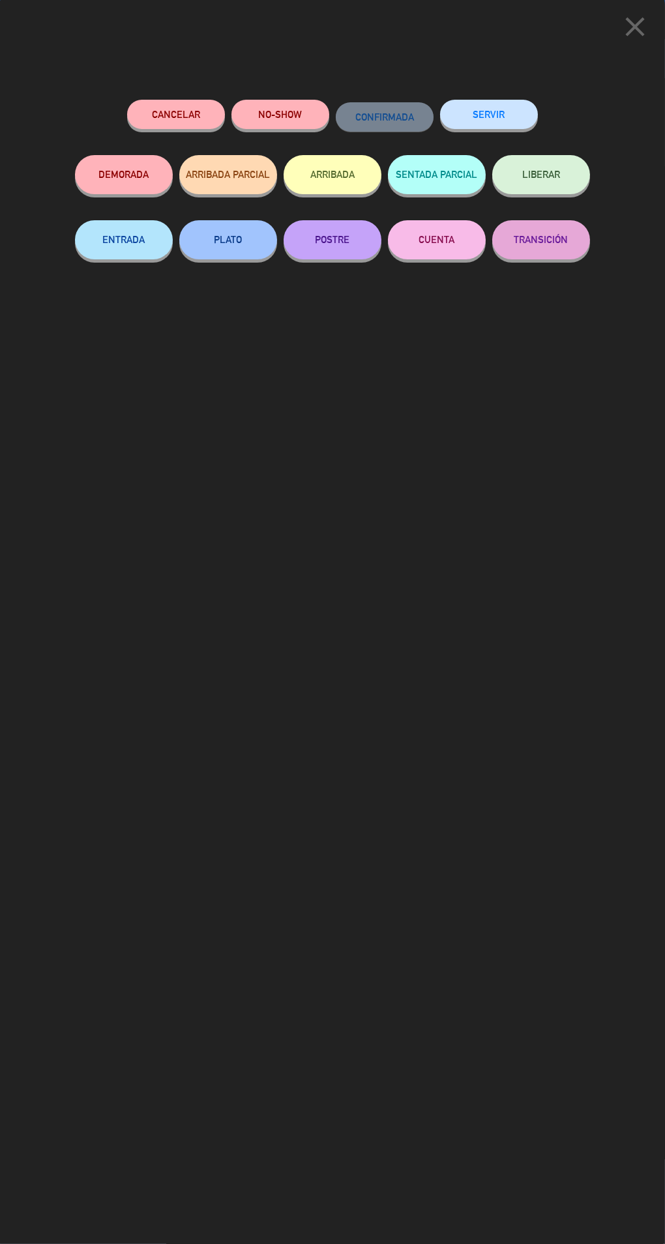
click at [504, 103] on button "SERVIR" at bounding box center [489, 114] width 98 height 29
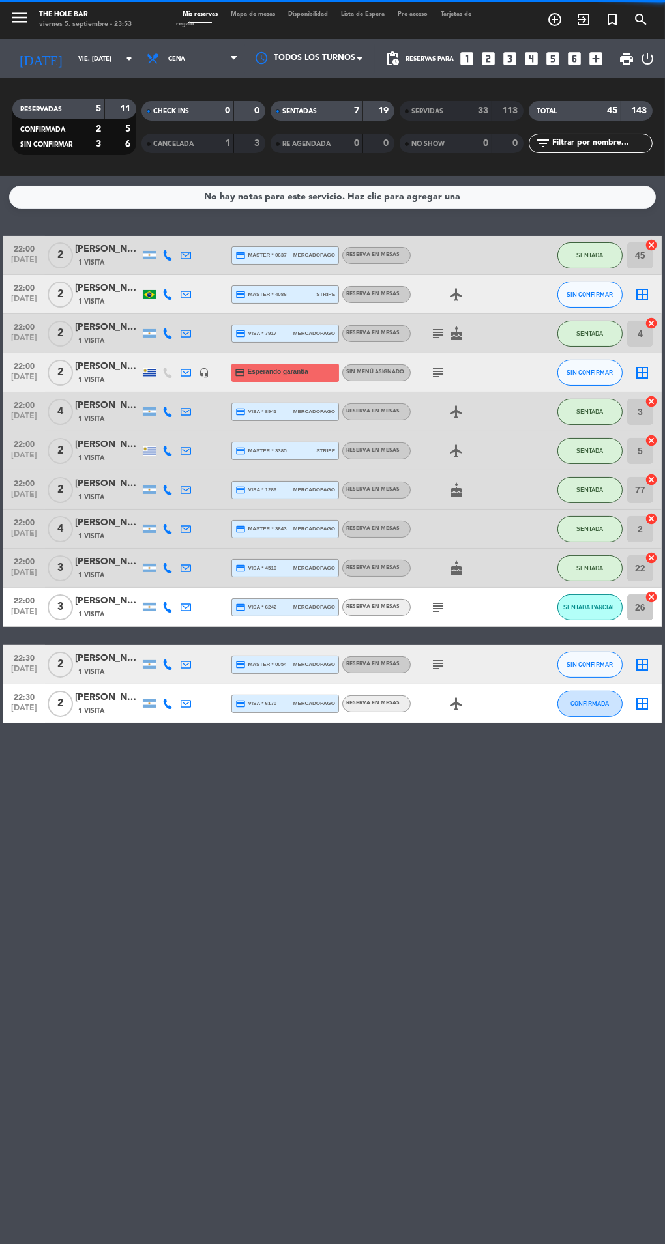
click at [568, 648] on div "SIN CONFIRMAR" at bounding box center [589, 664] width 65 height 38
click at [525, 63] on icon "looks_4" at bounding box center [531, 58] width 17 height 17
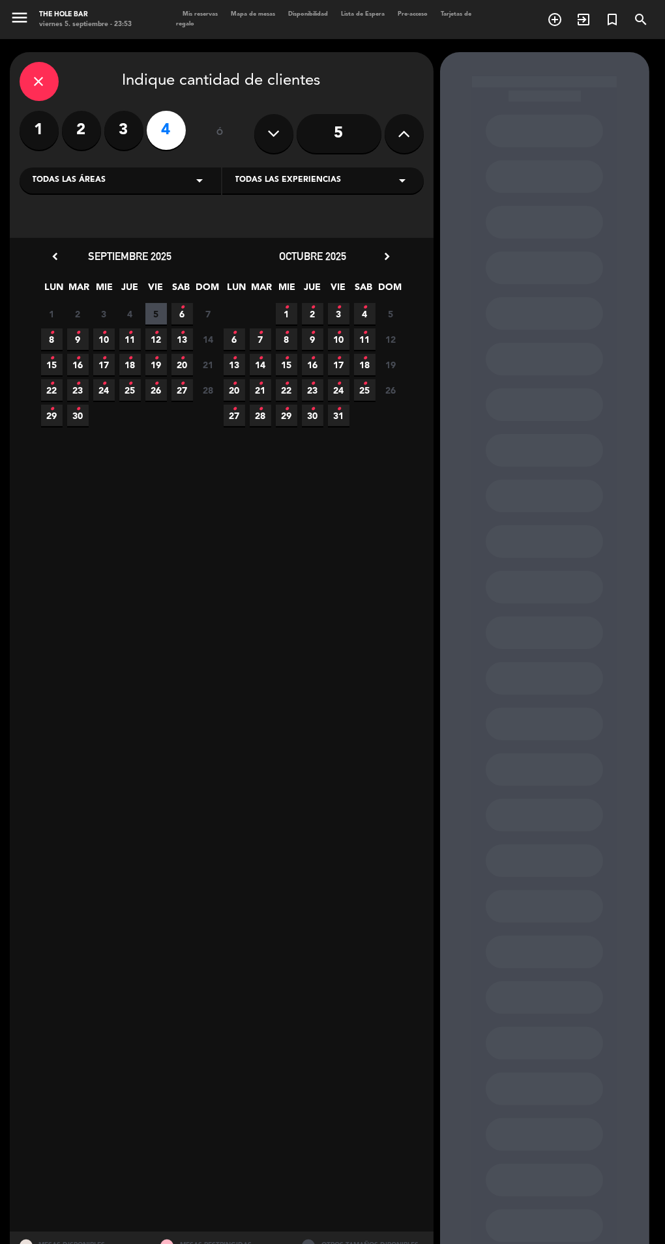
click at [38, 82] on icon "close" at bounding box center [39, 82] width 16 height 16
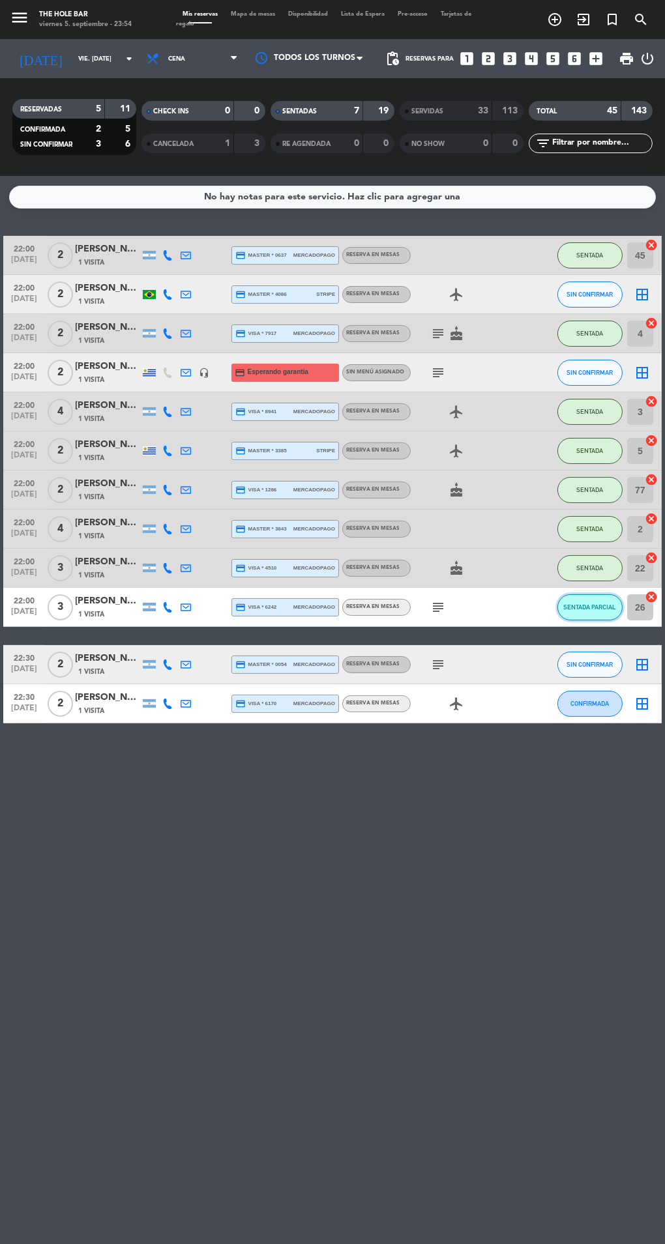
click at [579, 607] on span "SENTADA PARCIAL" at bounding box center [589, 606] width 53 height 7
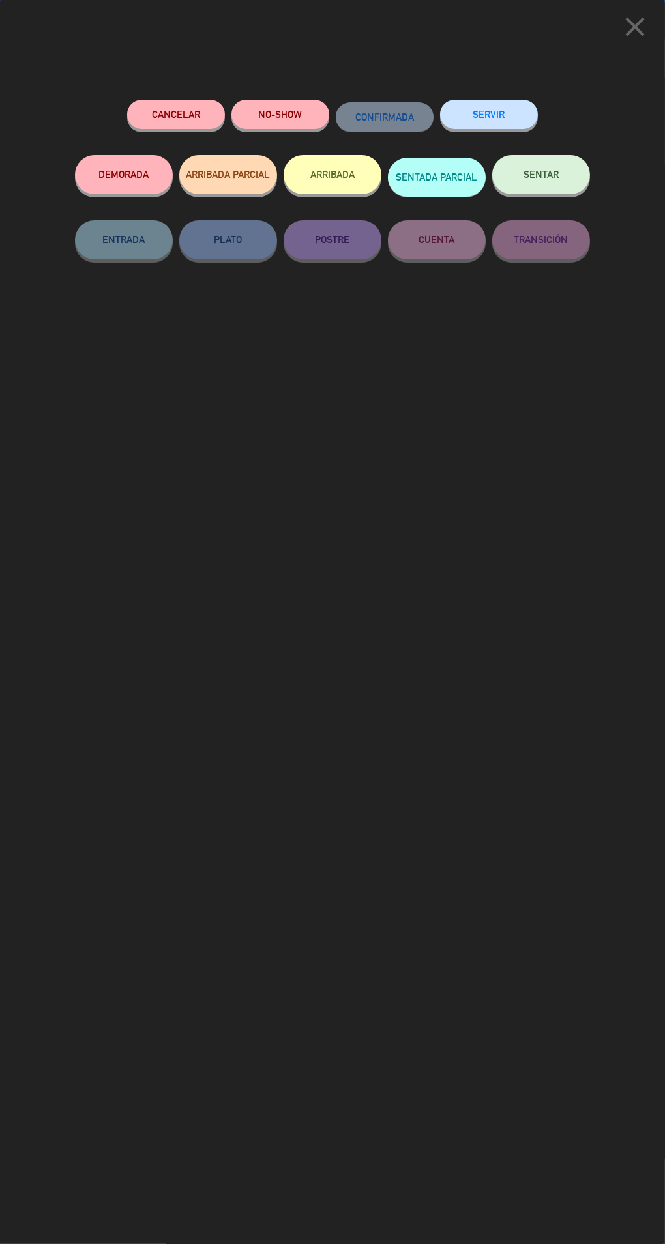
click at [452, 123] on button "SERVIR" at bounding box center [489, 114] width 98 height 29
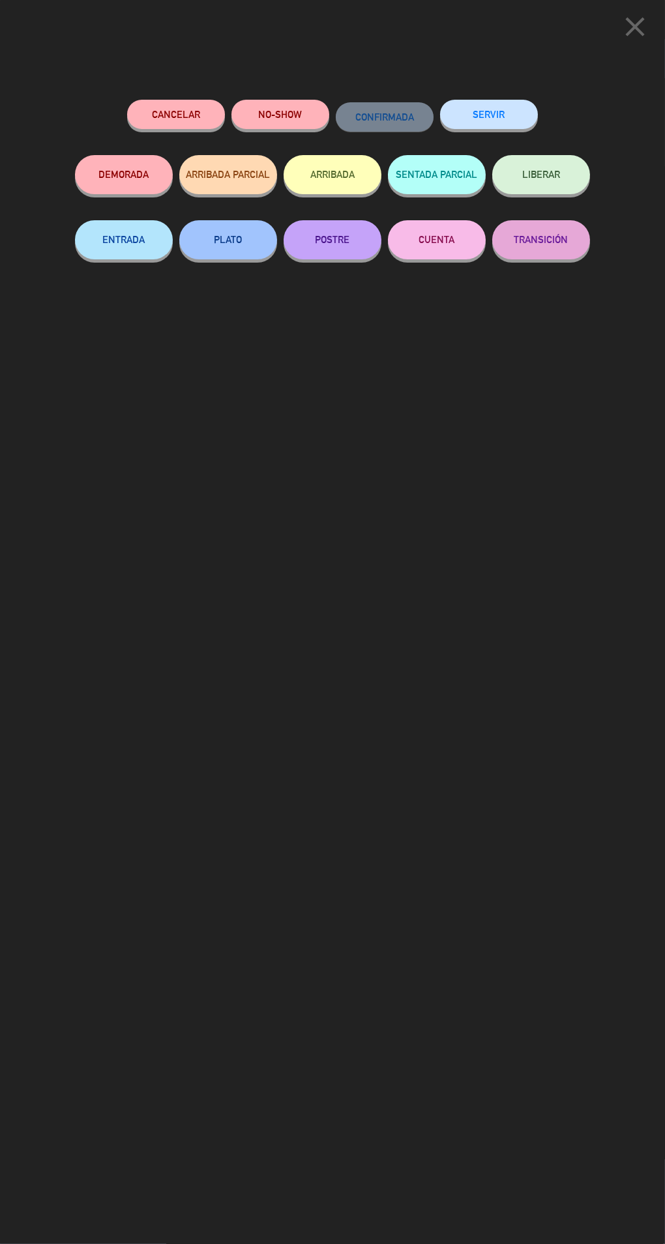
click at [457, 123] on button "SERVIR" at bounding box center [489, 114] width 98 height 29
click at [455, 124] on button "SERVIR" at bounding box center [489, 114] width 98 height 29
click at [451, 127] on button "SERVIR" at bounding box center [489, 114] width 98 height 29
click at [459, 123] on button "SERVIR" at bounding box center [489, 114] width 98 height 29
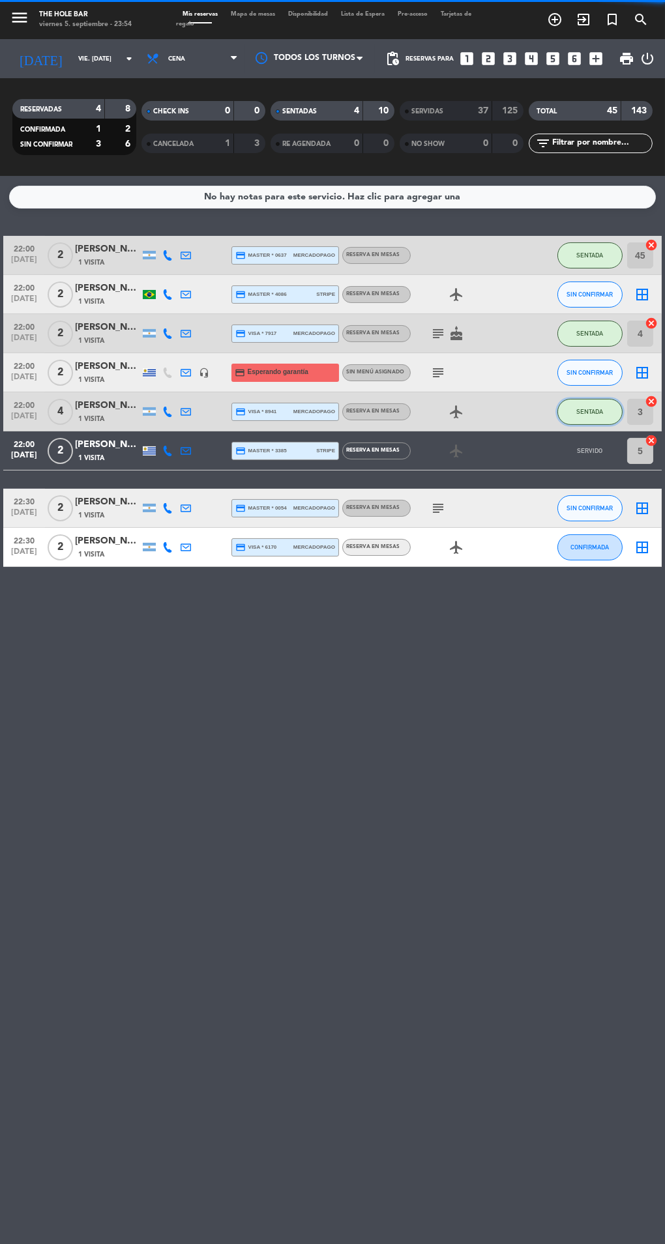
click at [587, 413] on span "SENTADA" at bounding box center [589, 411] width 27 height 7
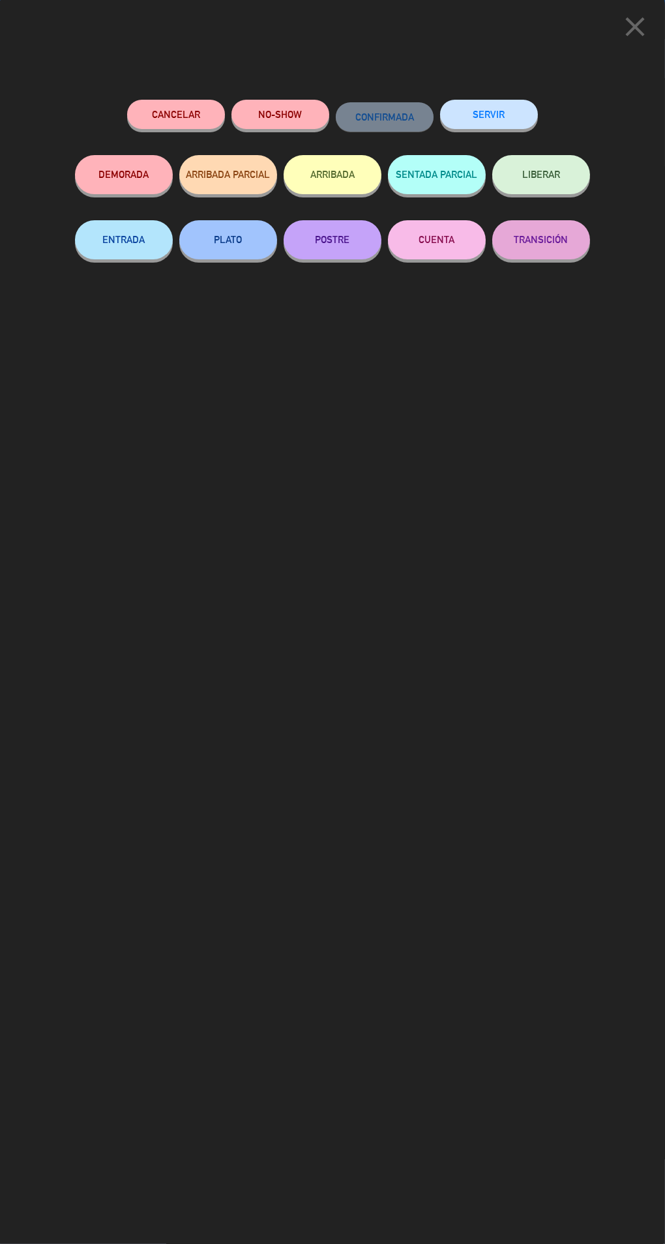
click at [461, 117] on button "SERVIR" at bounding box center [489, 114] width 98 height 29
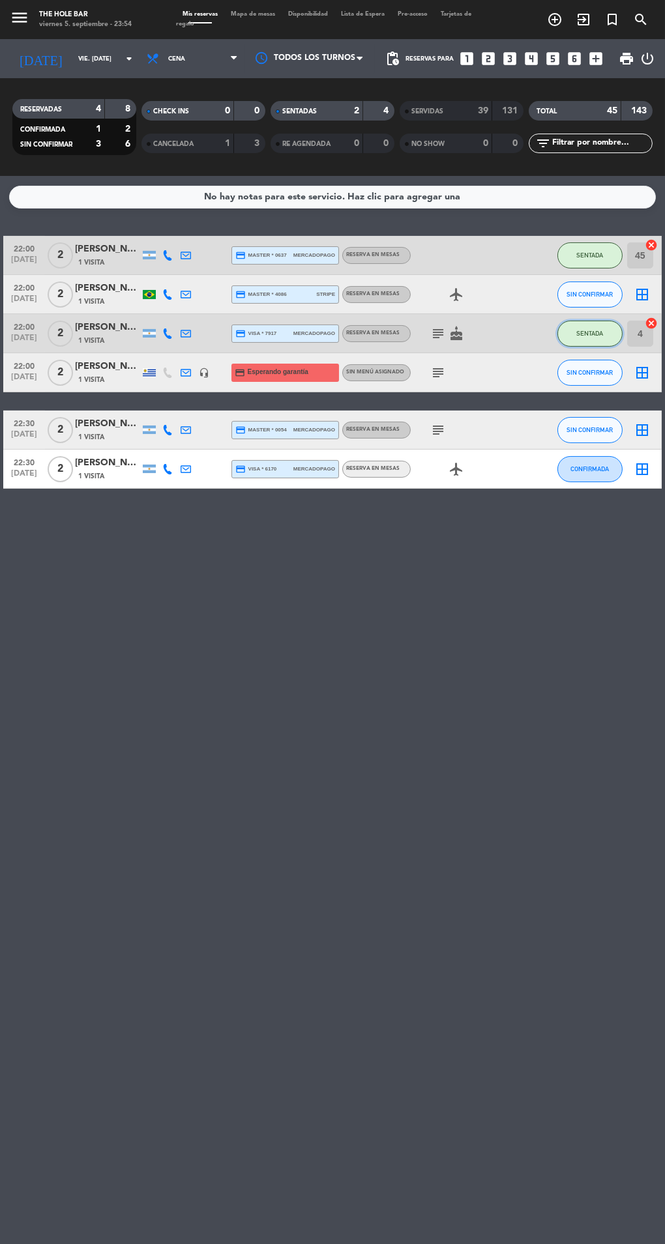
click at [589, 332] on span "SENTADA" at bounding box center [589, 333] width 27 height 7
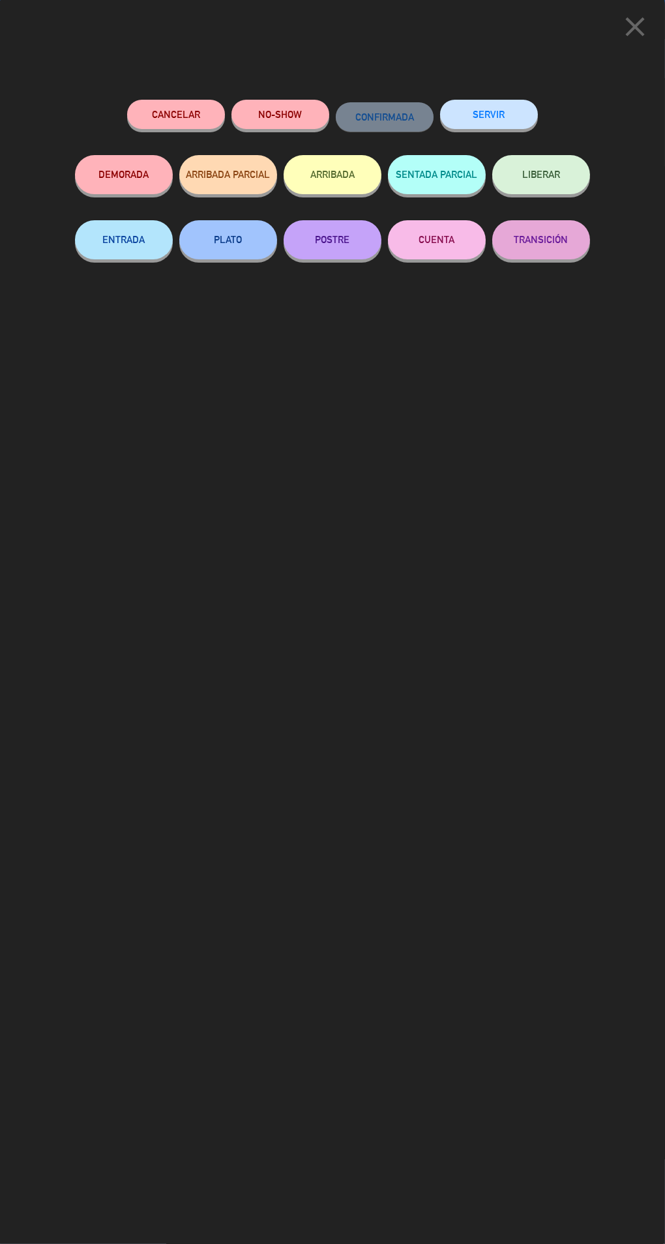
click at [477, 123] on button "SERVIR" at bounding box center [489, 114] width 98 height 29
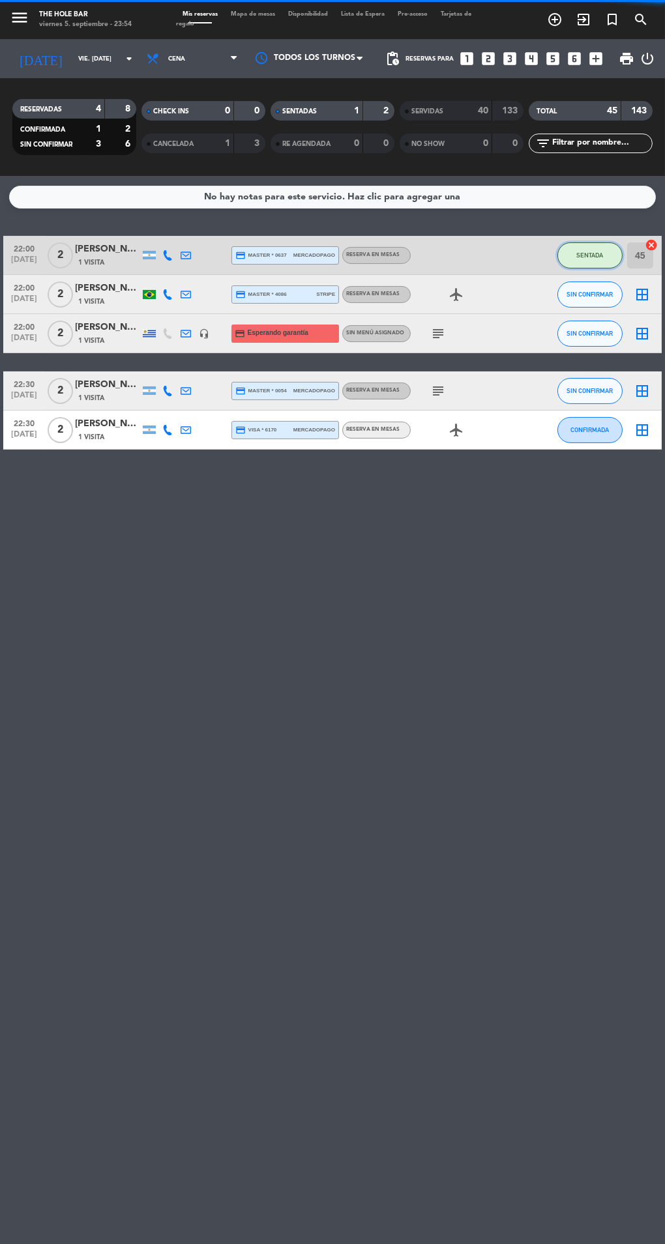
click at [587, 248] on button "SENTADA" at bounding box center [589, 255] width 65 height 26
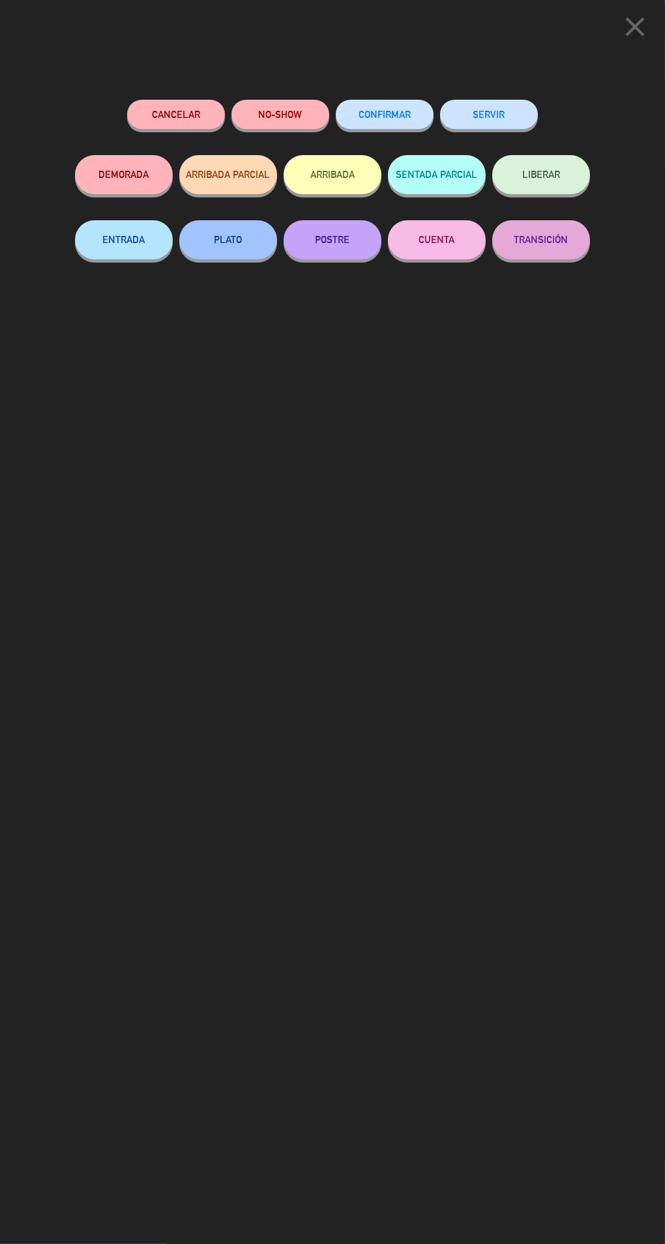
click at [463, 119] on button "SERVIR" at bounding box center [489, 114] width 98 height 29
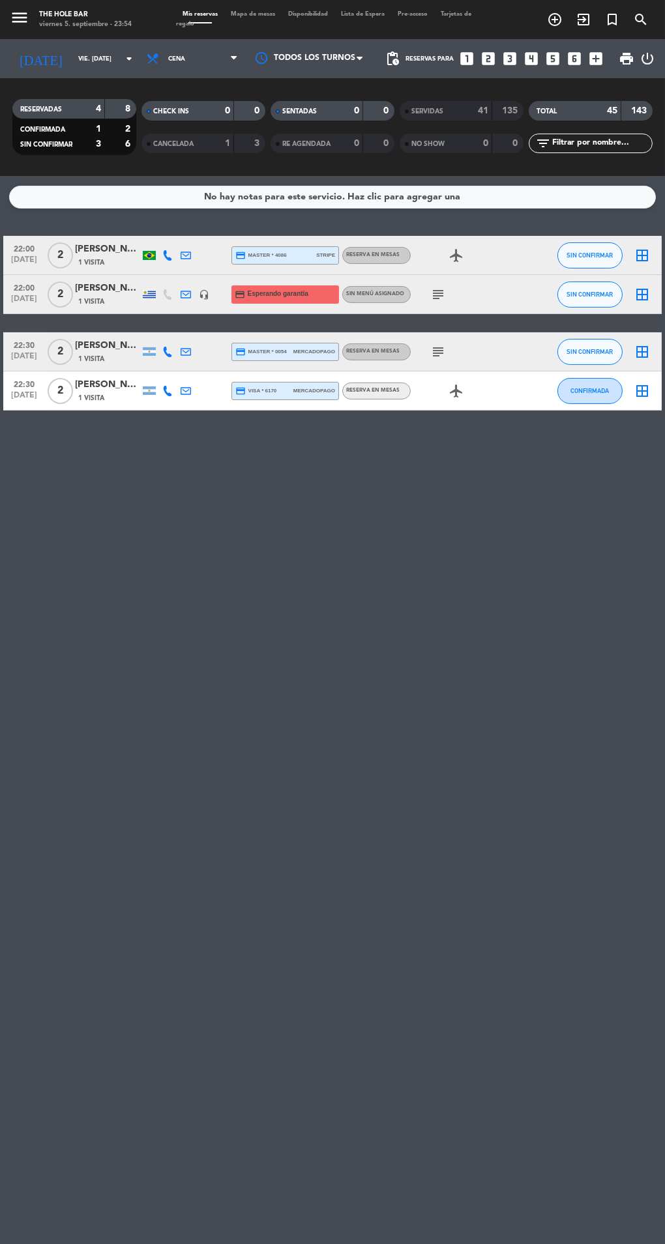
click at [429, 152] on div "NO SHOW 0 0" at bounding box center [461, 144] width 124 height 20
click at [438, 106] on div "SERVIDAS" at bounding box center [433, 111] width 60 height 15
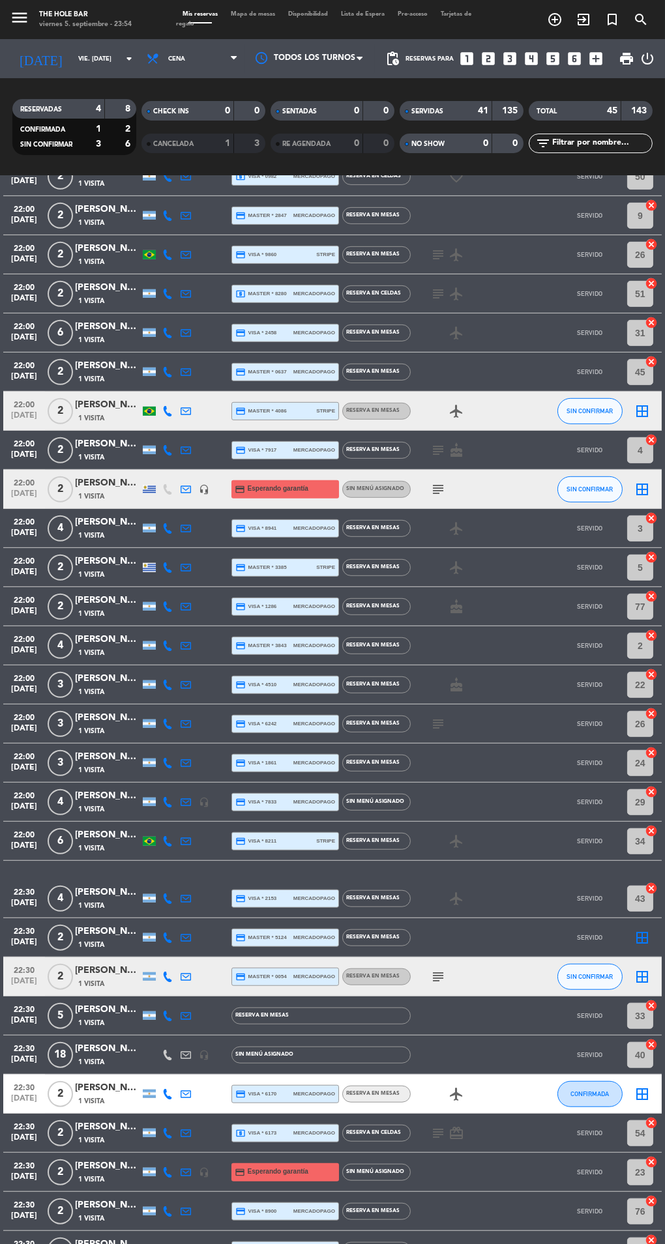
click at [107, 927] on div "[PERSON_NAME]" at bounding box center [107, 931] width 65 height 15
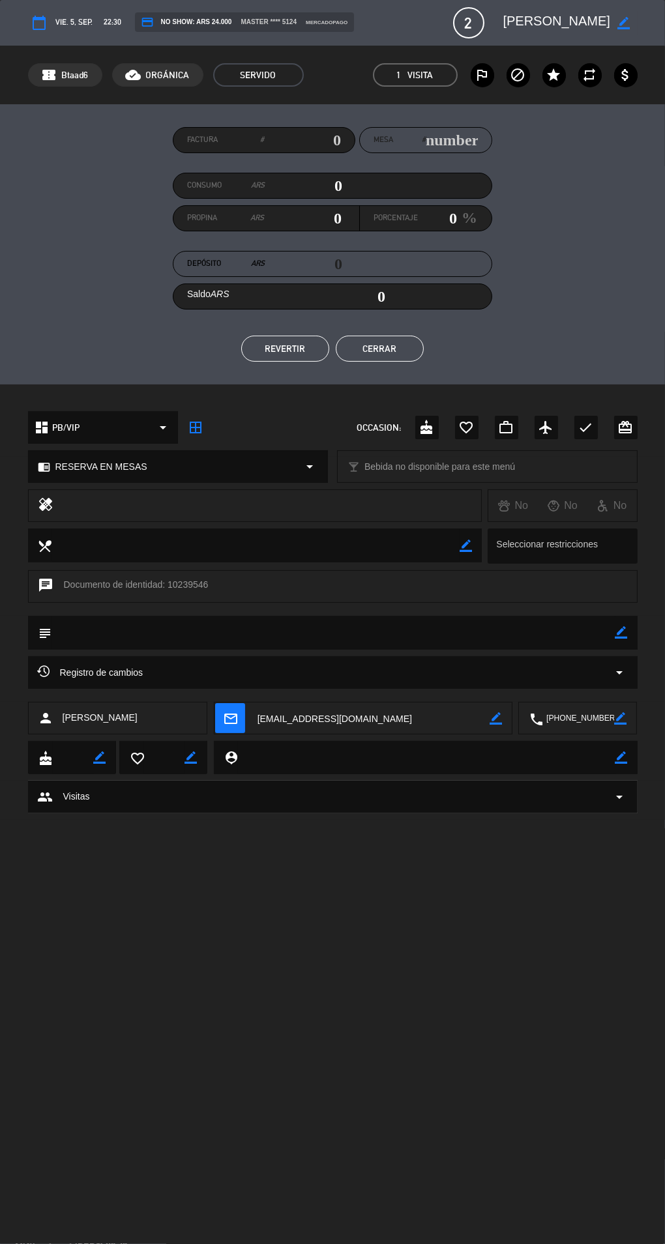
click at [305, 360] on button "REVERTIR" at bounding box center [285, 349] width 88 height 26
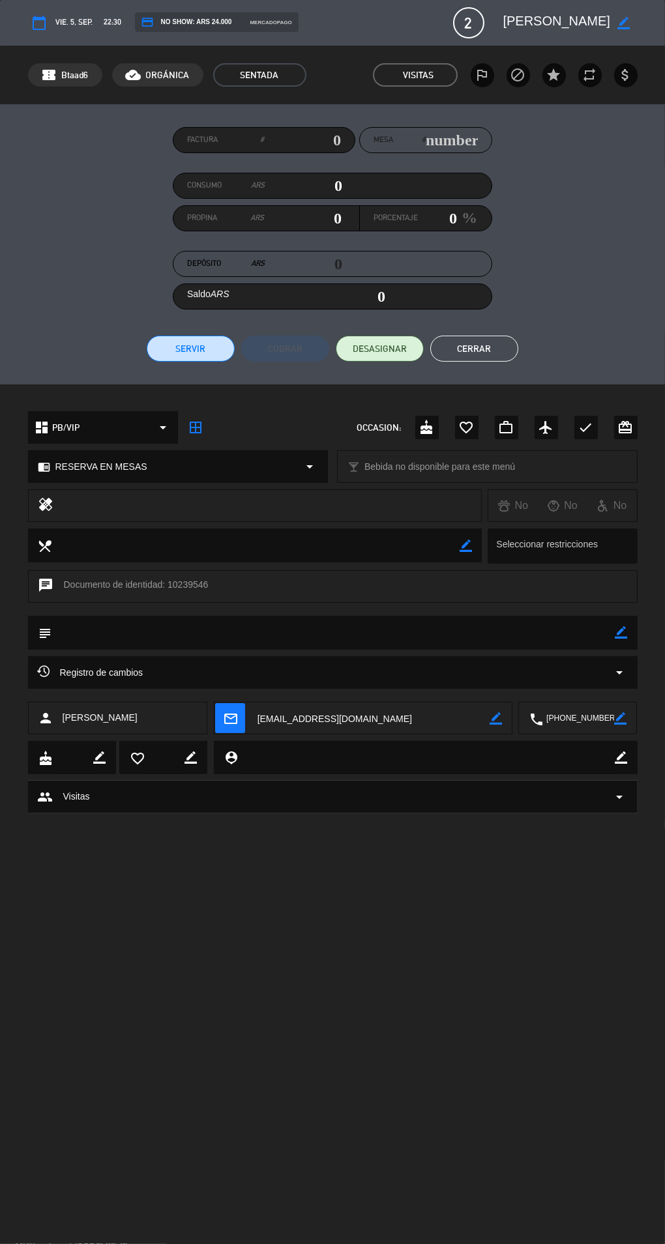
click at [497, 358] on button "Cerrar" at bounding box center [474, 349] width 88 height 26
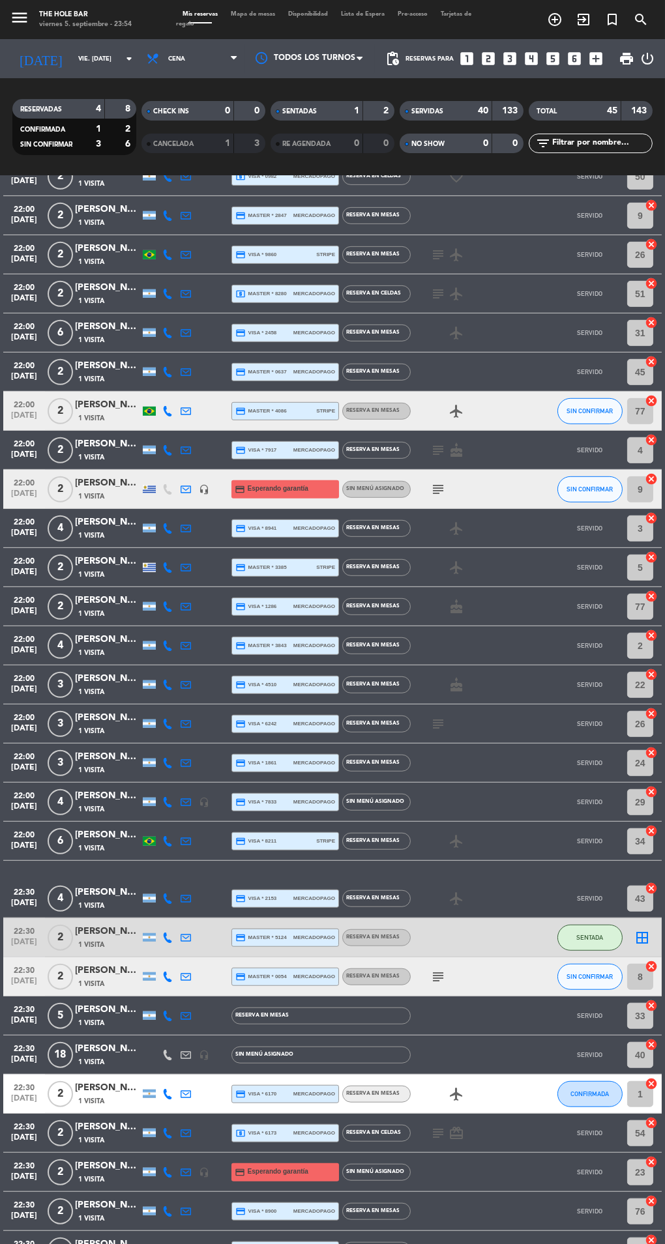
click at [240, 14] on span "Mapa de mesas" at bounding box center [252, 14] width 57 height 6
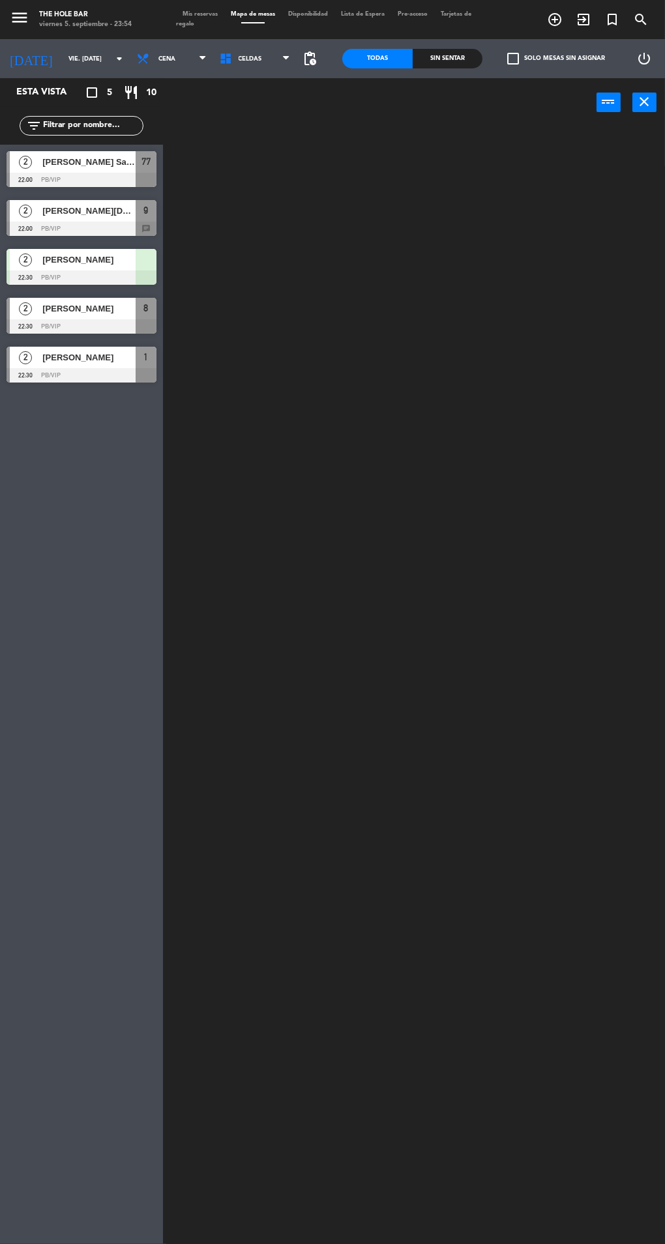
click at [184, 23] on span "Tarjetas de regalo" at bounding box center [323, 19] width 295 height 16
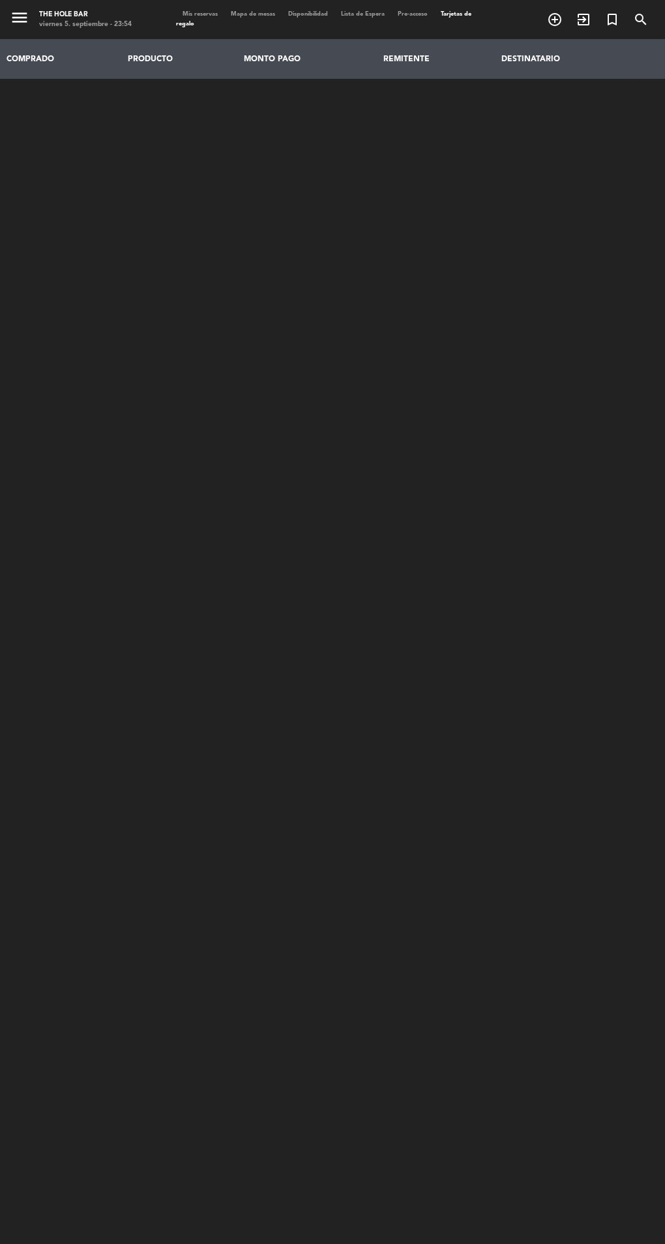
click at [210, 14] on span "Mis reservas" at bounding box center [200, 14] width 48 height 6
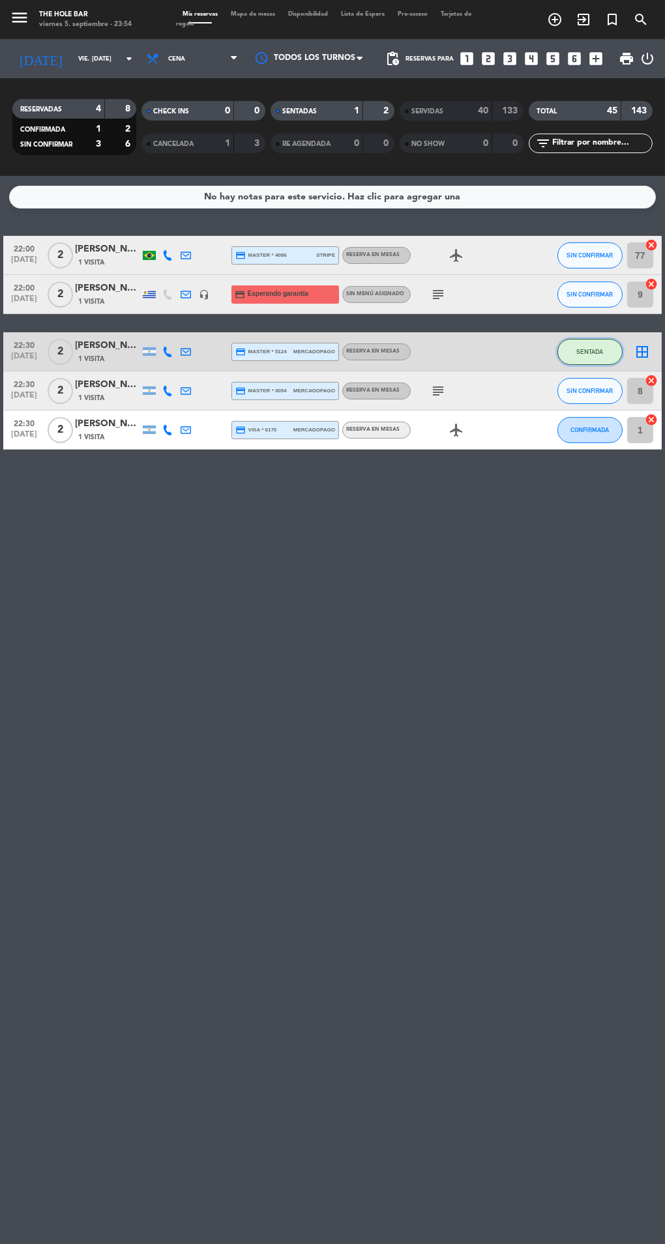
click at [559, 358] on button "SENTADA" at bounding box center [589, 352] width 65 height 26
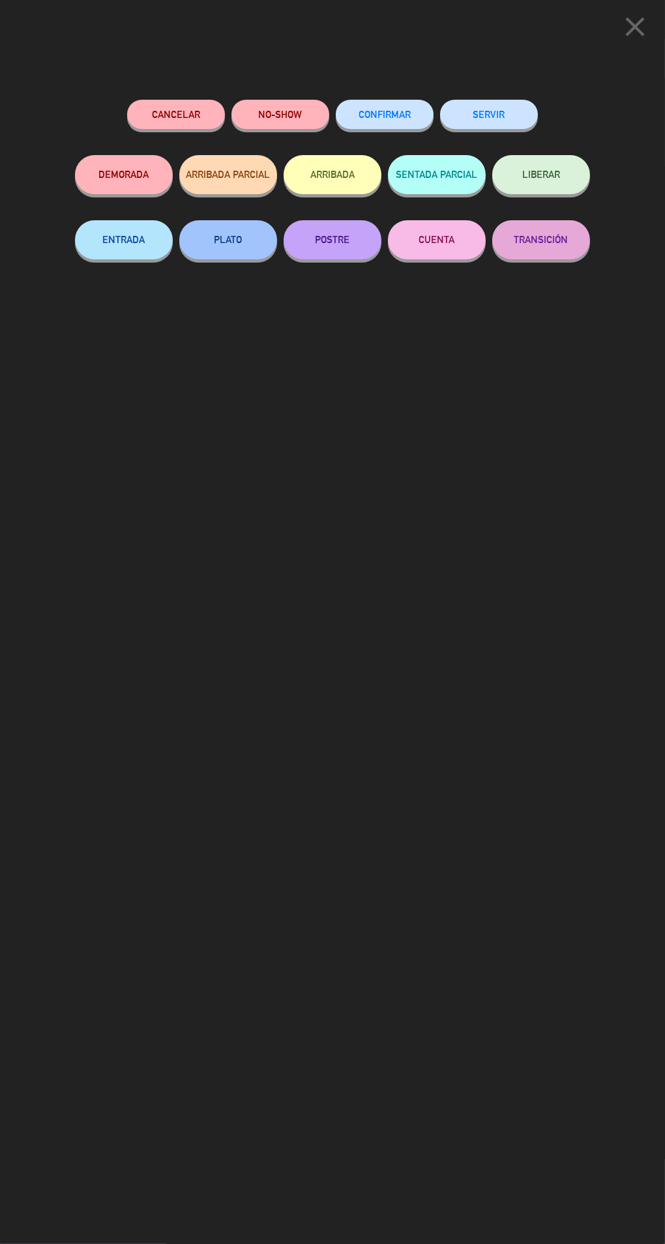
click at [521, 183] on button "LIBERAR" at bounding box center [541, 174] width 98 height 39
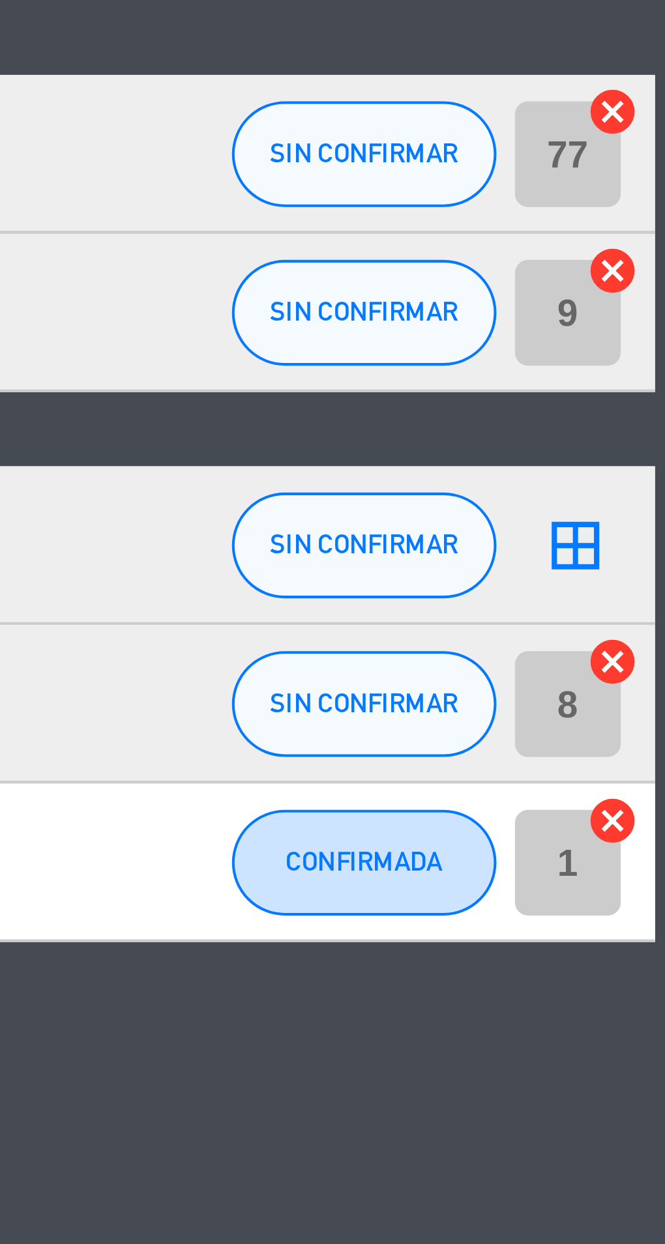
click at [650, 419] on icon "cancel" at bounding box center [650, 419] width 13 height 13
click at [652, 378] on icon "cancel" at bounding box center [650, 380] width 13 height 13
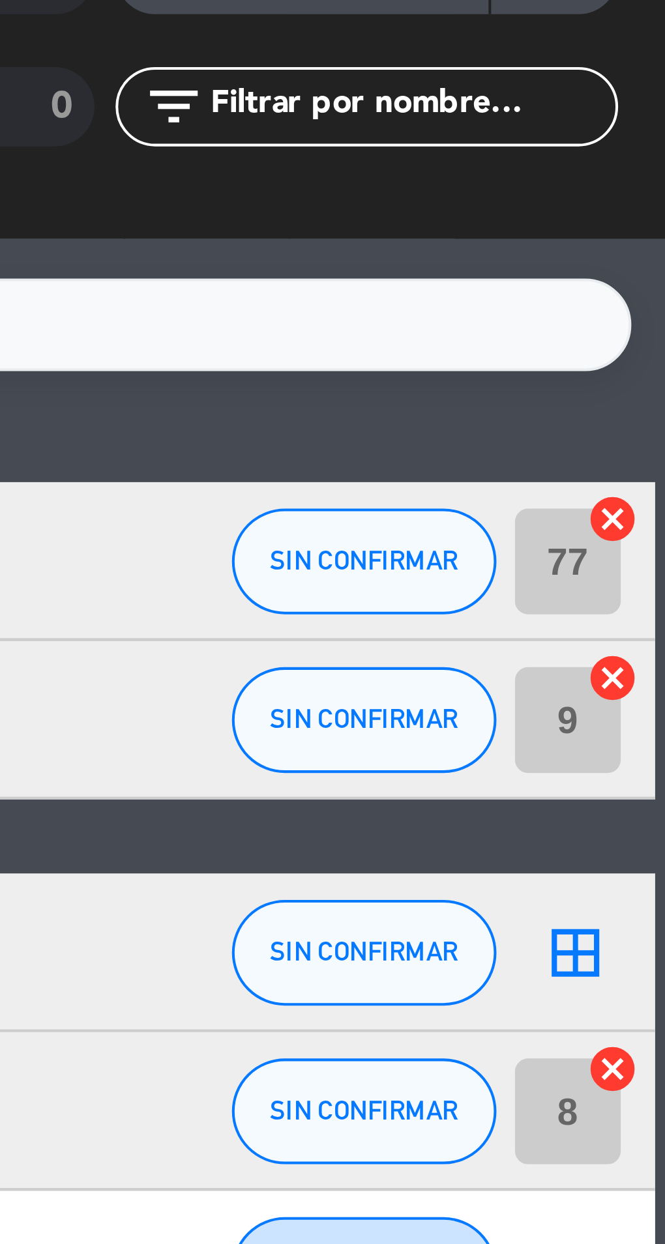
click at [655, 285] on icon "cancel" at bounding box center [650, 284] width 13 height 13
click at [652, 246] on icon "cancel" at bounding box center [650, 245] width 13 height 13
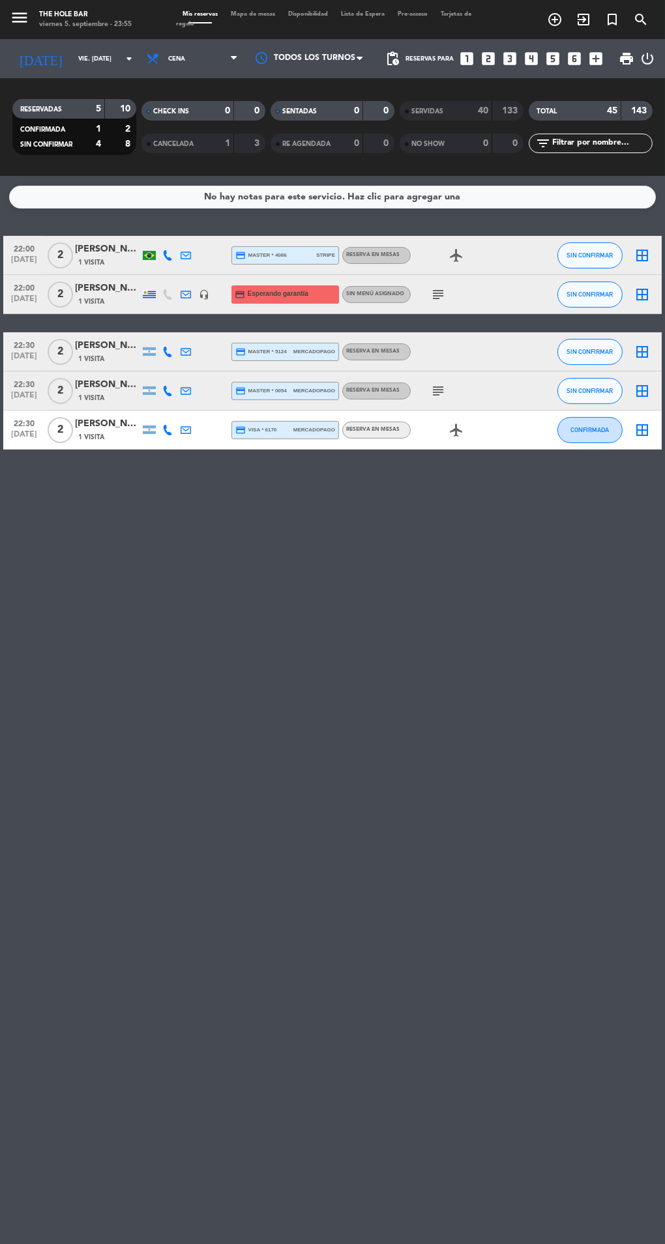
click at [237, 14] on span "Mapa de mesas" at bounding box center [252, 14] width 57 height 6
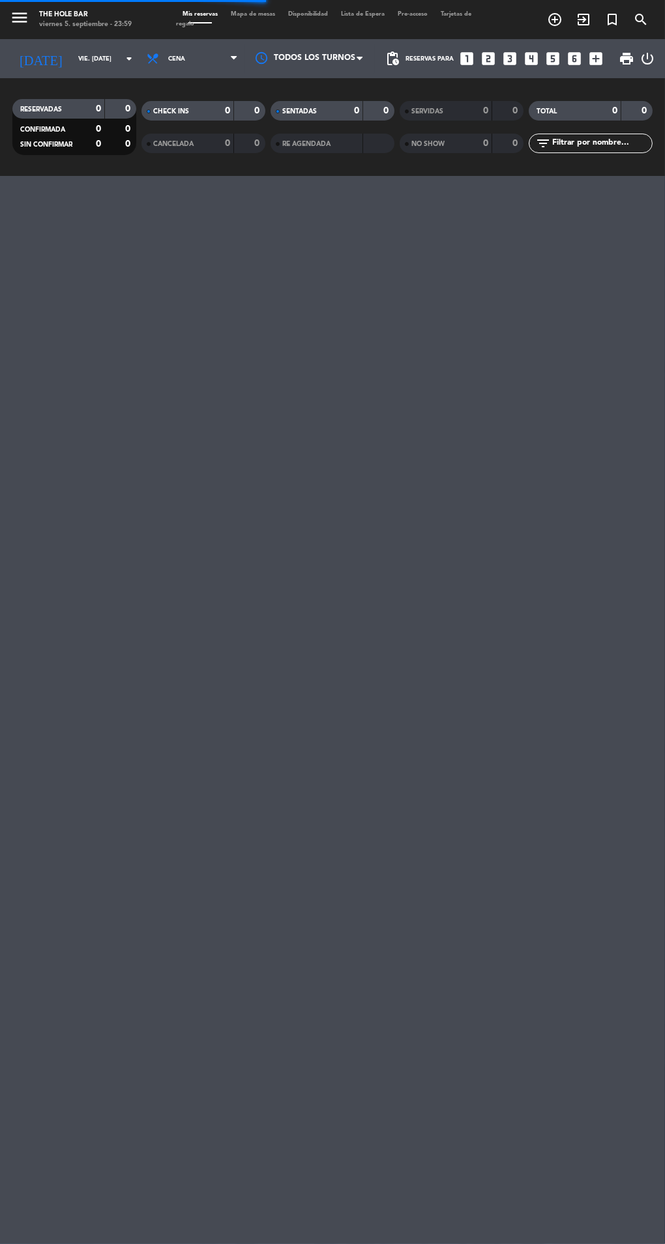
click at [77, 65] on input "vie. [DATE]" at bounding box center [114, 59] width 85 height 20
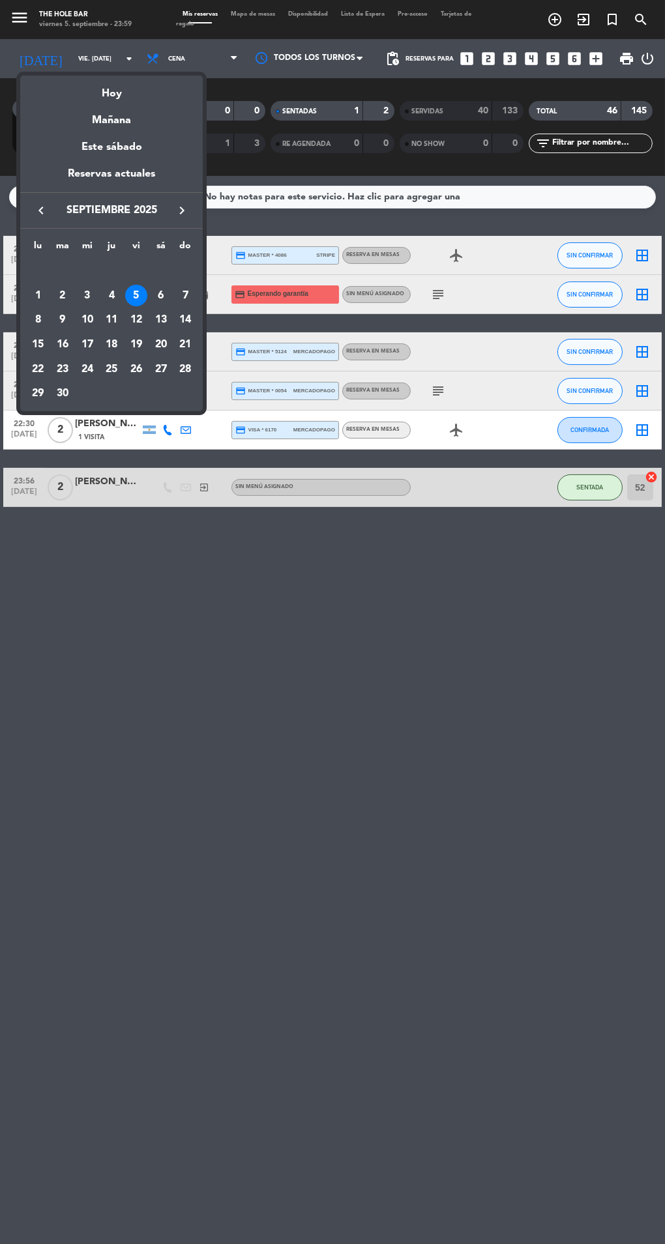
click at [365, 927] on div at bounding box center [332, 622] width 665 height 1244
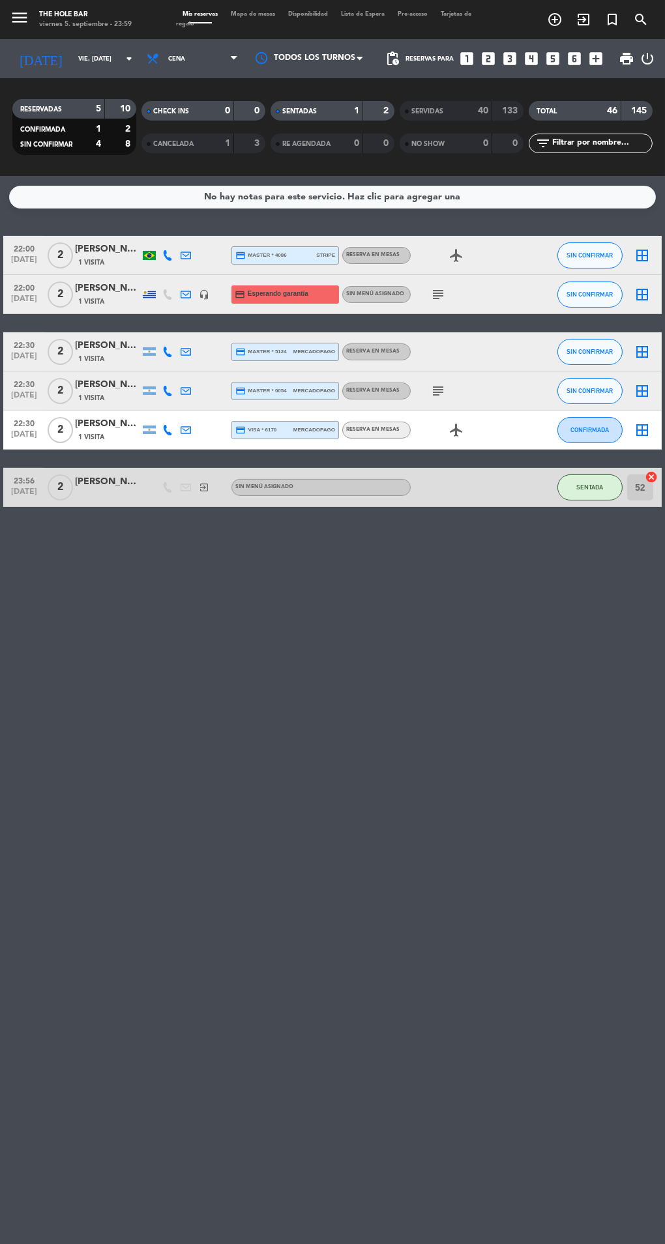
click at [442, 143] on span "NO SHOW" at bounding box center [427, 144] width 33 height 7
click at [451, 113] on div "SERVIDAS" at bounding box center [433, 111] width 60 height 15
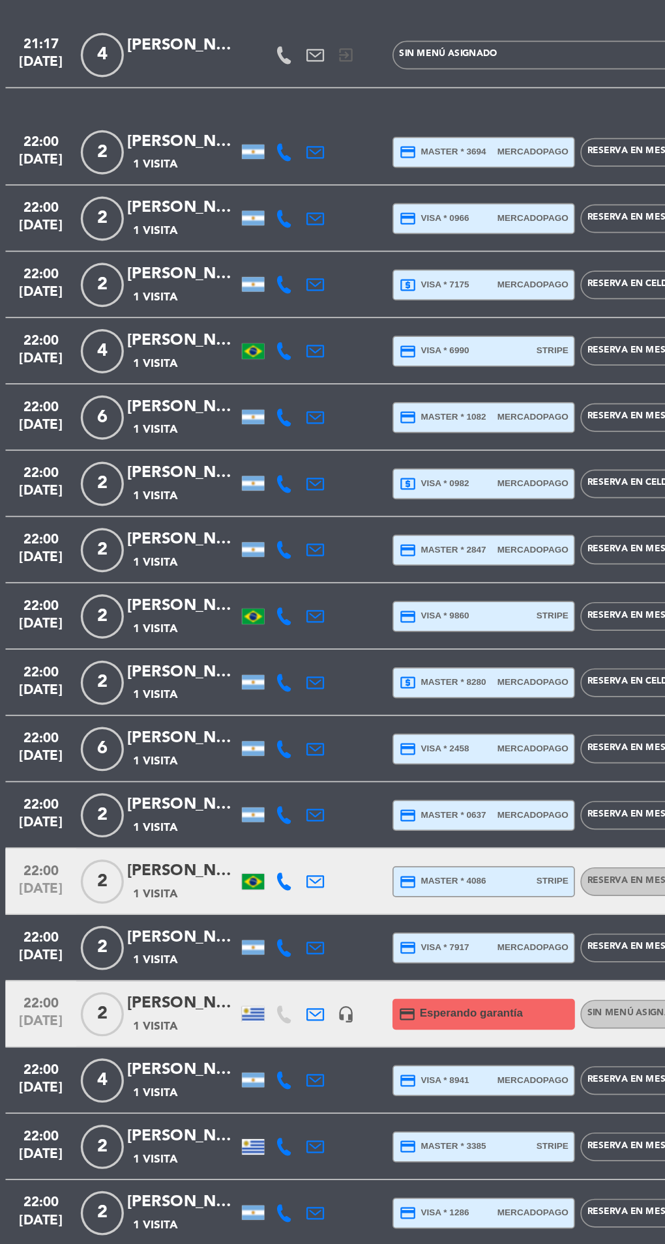
scroll to position [242, 0]
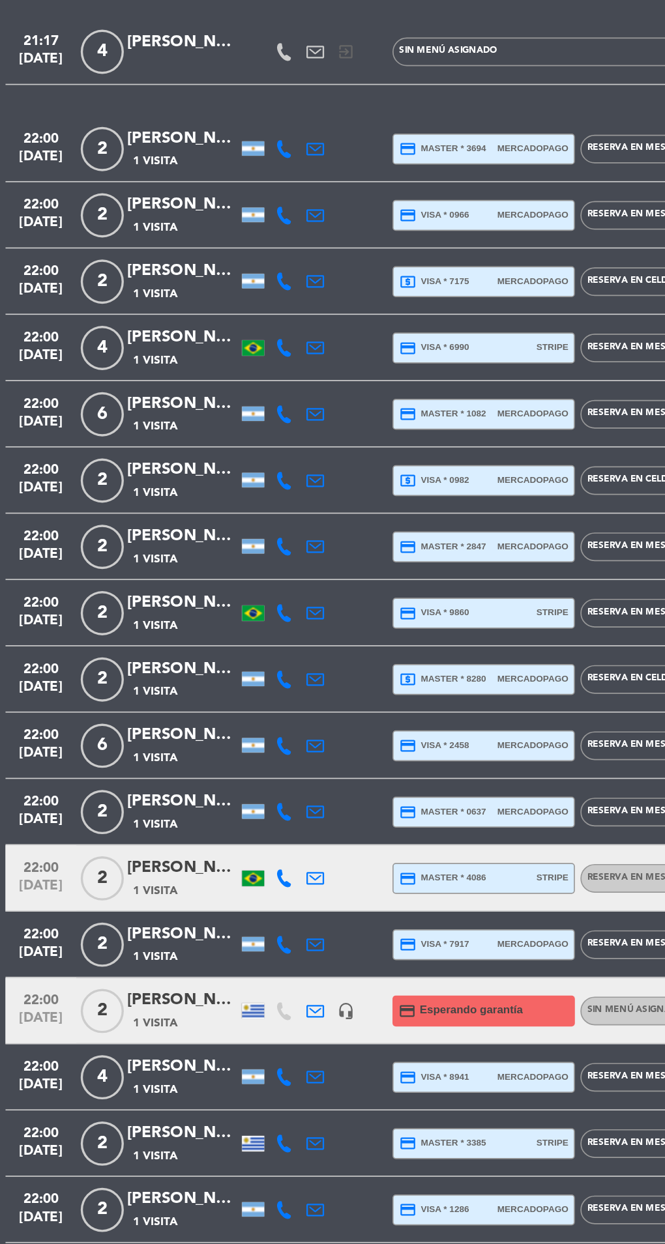
click at [291, 712] on div "credit_card master * 1082 mercadopago" at bounding box center [285, 711] width 100 height 17
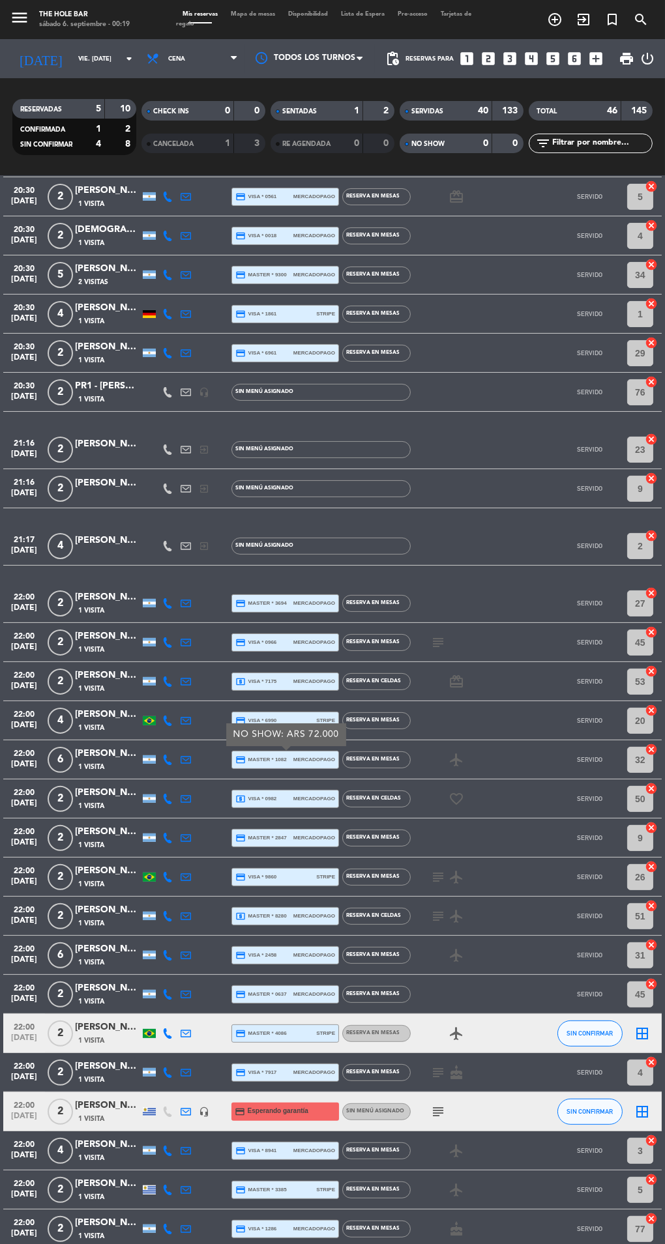
scroll to position [194, 0]
click at [224, 50] on span "Cena" at bounding box center [192, 58] width 104 height 29
click at [258, 14] on span "Mapa de mesas" at bounding box center [252, 14] width 57 height 6
click at [265, 14] on span "Mapa de mesas" at bounding box center [252, 14] width 57 height 6
click at [285, 14] on span "Disponibilidad" at bounding box center [308, 14] width 53 height 6
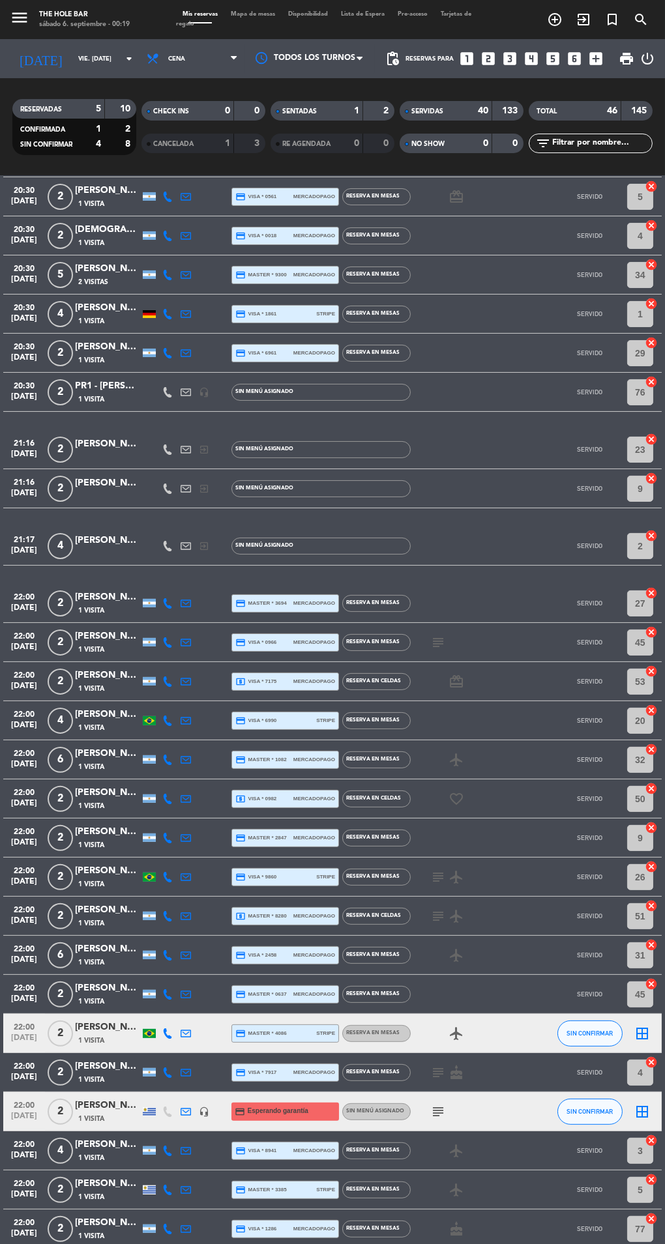
click at [262, 48] on div at bounding box center [309, 58] width 130 height 29
click at [248, 15] on span "Mapa de mesas" at bounding box center [252, 14] width 57 height 6
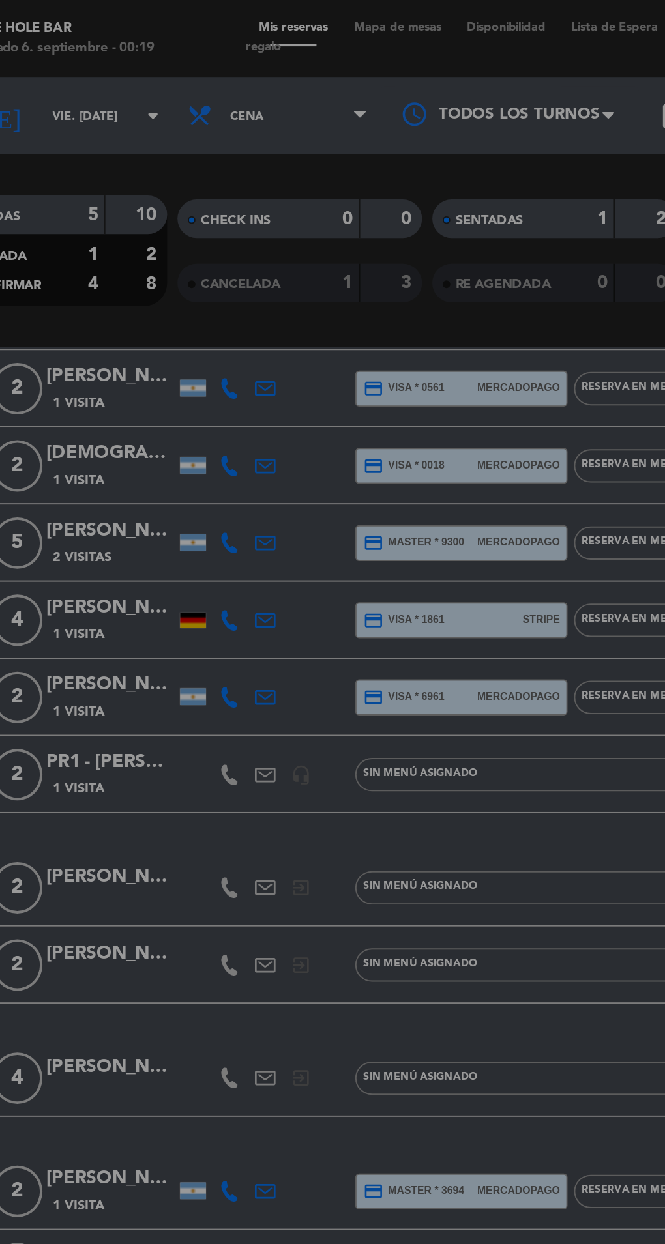
scroll to position [0, 0]
